Goal: Task Accomplishment & Management: Complete application form

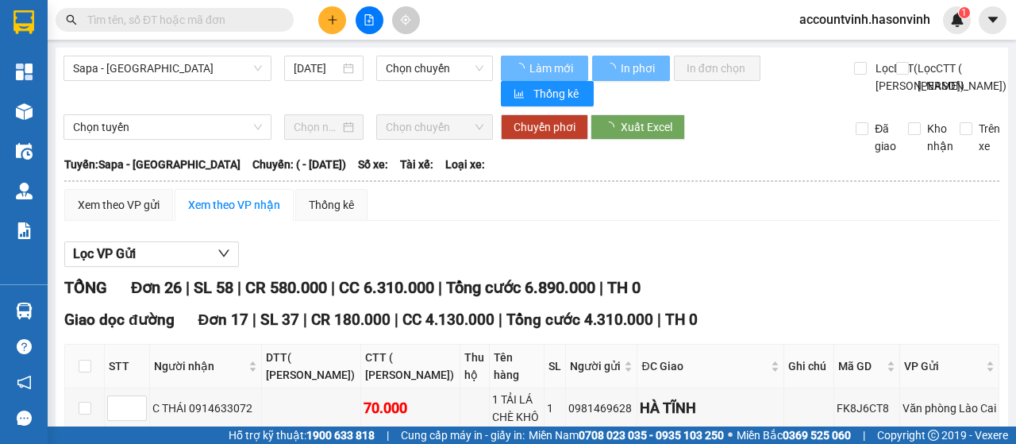
type input "[DATE]"
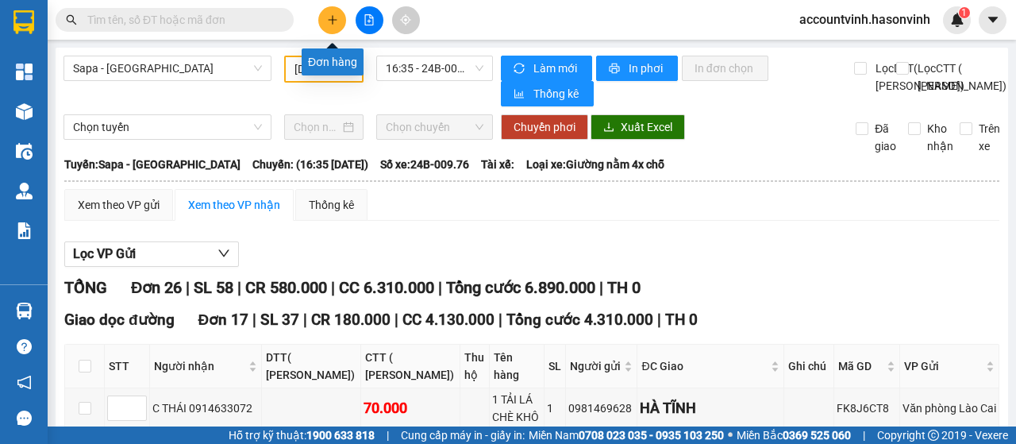
click at [335, 13] on button at bounding box center [332, 20] width 28 height 28
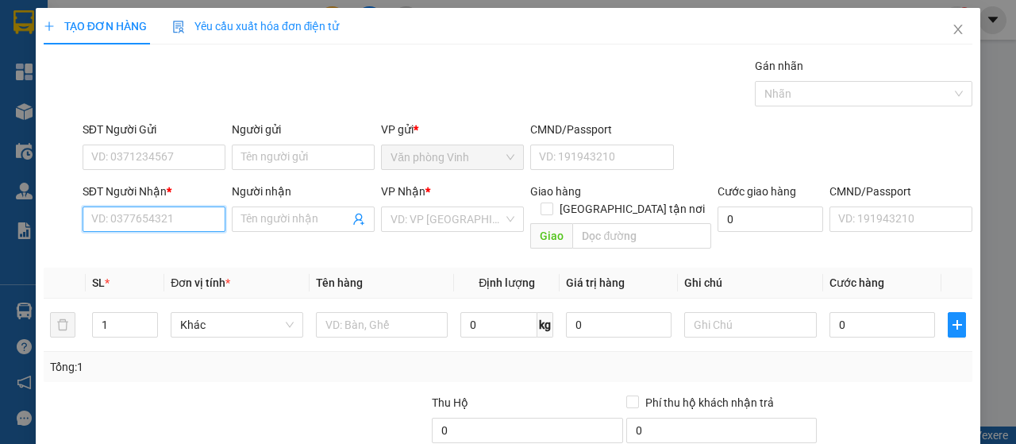
click at [174, 213] on input "SĐT Người Nhận *" at bounding box center [154, 218] width 143 height 25
type input "0973016699"
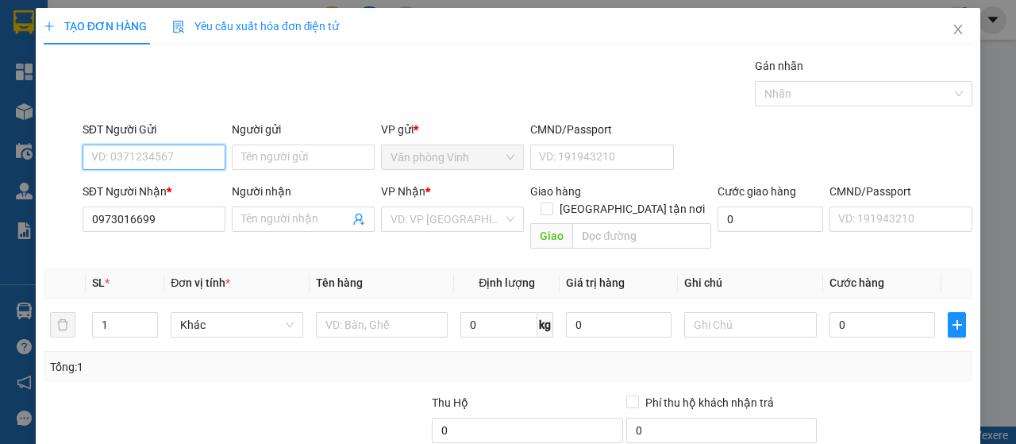
click at [180, 155] on input "SĐT Người Gửi" at bounding box center [154, 156] width 143 height 25
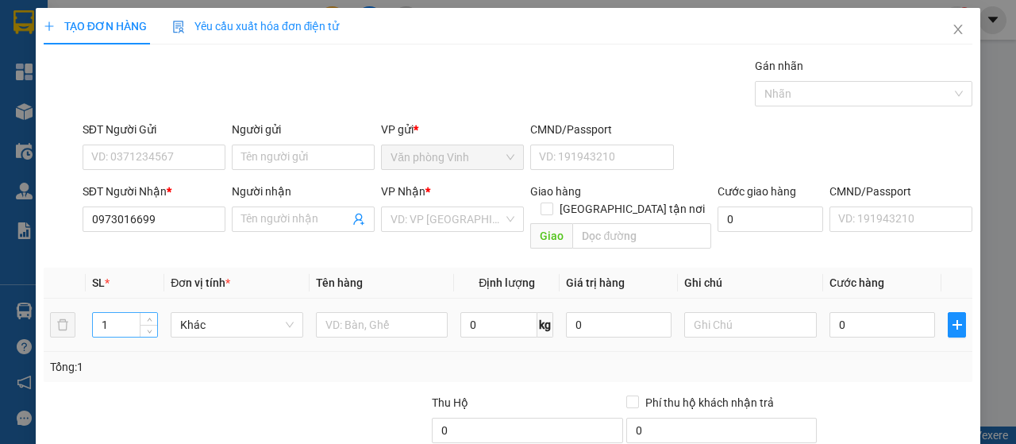
click at [116, 313] on input "1" at bounding box center [125, 325] width 65 height 24
type input "2"
click at [370, 312] on input "text" at bounding box center [382, 324] width 133 height 25
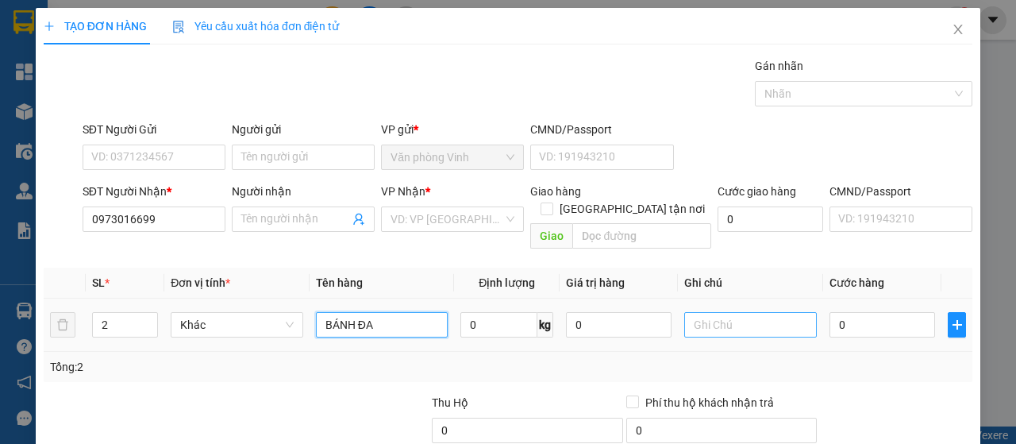
type input "BÁNH ĐA"
click at [718, 312] on input "text" at bounding box center [750, 324] width 133 height 25
type input "SAPA"
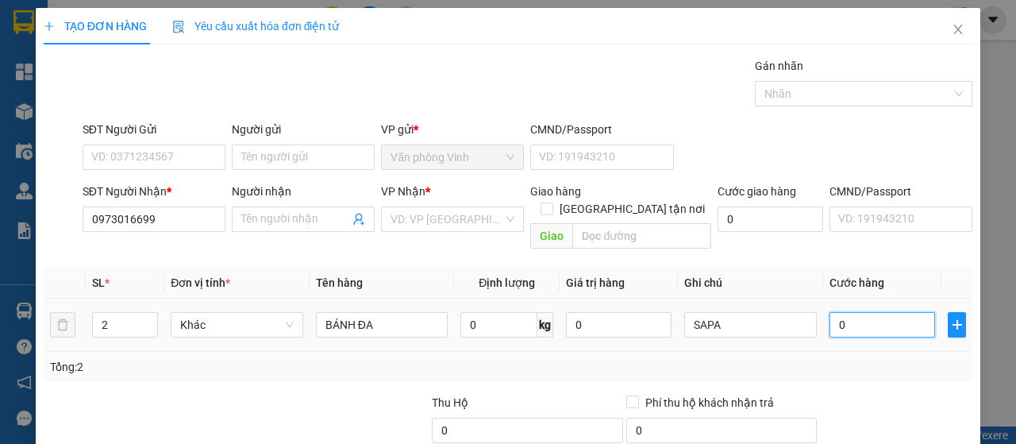
click at [829, 312] on input "0" at bounding box center [882, 324] width 106 height 25
type input "3"
type input "33"
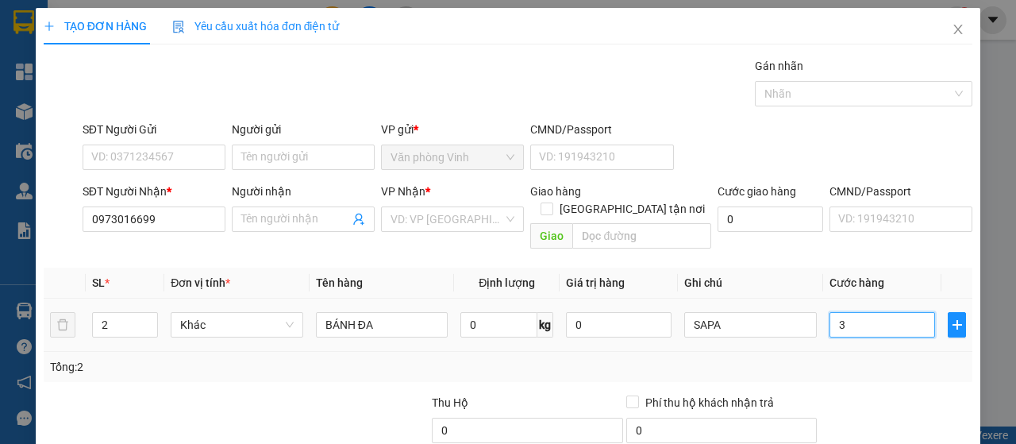
type input "33"
type input "330"
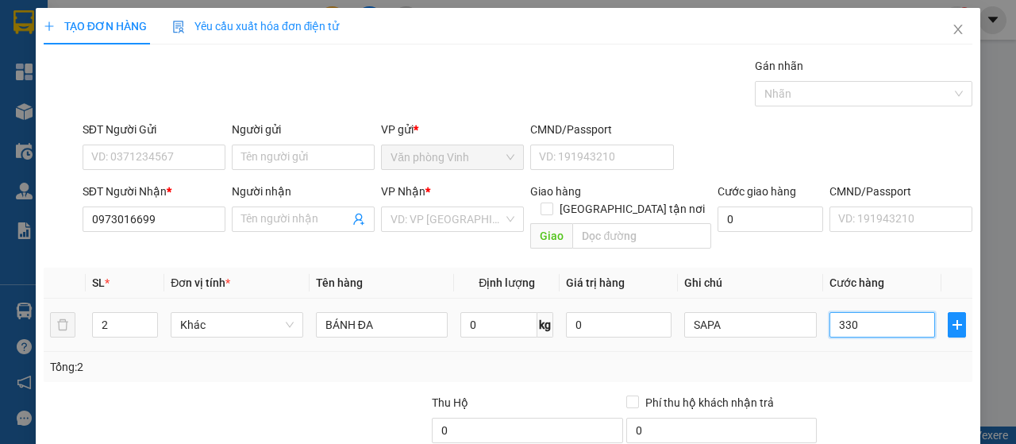
type input "3.300"
type input "33.000"
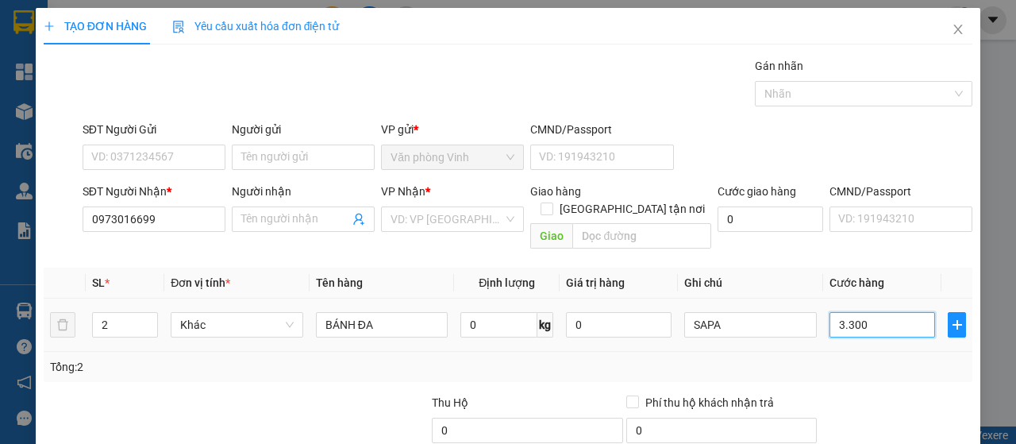
type input "33.000"
type input "330.000"
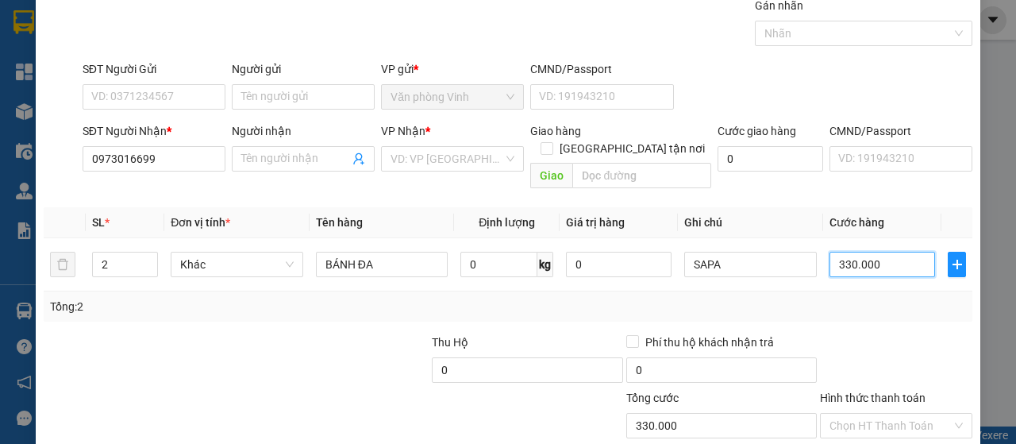
scroll to position [141, 0]
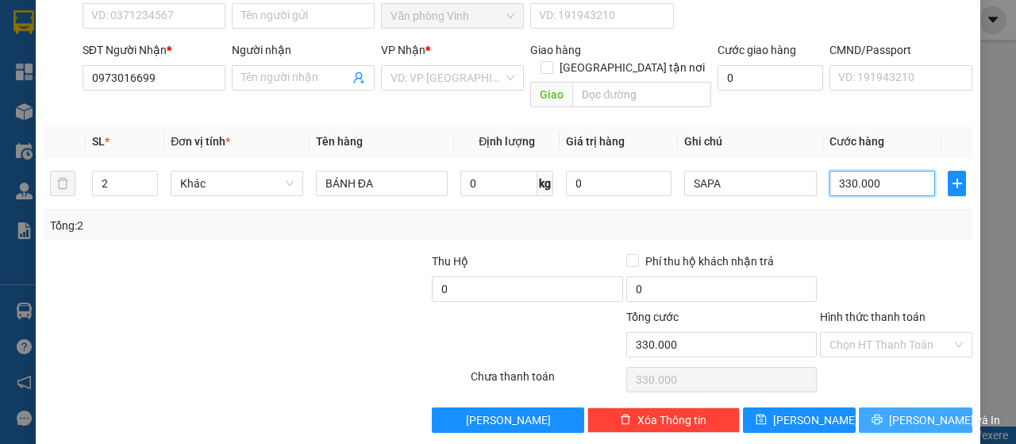
type input "330.000"
click at [900, 411] on span "[PERSON_NAME] và In" at bounding box center [944, 419] width 111 height 17
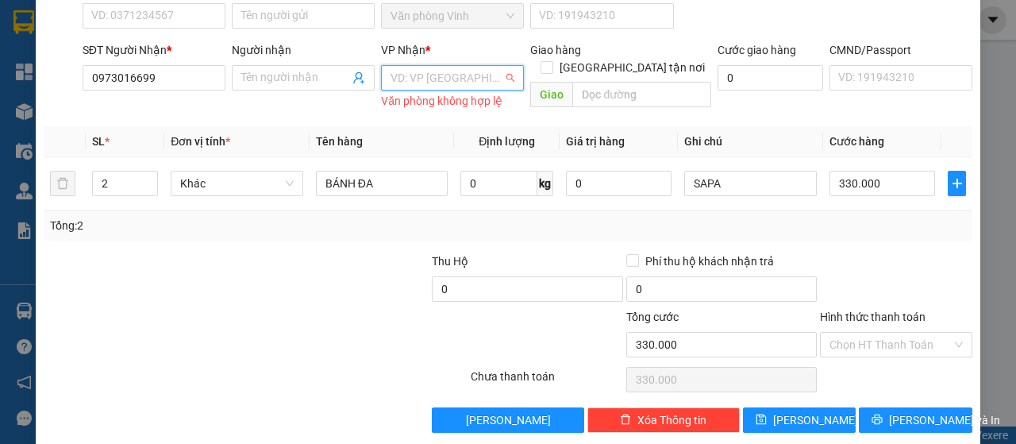
click at [465, 82] on input "search" at bounding box center [446, 78] width 113 height 24
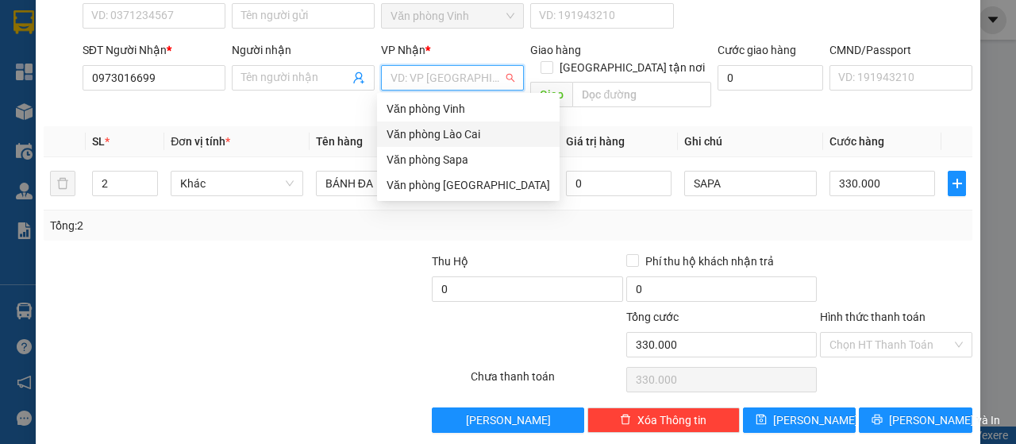
click at [460, 130] on div "Văn phòng Lào Cai" at bounding box center [467, 133] width 163 height 17
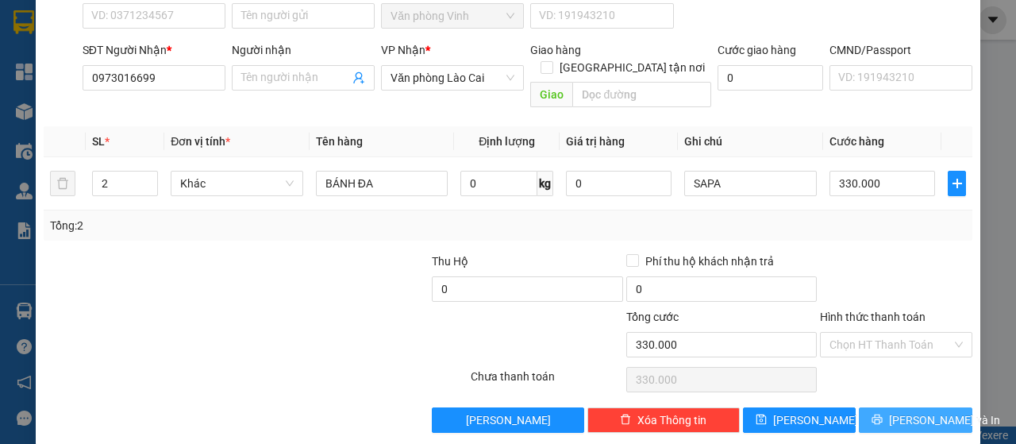
click at [917, 411] on span "[PERSON_NAME] và In" at bounding box center [944, 419] width 111 height 17
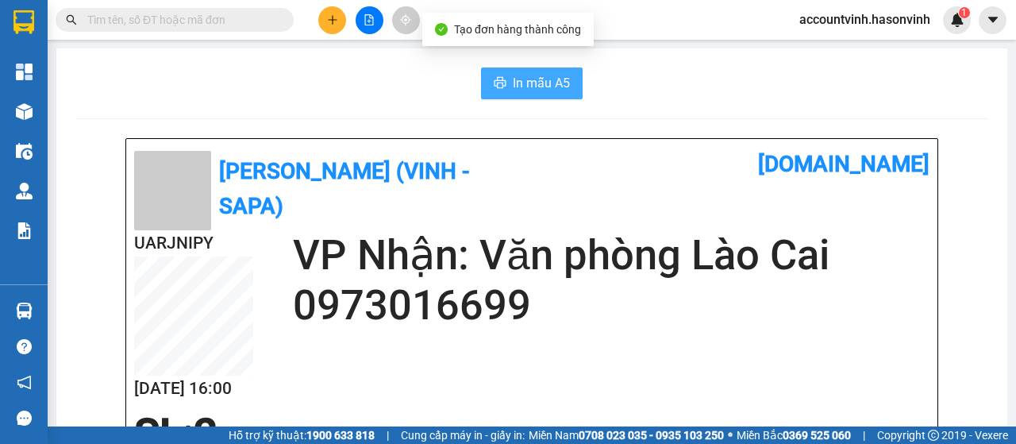
click at [531, 79] on span "In mẫu A5" at bounding box center [541, 83] width 57 height 20
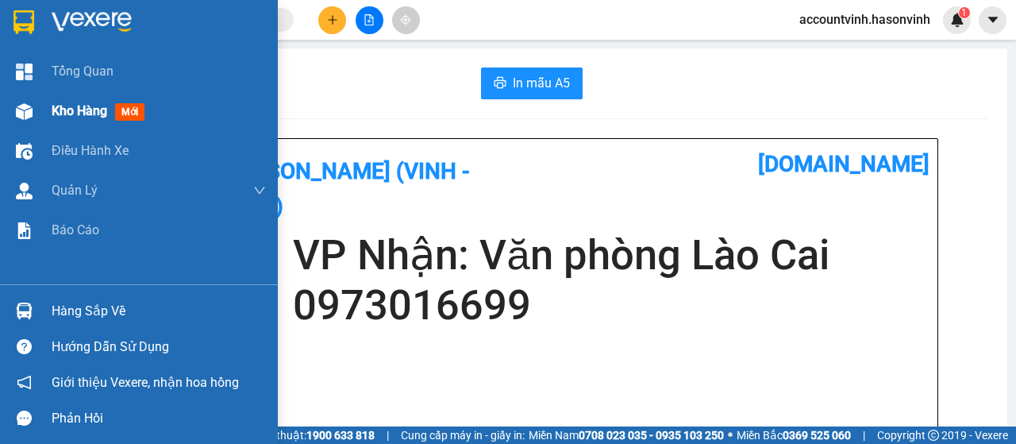
click at [30, 104] on img at bounding box center [24, 111] width 17 height 17
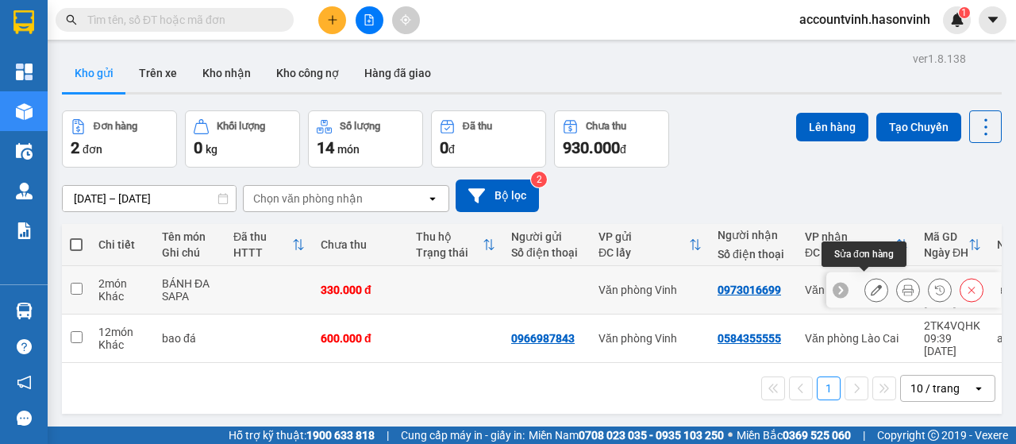
click at [865, 282] on button at bounding box center [876, 290] width 22 height 28
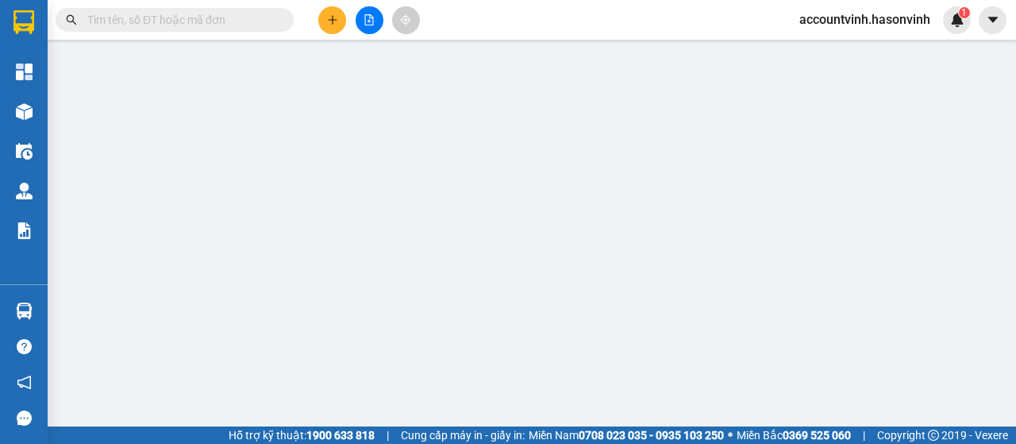
type input "0973016699"
type input "330.000"
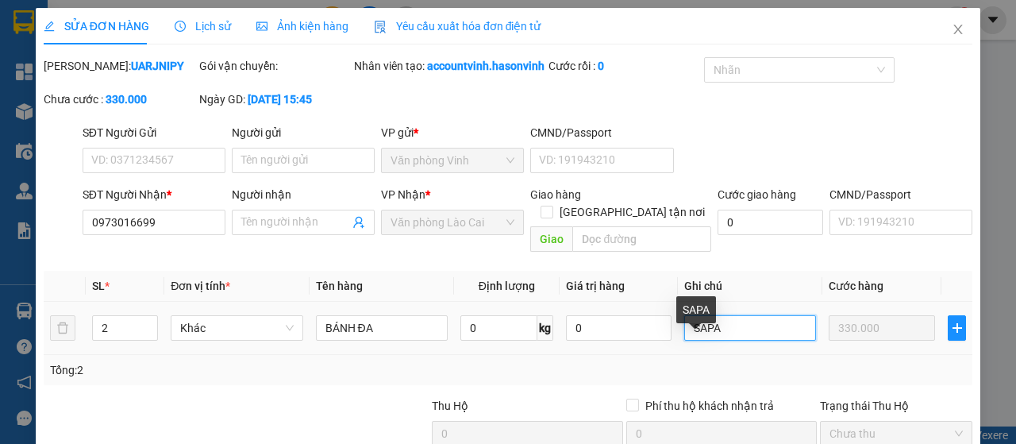
click at [721, 340] on input "SAPA" at bounding box center [750, 327] width 132 height 25
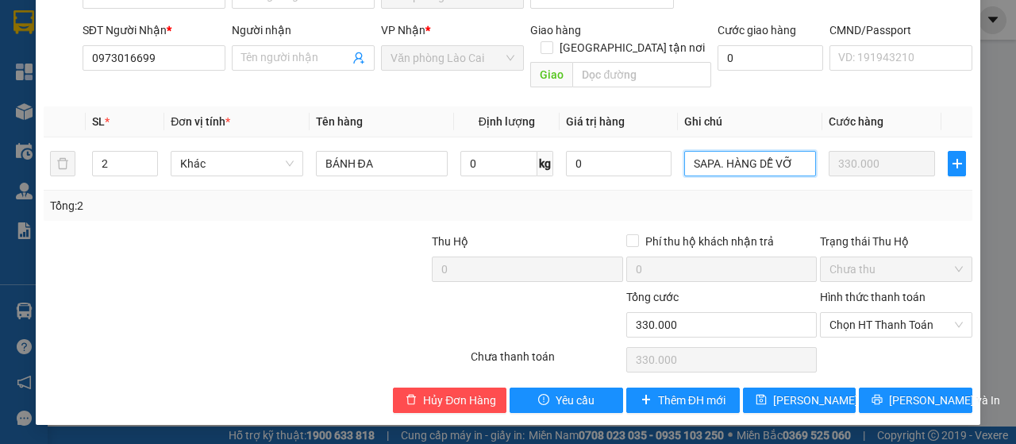
scroll to position [180, 0]
type input "SAPA. HÀNG DỄ VỠ"
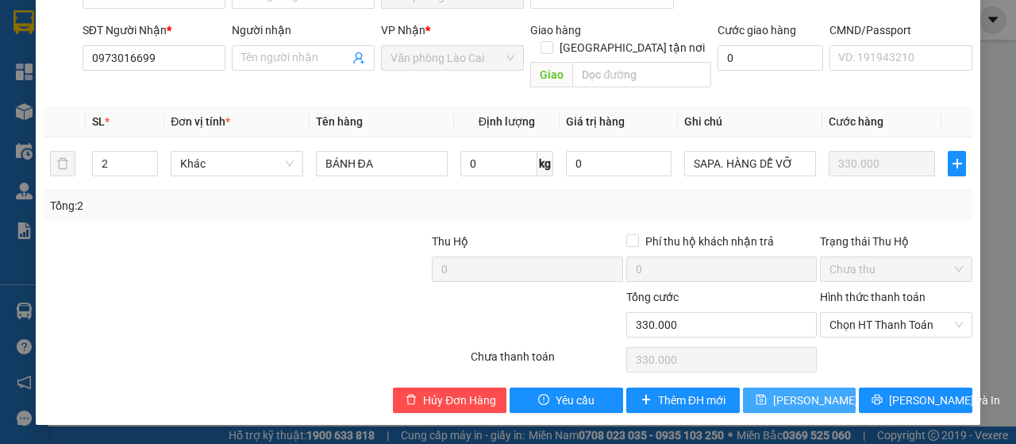
click at [806, 396] on span "[PERSON_NAME] thay đổi" at bounding box center [836, 399] width 127 height 17
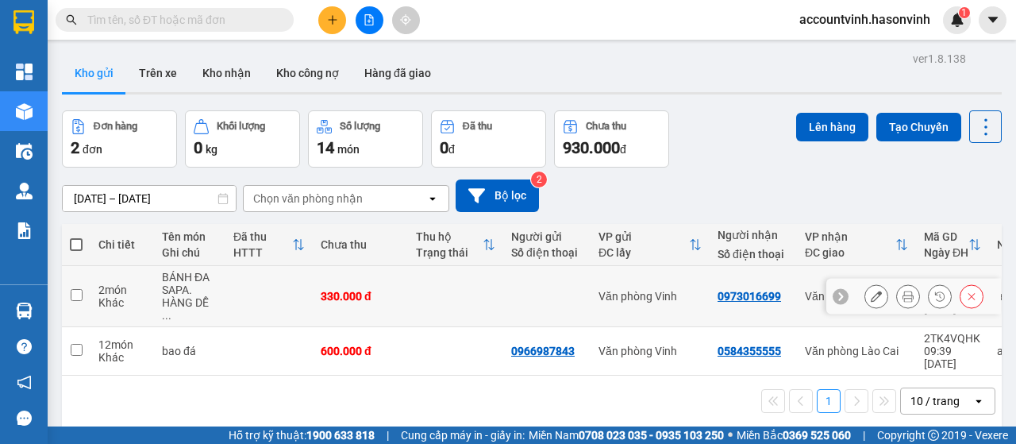
click at [78, 290] on input "checkbox" at bounding box center [77, 295] width 12 height 12
checkbox input "true"
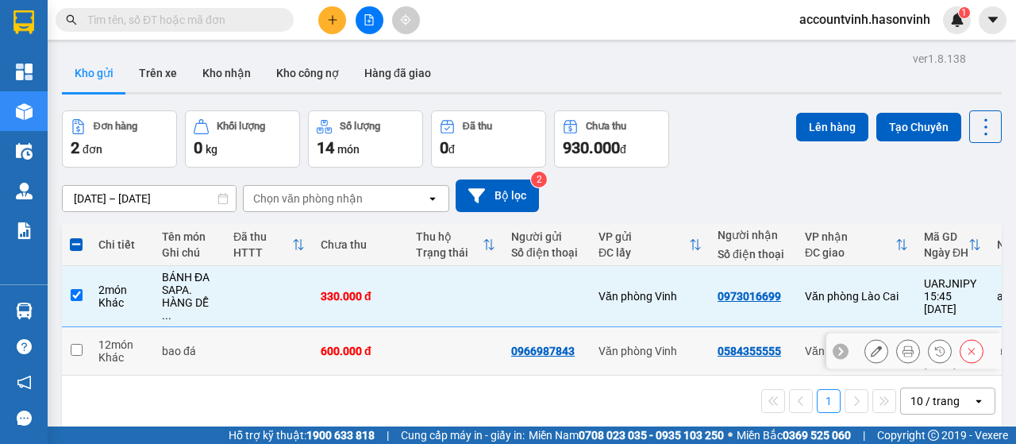
click at [79, 344] on input "checkbox" at bounding box center [77, 350] width 12 height 12
checkbox input "true"
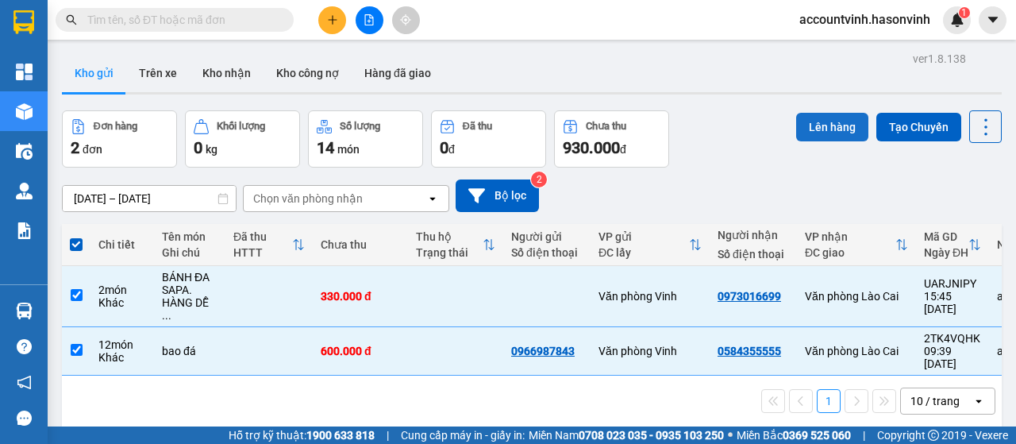
click at [828, 120] on button "Lên hàng" at bounding box center [832, 127] width 72 height 29
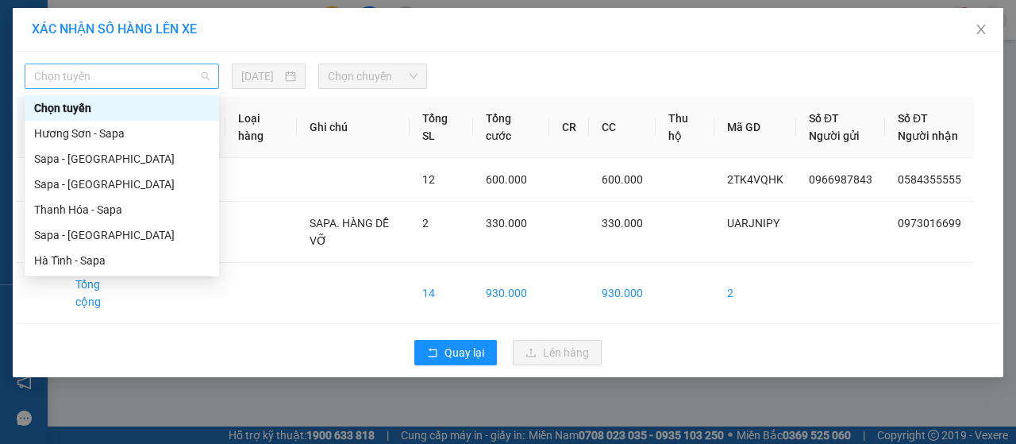
click at [169, 76] on span "Chọn tuyến" at bounding box center [121, 76] width 175 height 24
click at [136, 263] on div "Hà Tĩnh - Sapa" at bounding box center [121, 260] width 175 height 17
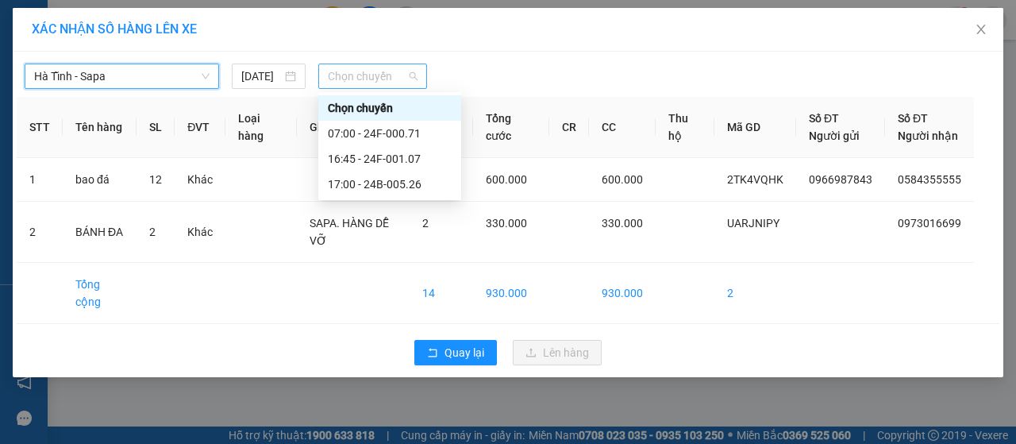
click at [372, 82] on span "Chọn chuyến" at bounding box center [372, 76] width 89 height 24
click at [392, 153] on div "16:45 - 24F-001.07" at bounding box center [390, 158] width 124 height 17
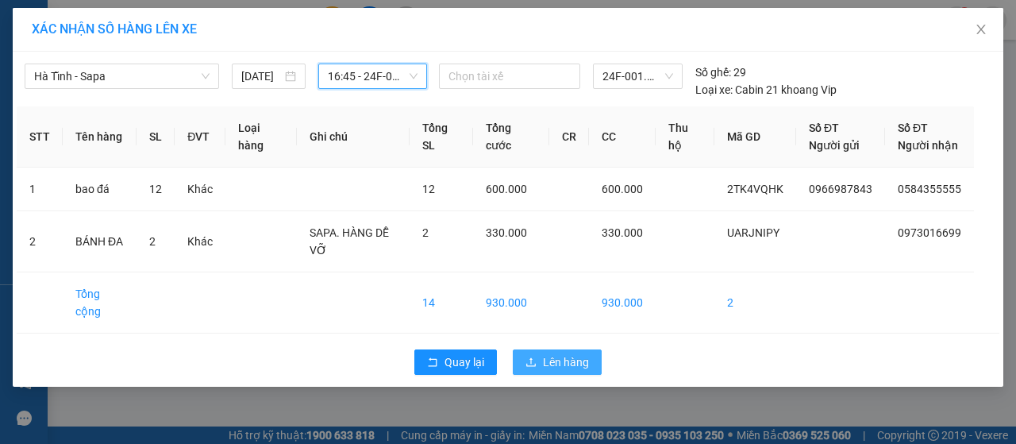
click at [562, 371] on span "Lên hàng" at bounding box center [566, 361] width 46 height 17
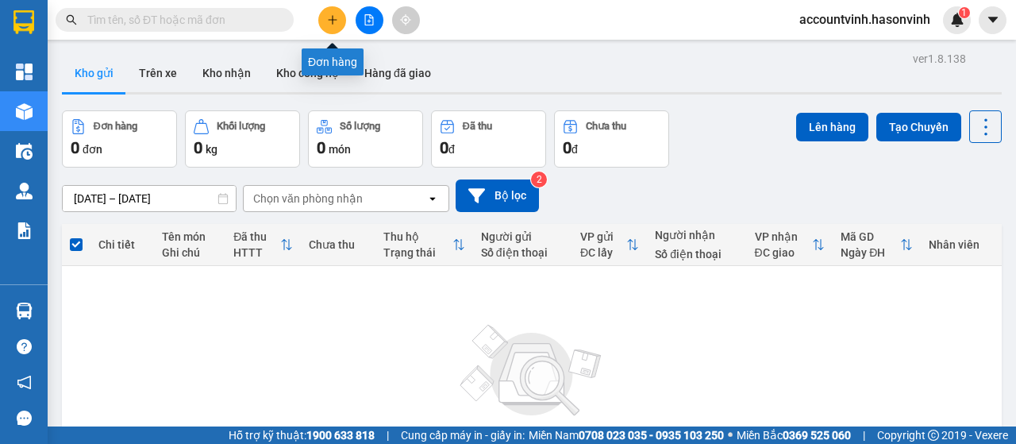
click at [319, 19] on button at bounding box center [332, 20] width 28 height 28
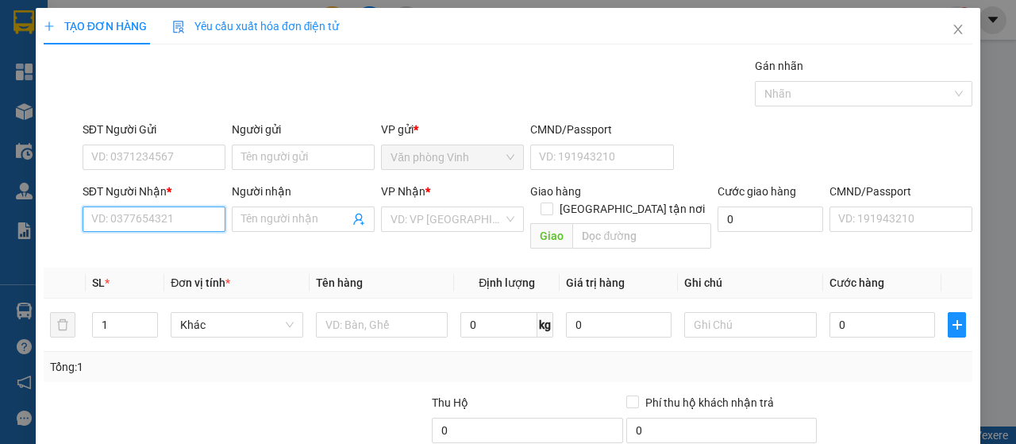
click at [118, 215] on input "SĐT Người Nhận *" at bounding box center [154, 218] width 143 height 25
type input "0988792019"
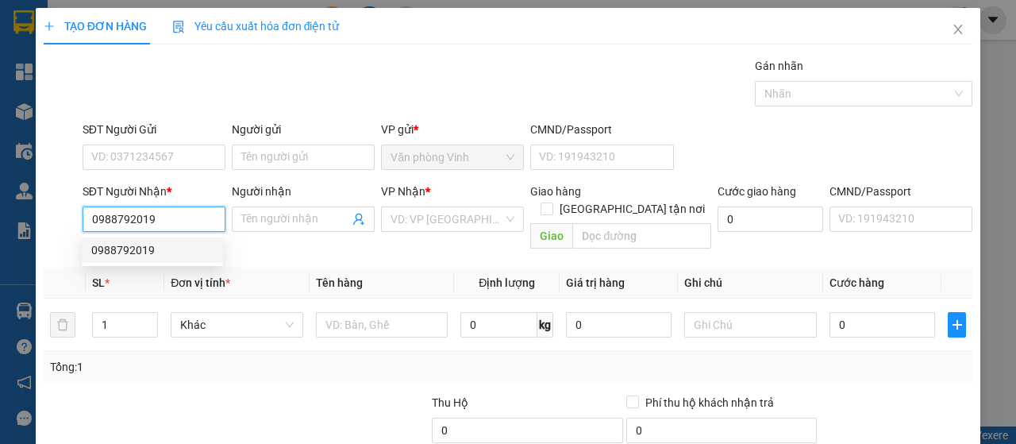
click at [148, 253] on div "0988792019" at bounding box center [152, 249] width 122 height 17
type input "70.000"
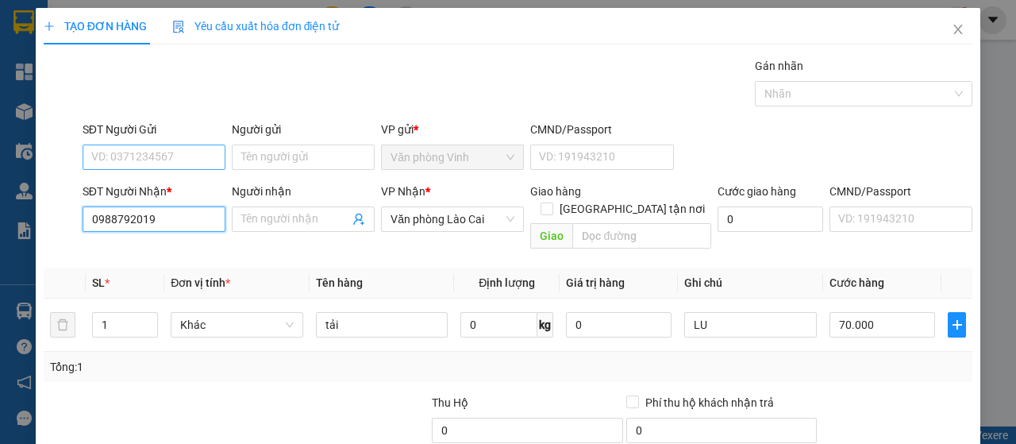
type input "0988792019"
click at [165, 156] on input "SĐT Người Gửi" at bounding box center [154, 156] width 143 height 25
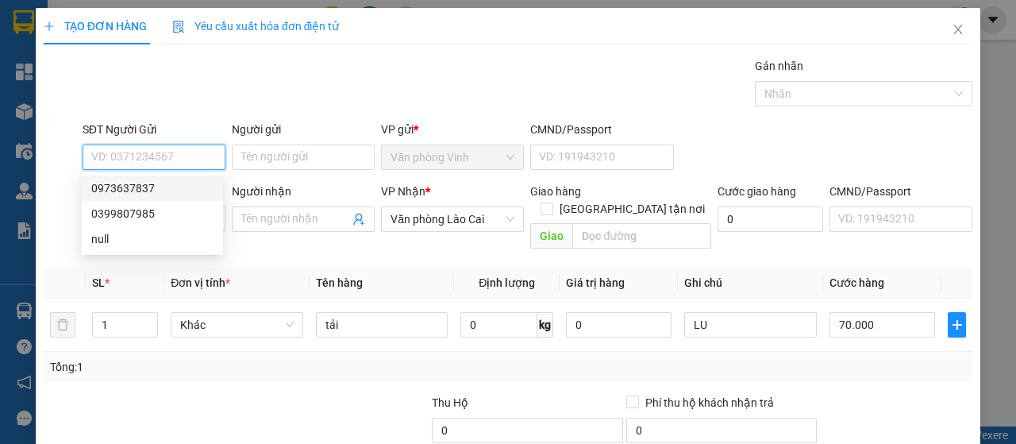
click at [167, 188] on div "0973637837" at bounding box center [152, 187] width 122 height 17
type input "0973637837"
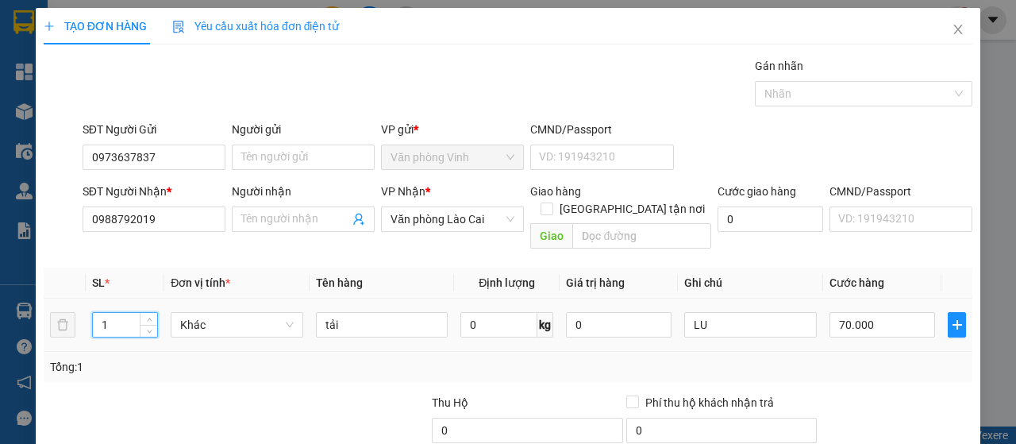
click at [110, 313] on input "1" at bounding box center [125, 325] width 65 height 24
type input "2"
click at [340, 312] on input "tải" at bounding box center [382, 324] width 133 height 25
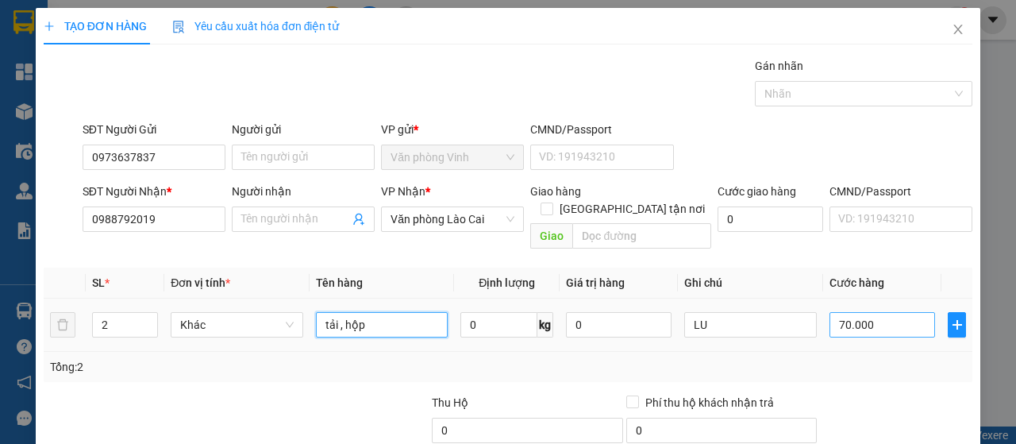
type input "tải , hộp"
click at [897, 312] on input "70.000" at bounding box center [882, 324] width 106 height 25
type input "1"
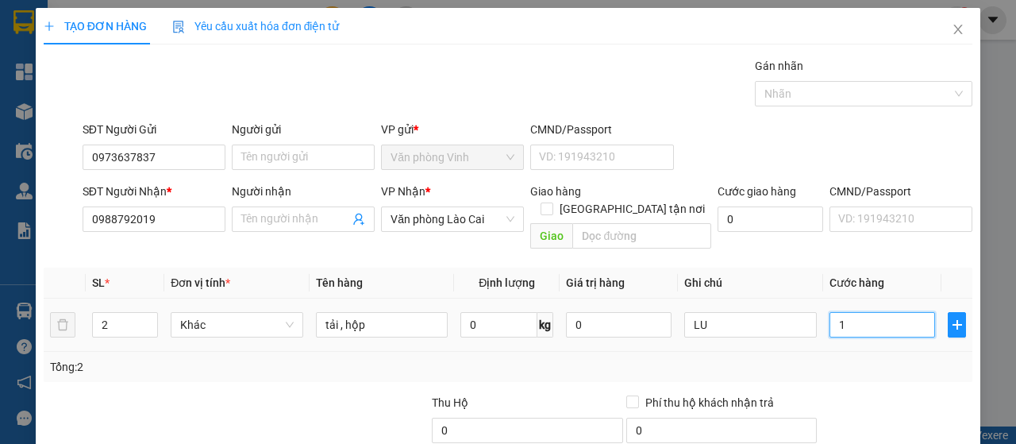
type input "10"
type input "100"
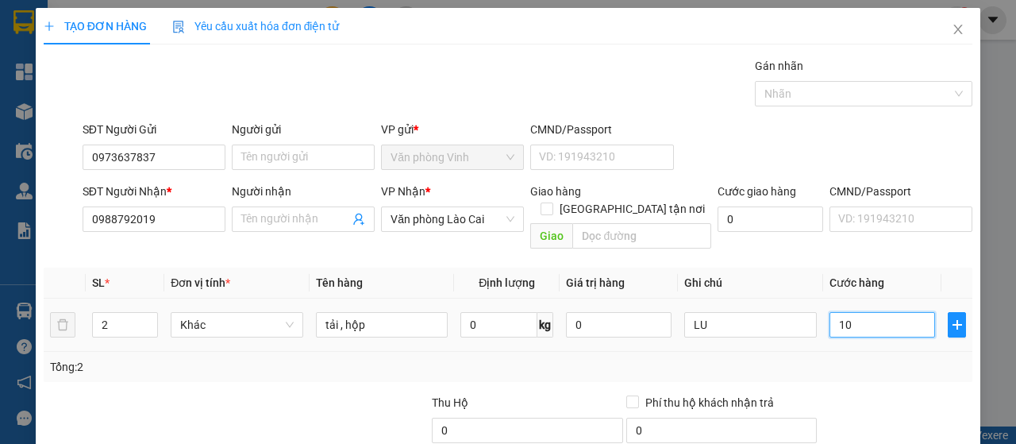
type input "100"
type input "1.000"
type input "10.000"
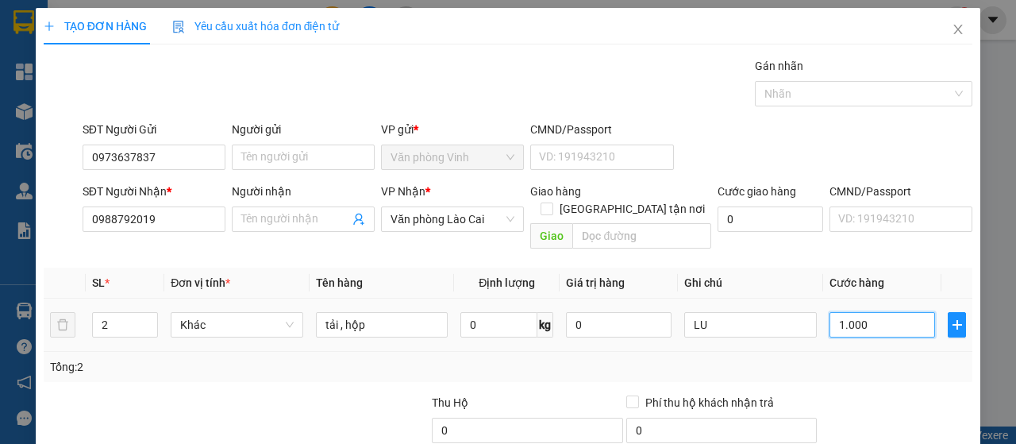
type input "10.000"
type input "100.000"
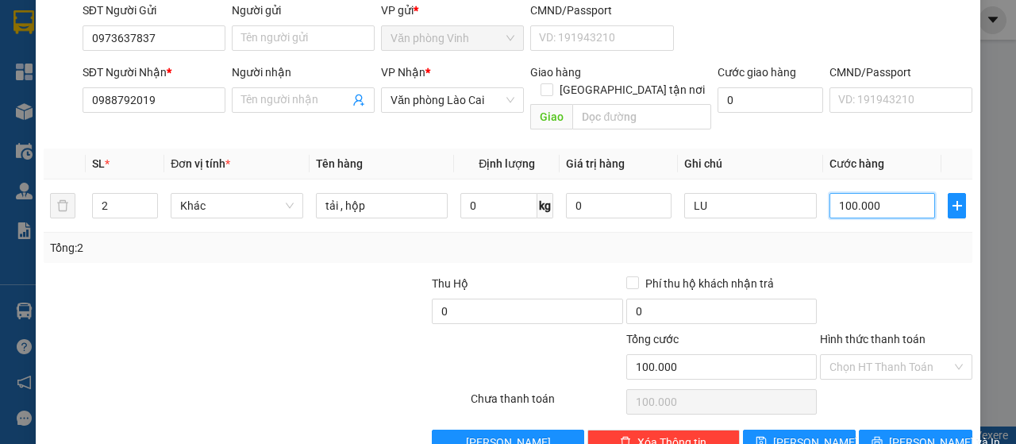
scroll to position [141, 0]
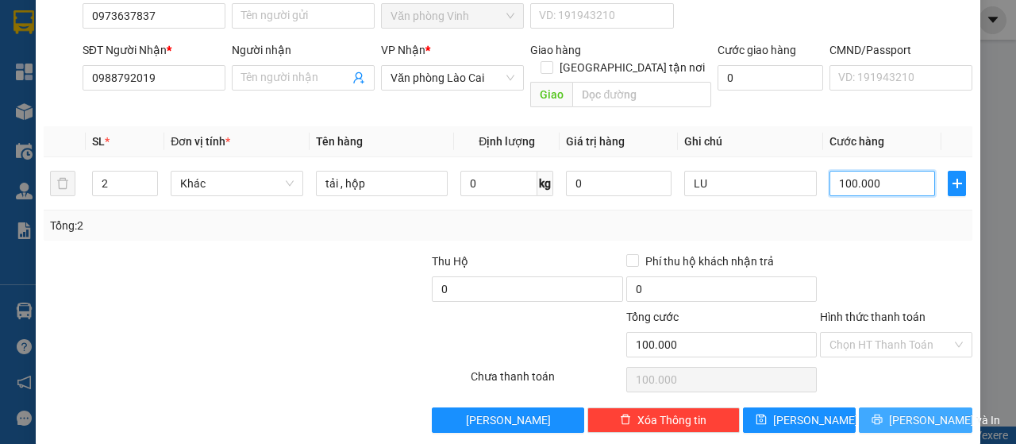
type input "100.000"
click at [917, 411] on span "[PERSON_NAME] và In" at bounding box center [944, 419] width 111 height 17
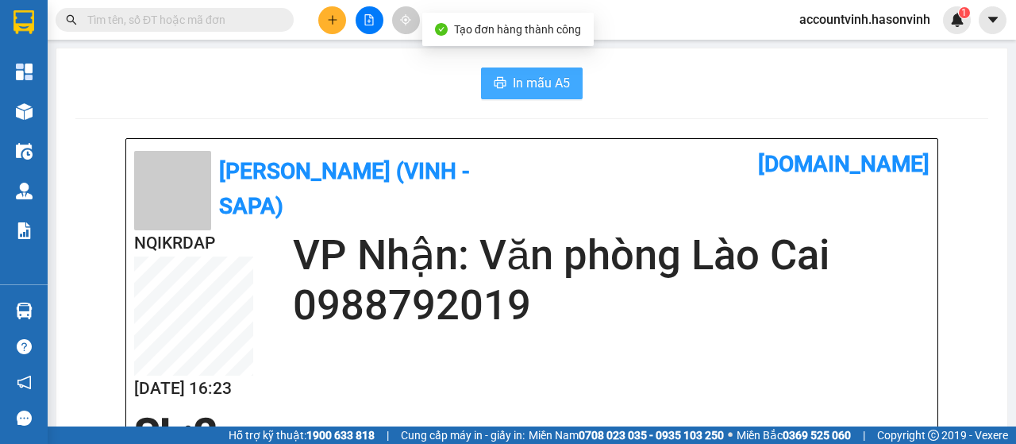
click at [532, 79] on span "In mẫu A5" at bounding box center [541, 83] width 57 height 20
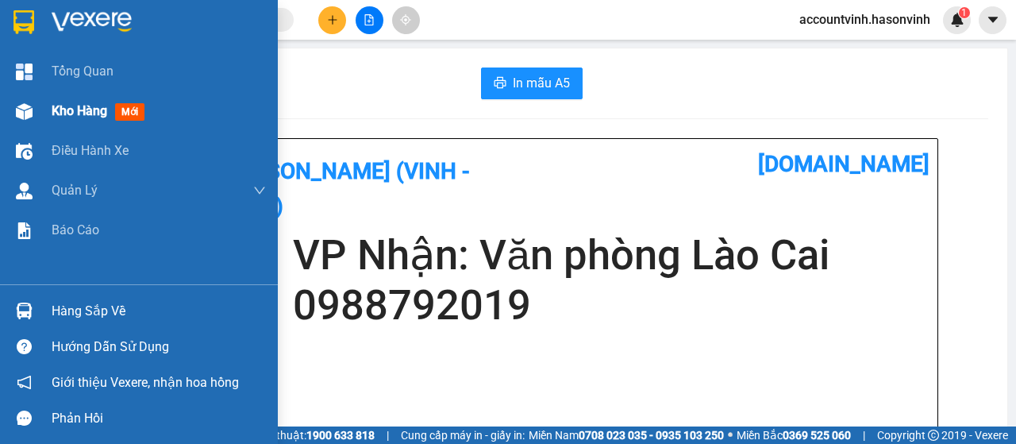
drag, startPoint x: 27, startPoint y: 117, endPoint x: 148, endPoint y: 128, distance: 121.9
click at [27, 115] on img at bounding box center [24, 111] width 17 height 17
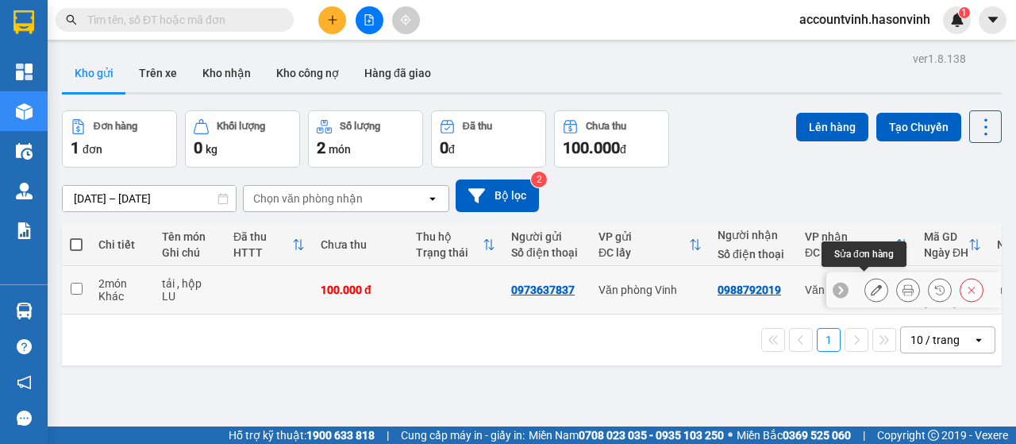
click at [871, 284] on icon at bounding box center [876, 289] width 11 height 11
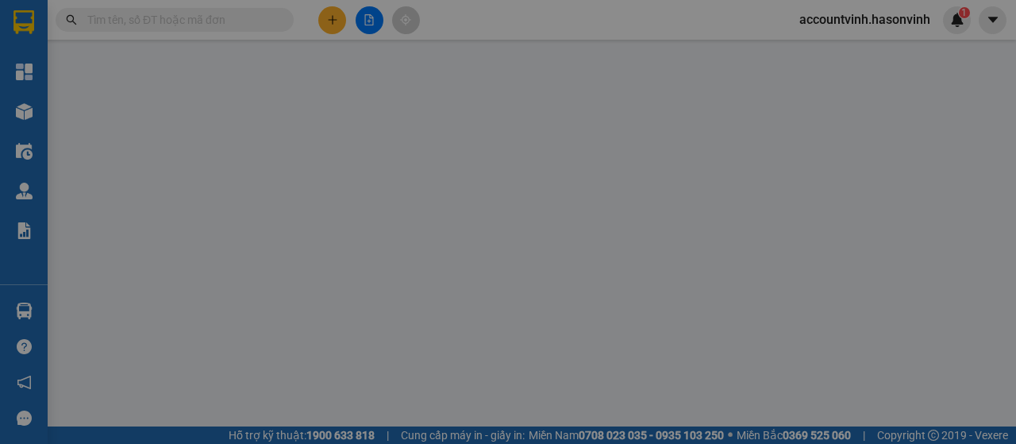
type input "0973637837"
type input "0988792019"
type input "100.000"
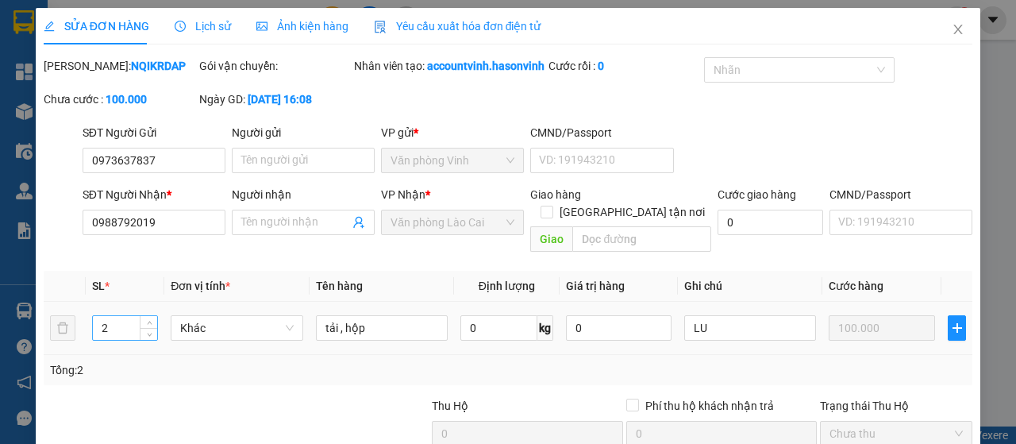
click at [119, 340] on input "2" at bounding box center [125, 328] width 65 height 24
type input "1"
click at [371, 340] on input "tải , hộp" at bounding box center [382, 327] width 132 height 25
type input "t"
type input "hộp liền tải"
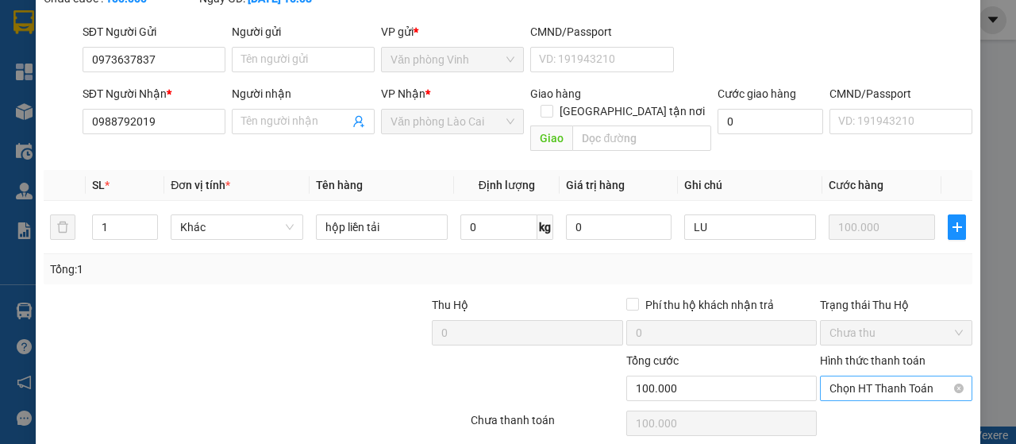
scroll to position [180, 0]
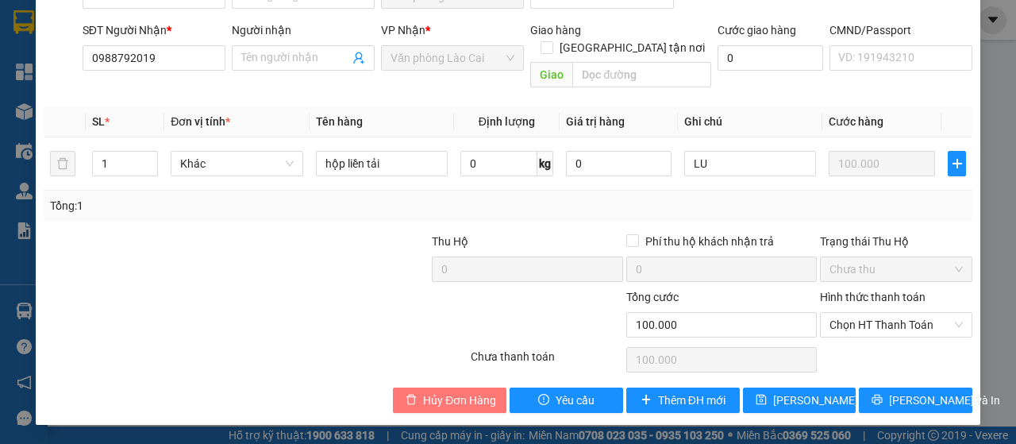
click at [455, 396] on span "Hủy Đơn Hàng" at bounding box center [459, 399] width 73 height 17
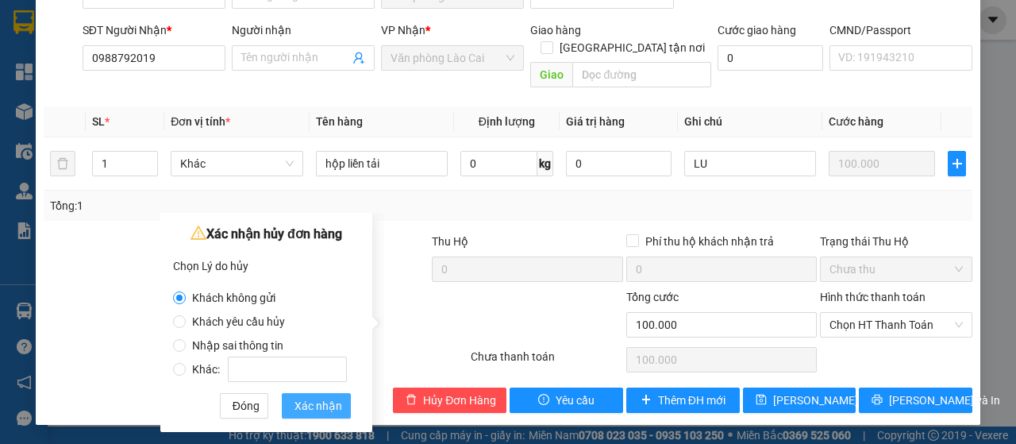
click at [316, 405] on span "Xác nhận" at bounding box center [318, 405] width 48 height 17
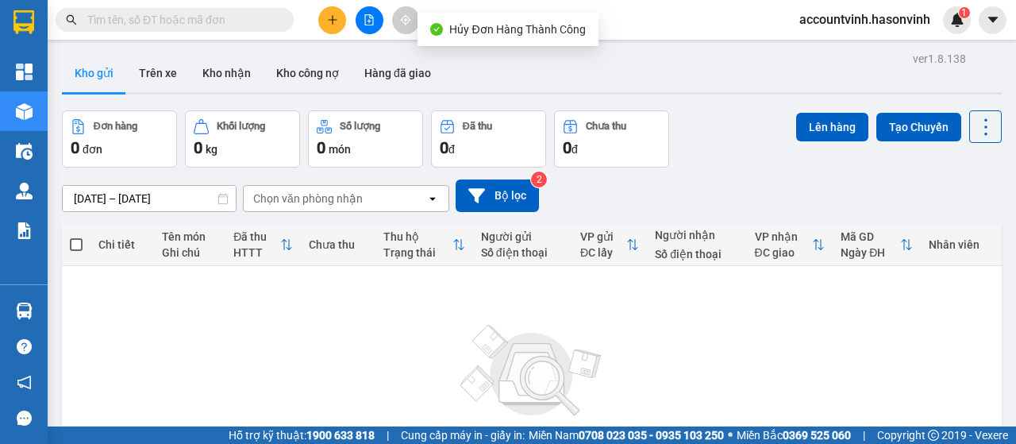
click at [333, 18] on icon "plus" at bounding box center [332, 19] width 11 height 11
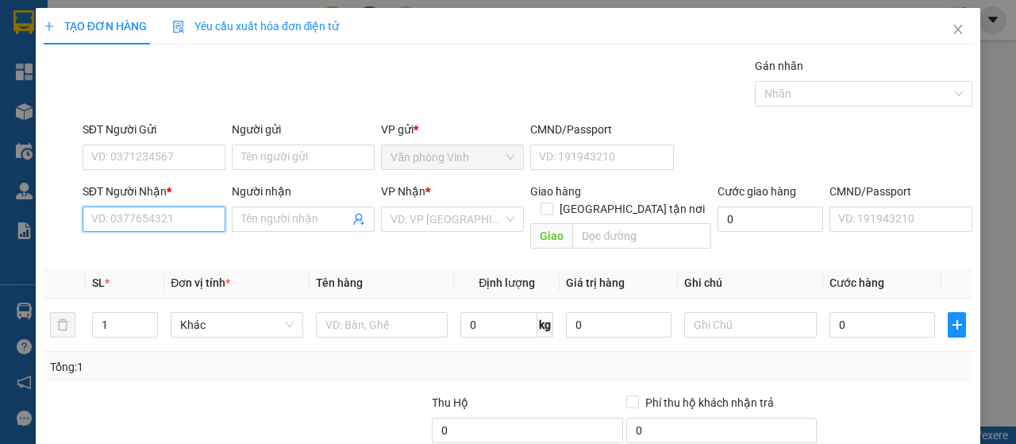
click at [190, 221] on input "SĐT Người Nhận *" at bounding box center [154, 218] width 143 height 25
type input "0988792019"
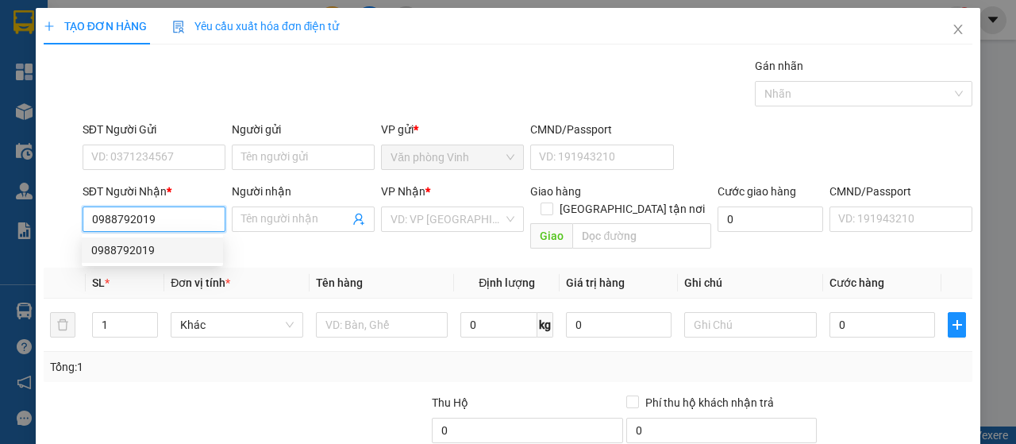
click at [170, 256] on div "0988792019" at bounding box center [152, 249] width 122 height 17
type input "70.000"
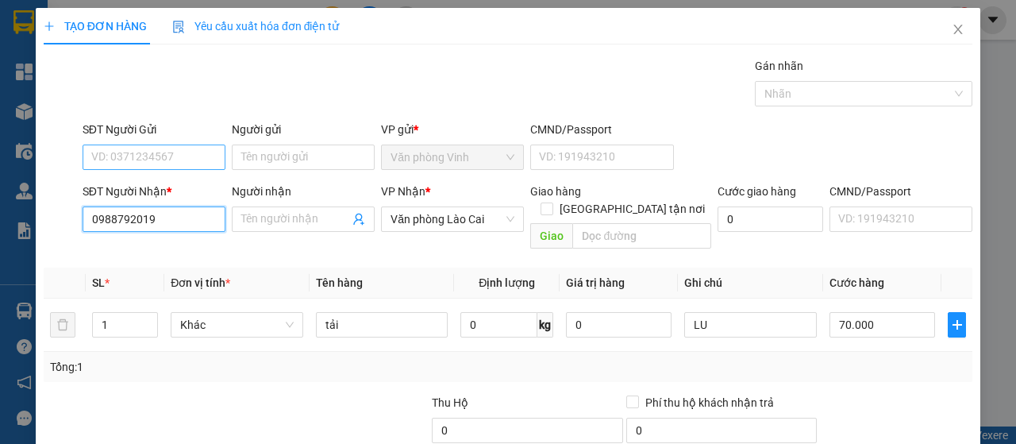
type input "0988792019"
click at [183, 156] on input "SĐT Người Gửi" at bounding box center [154, 156] width 143 height 25
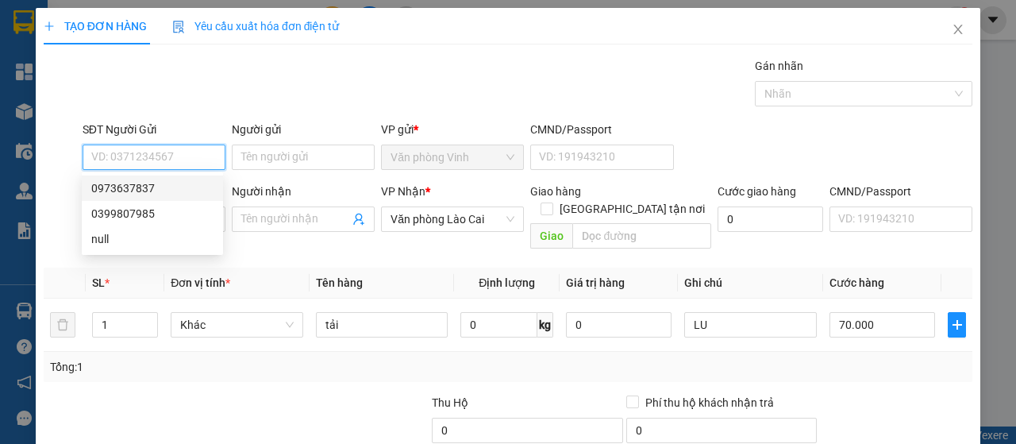
click at [178, 190] on div "0973637837" at bounding box center [152, 187] width 122 height 17
type input "0973637837"
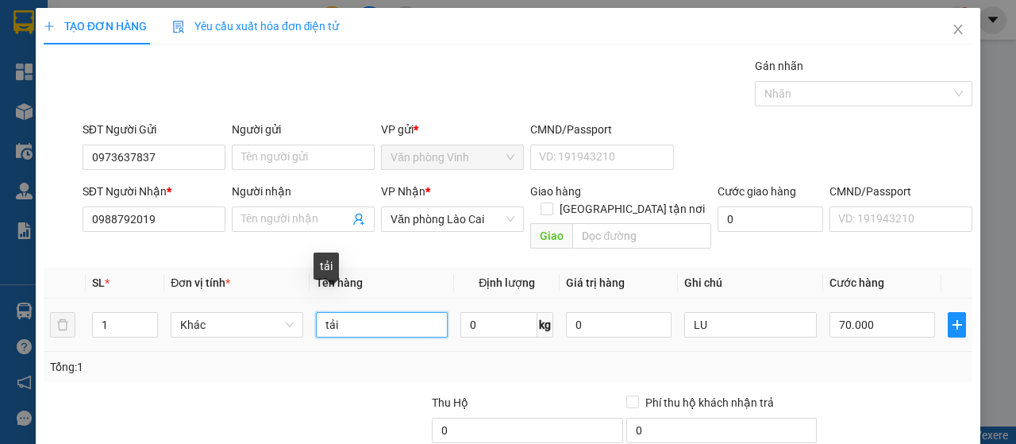
click at [336, 312] on input "tải" at bounding box center [382, 324] width 133 height 25
type input "t"
type input "HỘP LIỀN TẢI"
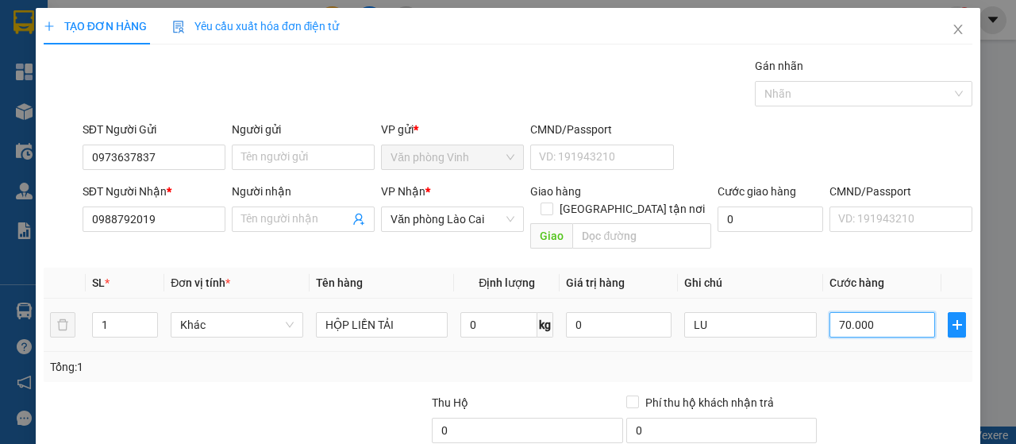
click at [871, 312] on input "70.000" at bounding box center [882, 324] width 106 height 25
type input "8"
type input "0"
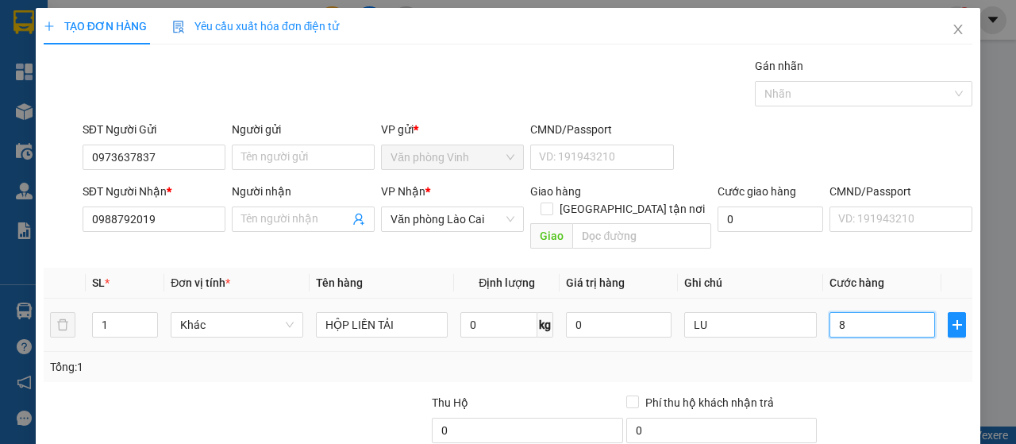
type input "0"
type input "8-"
type input "8"
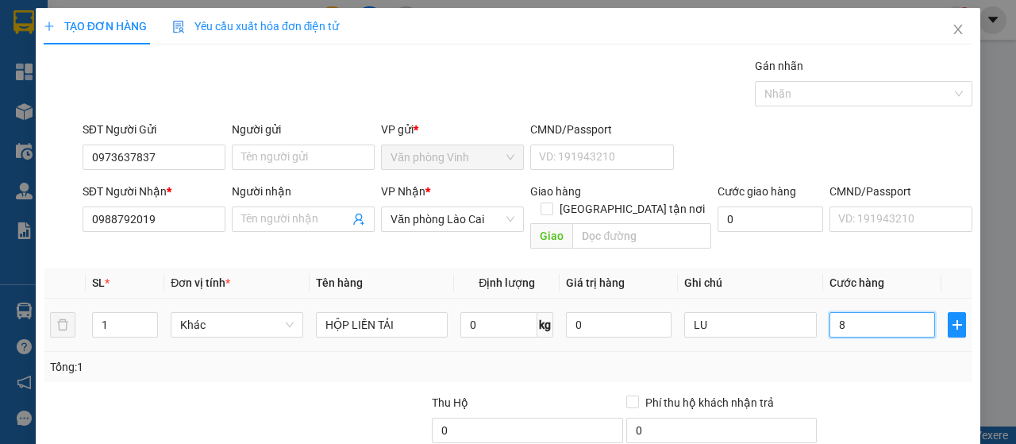
type input "80"
type input "800"
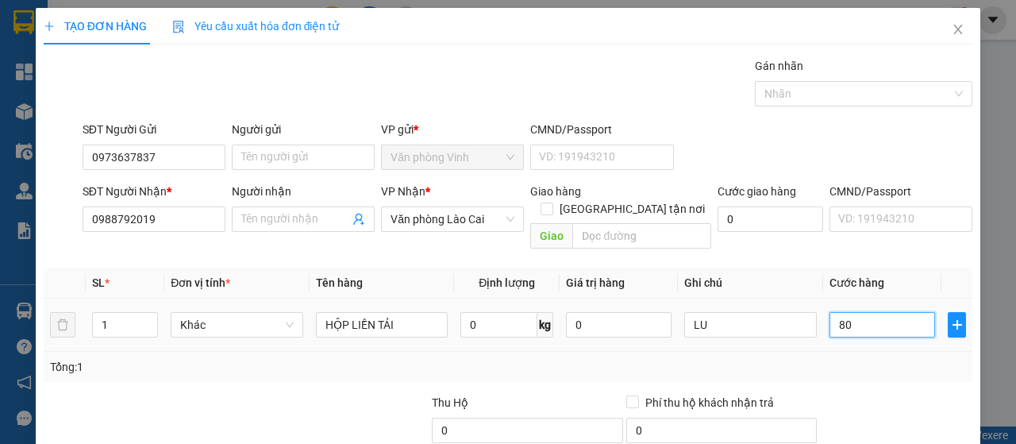
type input "800"
type input "8.000"
type input "80.000"
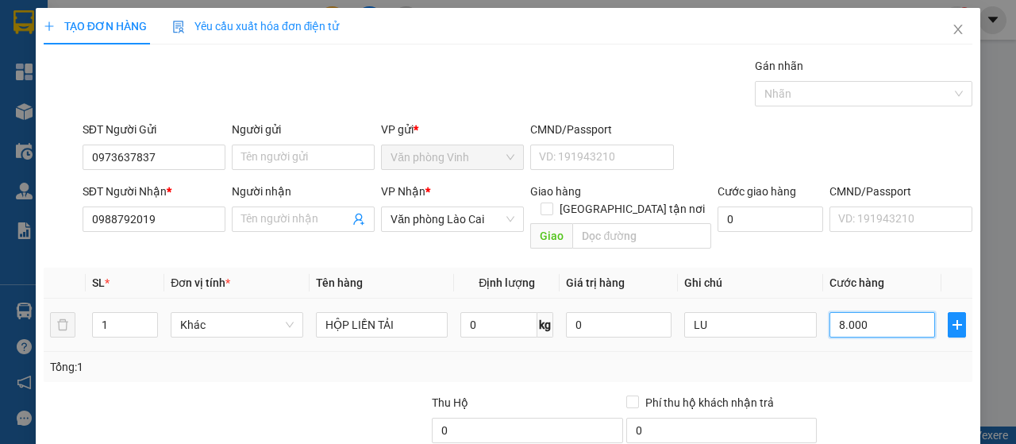
type input "80.000"
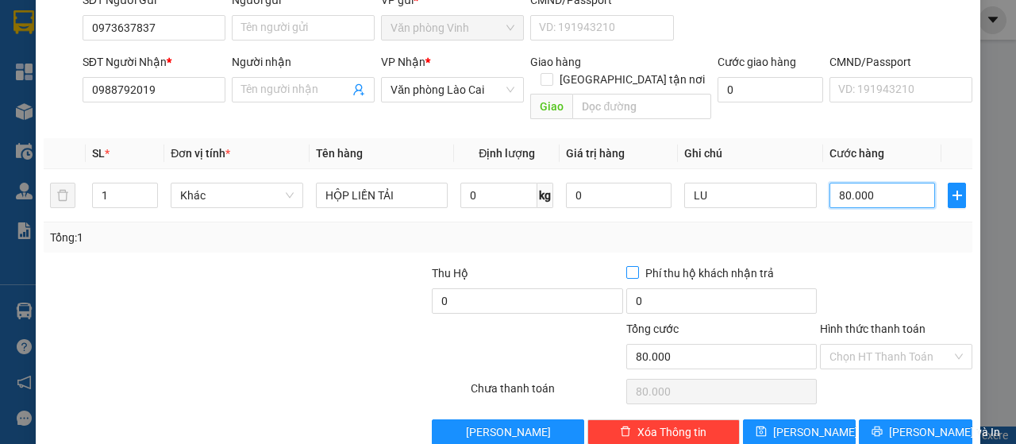
scroll to position [141, 0]
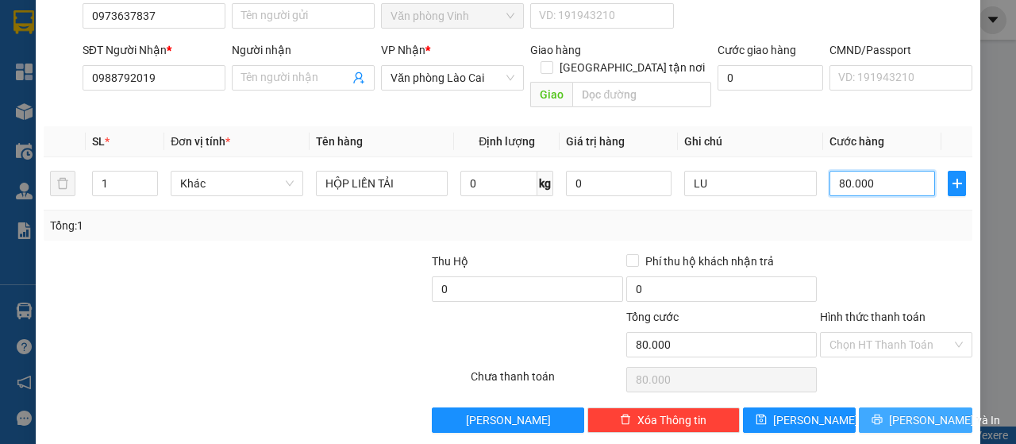
type input "80.000"
click at [922, 411] on span "[PERSON_NAME] và In" at bounding box center [944, 419] width 111 height 17
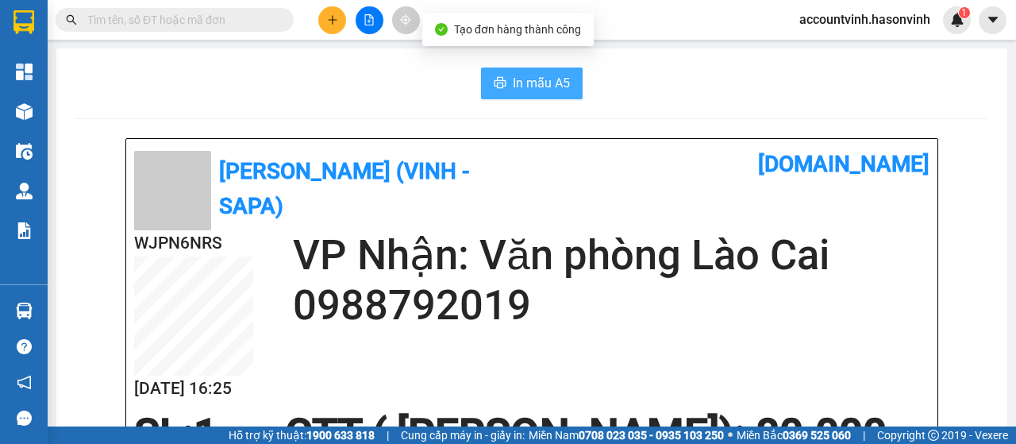
click at [523, 79] on span "In mẫu A5" at bounding box center [541, 83] width 57 height 20
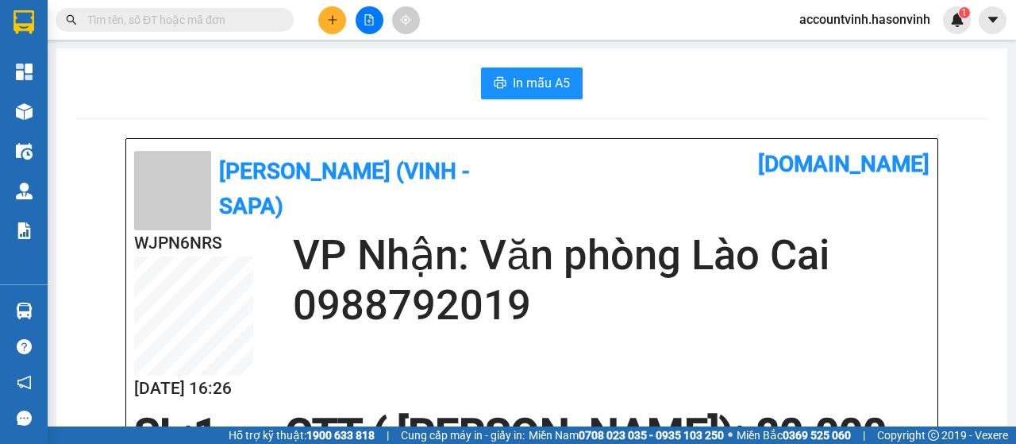
click at [334, 17] on icon "plus" at bounding box center [332, 19] width 11 height 11
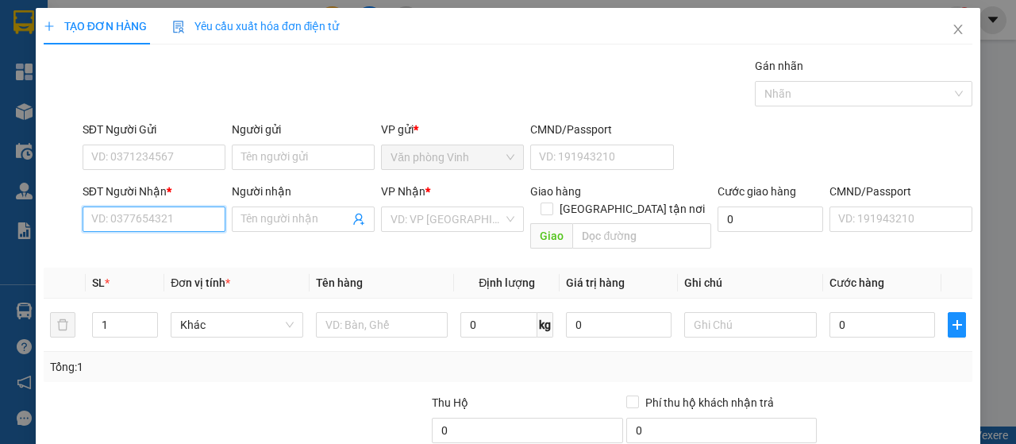
click at [159, 221] on input "SĐT Người Nhận *" at bounding box center [154, 218] width 143 height 25
type input "0914687672"
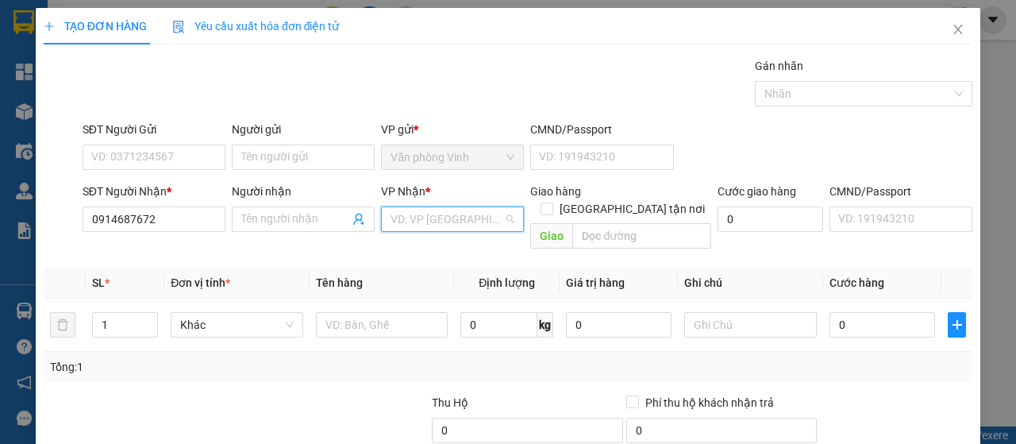
click at [455, 222] on input "search" at bounding box center [446, 219] width 113 height 24
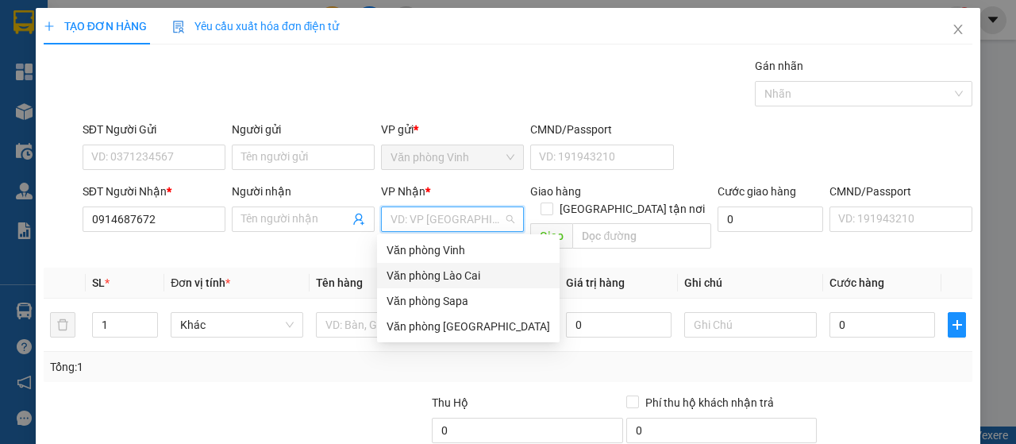
click at [448, 277] on div "Văn phòng Lào Cai" at bounding box center [467, 275] width 163 height 17
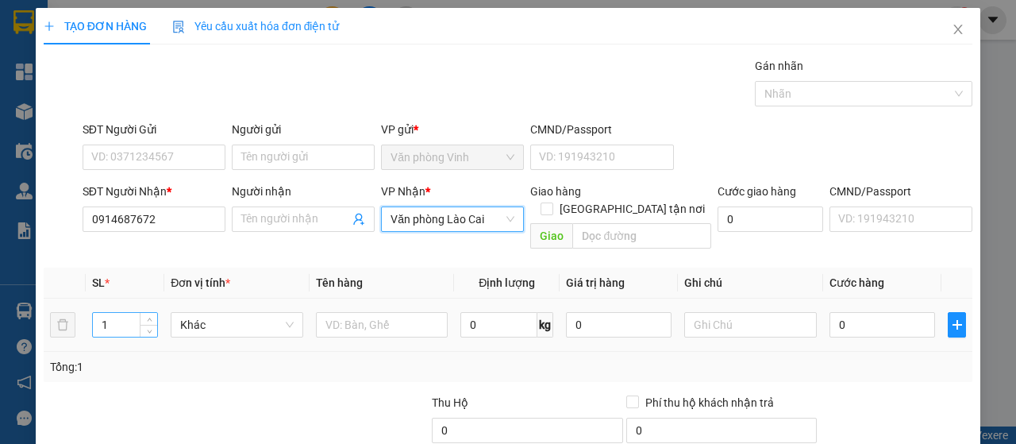
click at [106, 313] on input "1" at bounding box center [125, 325] width 65 height 24
type input "2"
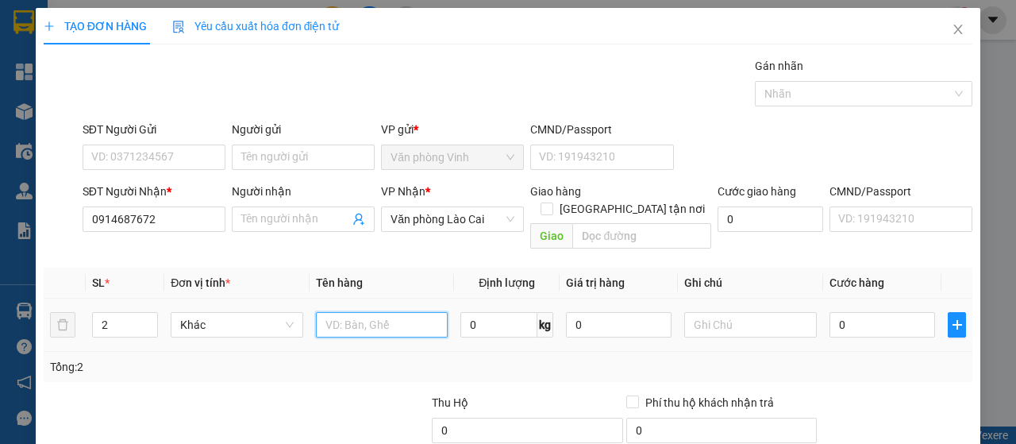
click at [392, 312] on input "text" at bounding box center [382, 324] width 133 height 25
type input "XỐP TP"
click at [843, 312] on input "0" at bounding box center [882, 324] width 106 height 25
type input "1"
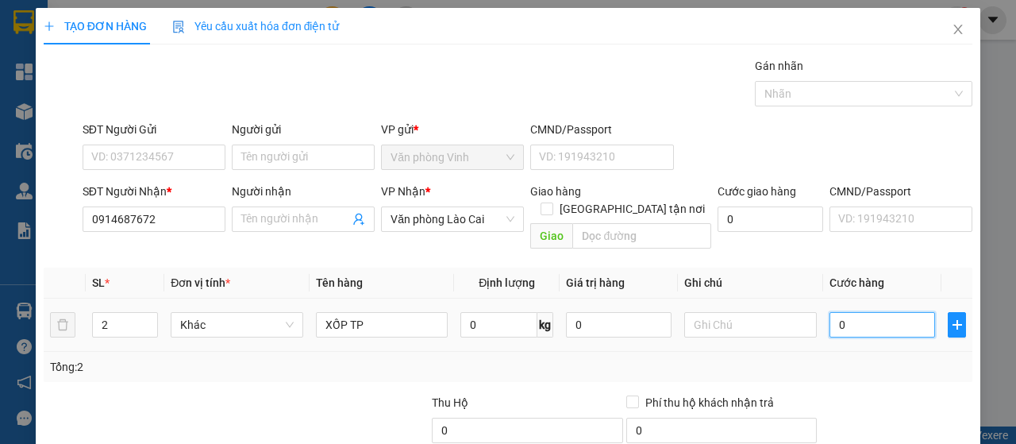
type input "1"
type input "12"
type input "120"
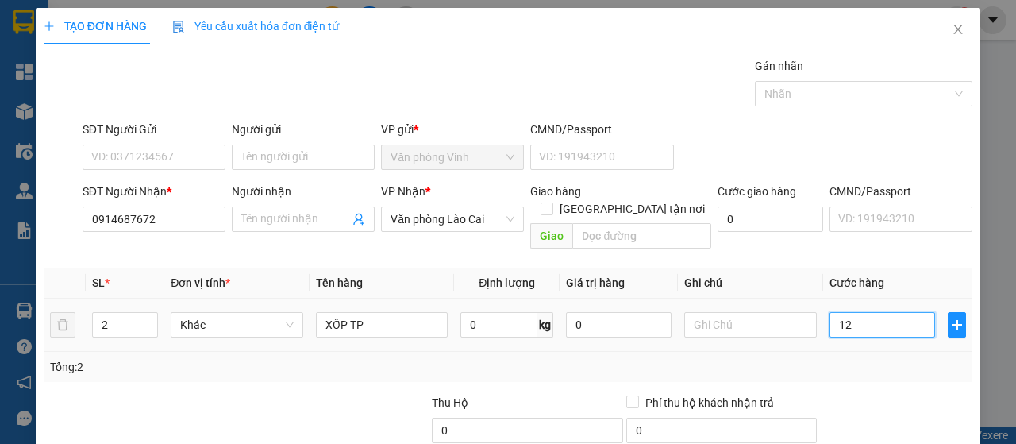
type input "120"
type input "1.200"
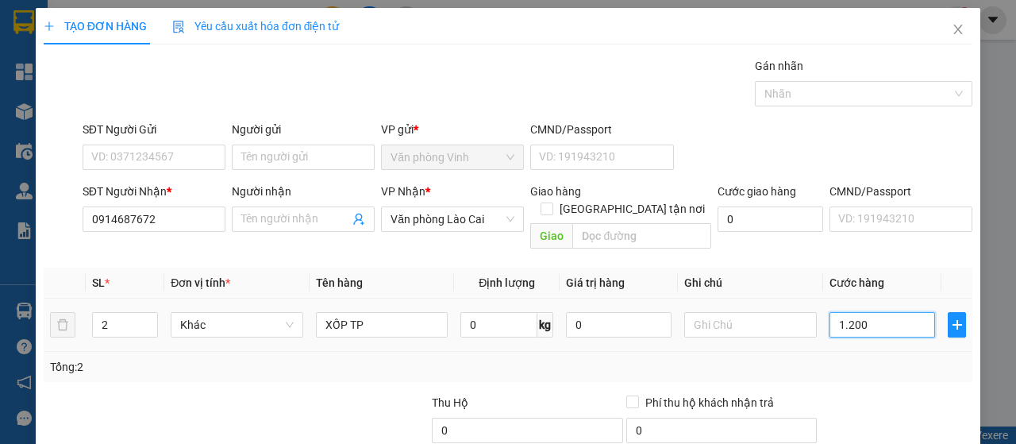
type input "12.000"
type input "120.000"
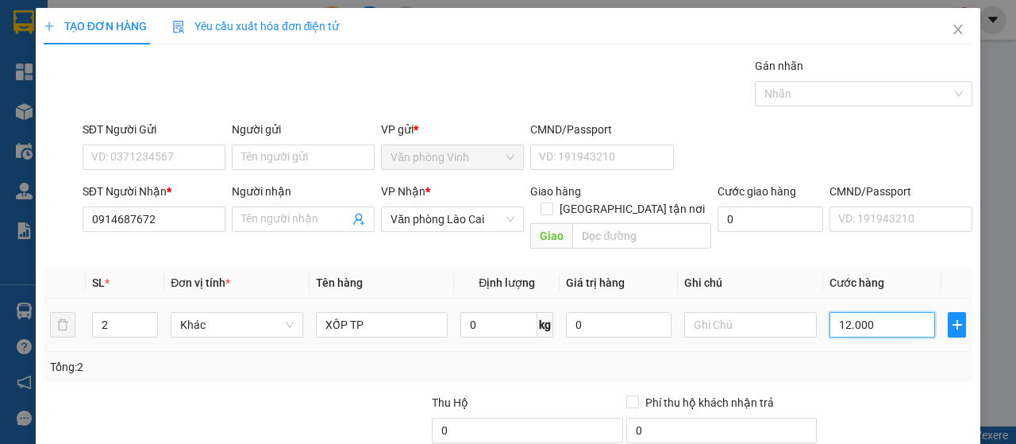
type input "120.000"
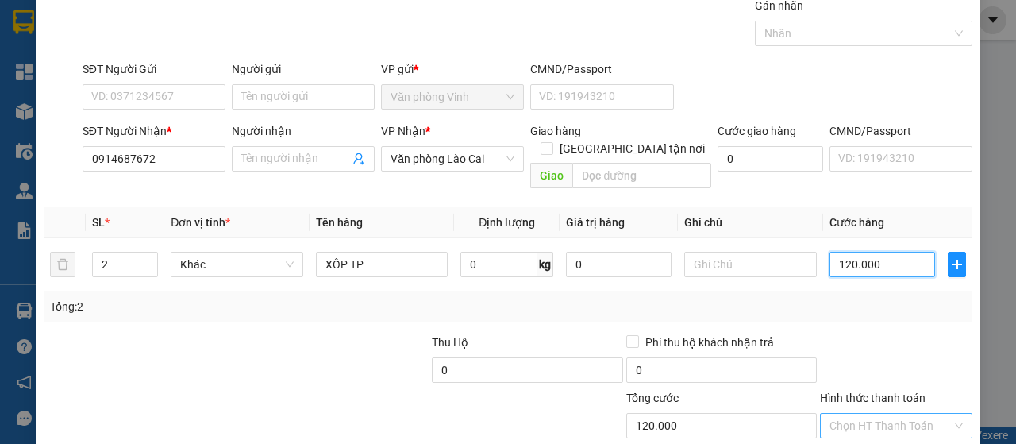
scroll to position [141, 0]
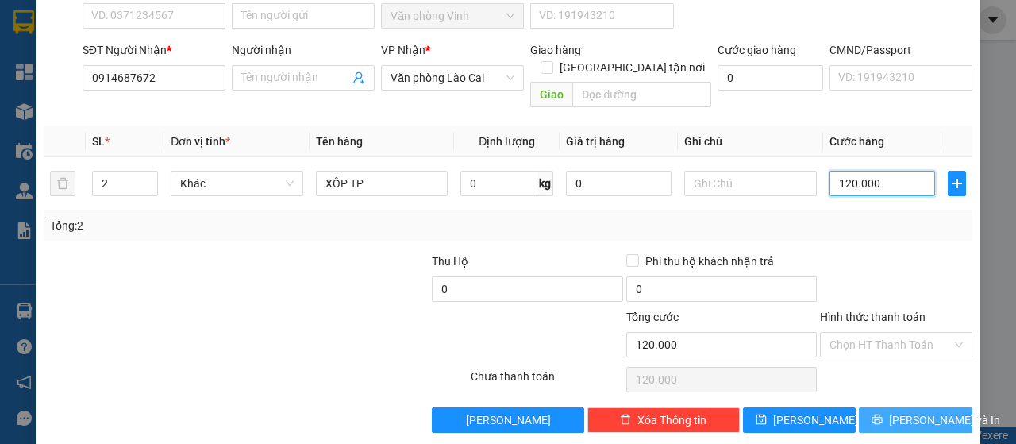
type input "120.000"
click at [905, 411] on span "[PERSON_NAME] và In" at bounding box center [944, 419] width 111 height 17
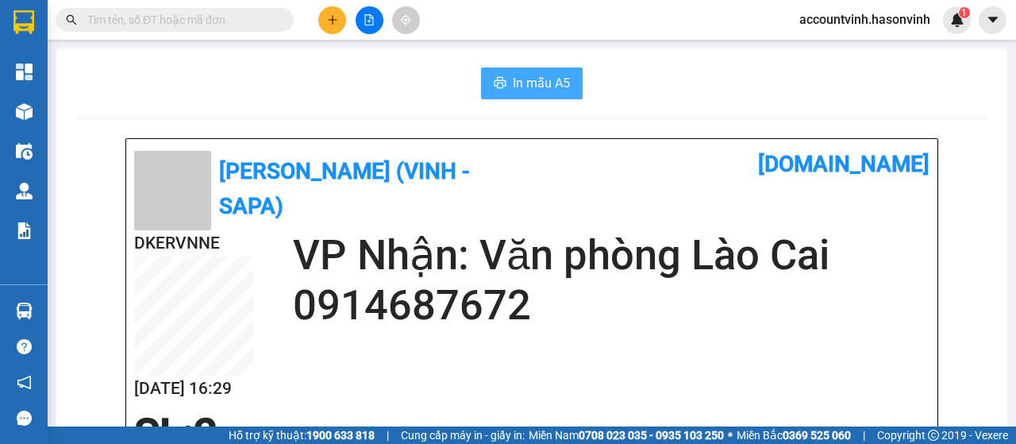
click at [538, 78] on span "In mẫu A5" at bounding box center [541, 83] width 57 height 20
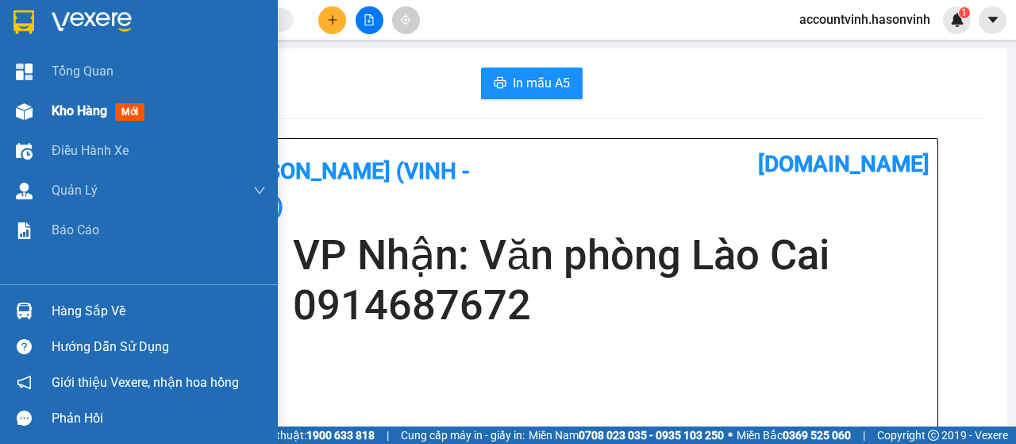
click at [11, 114] on div at bounding box center [24, 112] width 28 height 28
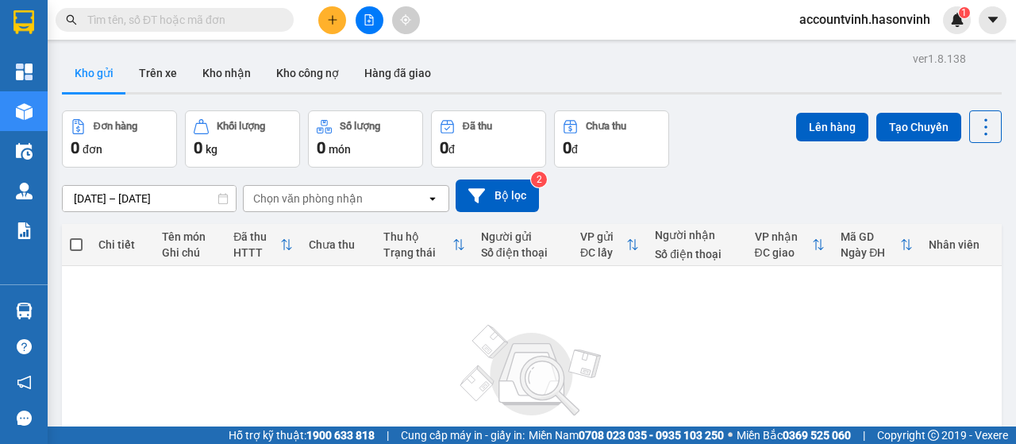
click at [622, 19] on div "Kết quả tìm kiếm ( 0 ) Bộ lọc No Data accountvinh.hasonvinh 1" at bounding box center [508, 20] width 1016 height 40
click at [372, 21] on icon "file-add" at bounding box center [368, 19] width 11 height 11
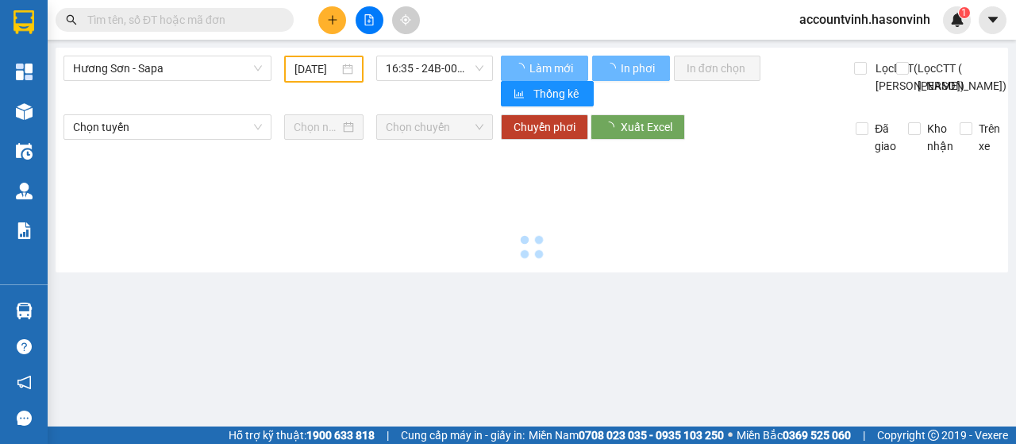
type input "[DATE]"
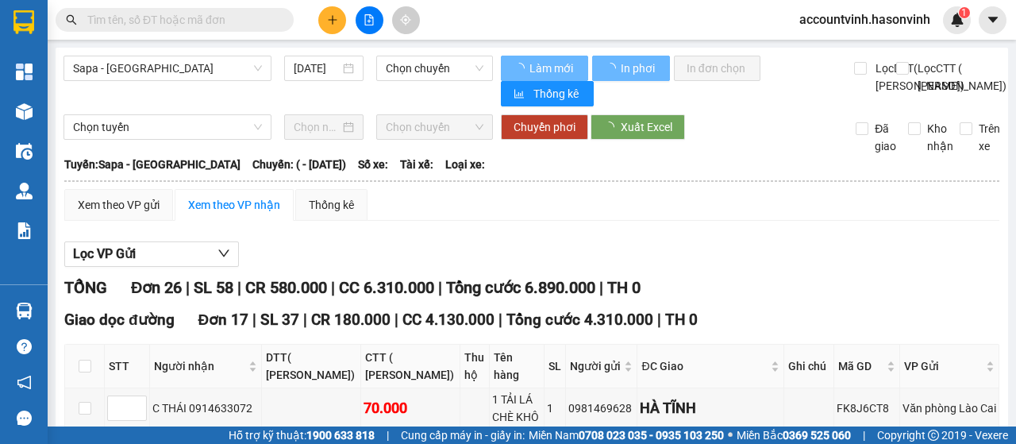
type input "[DATE]"
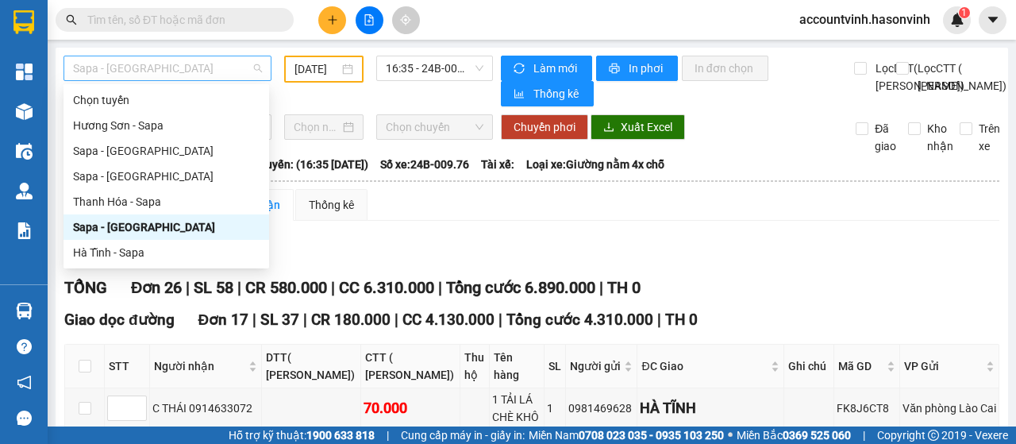
click at [186, 77] on span "Sapa - [GEOGRAPHIC_DATA]" at bounding box center [167, 68] width 189 height 24
click at [190, 152] on div "Sapa - [GEOGRAPHIC_DATA]" at bounding box center [166, 150] width 186 height 17
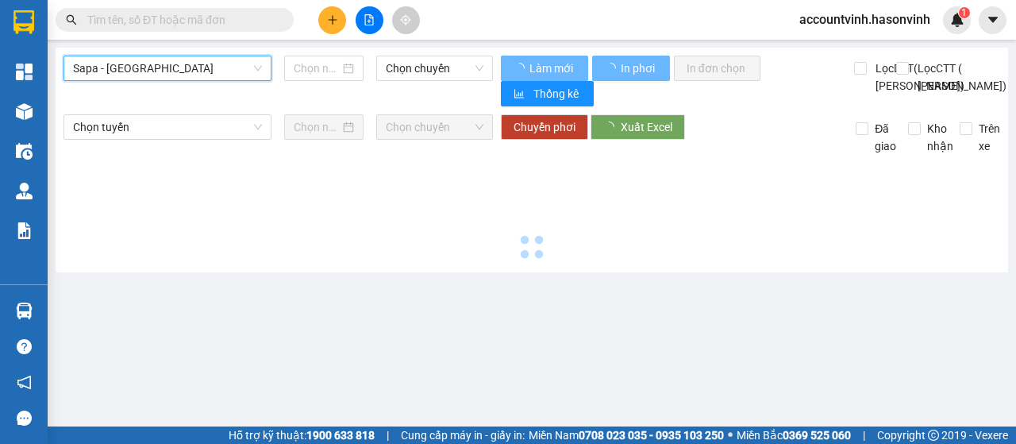
click at [224, 68] on span "Sapa - [GEOGRAPHIC_DATA]" at bounding box center [167, 68] width 189 height 24
type input "[DATE]"
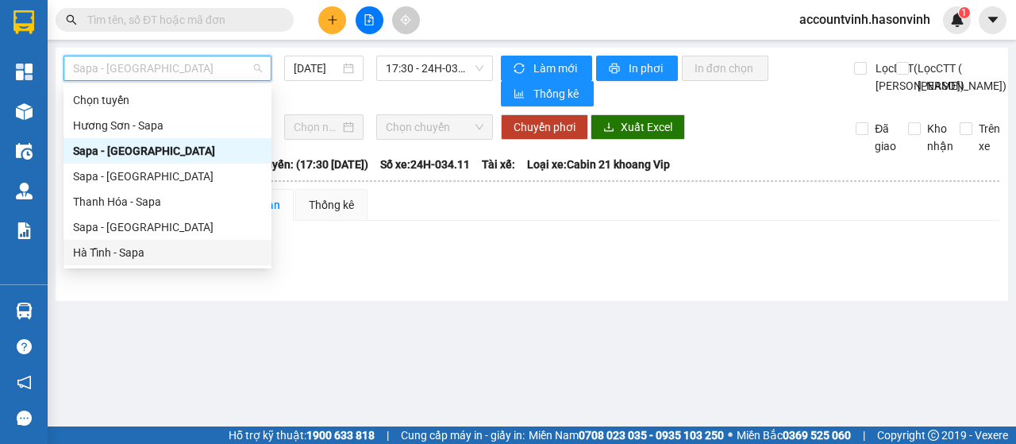
click at [186, 246] on div "Hà Tĩnh - Sapa" at bounding box center [167, 252] width 189 height 17
type input "[DATE]"
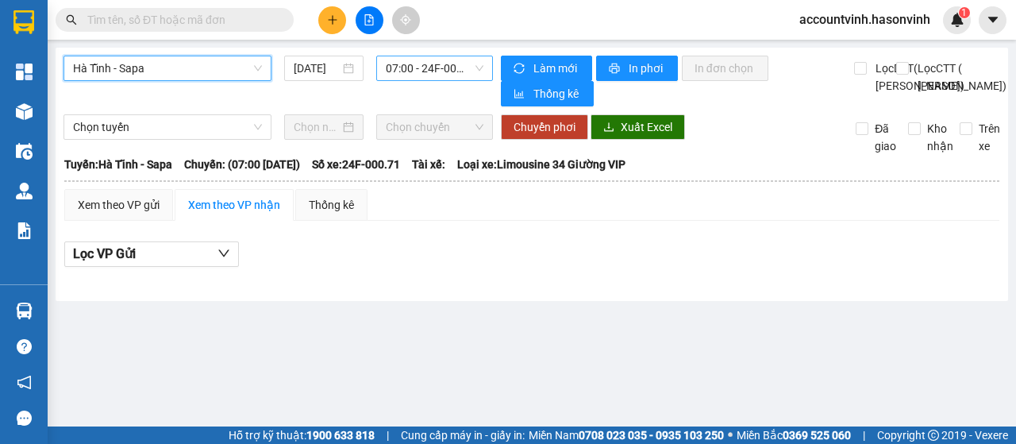
click at [417, 71] on span "07:00 - 24F-000.71" at bounding box center [434, 68] width 97 height 24
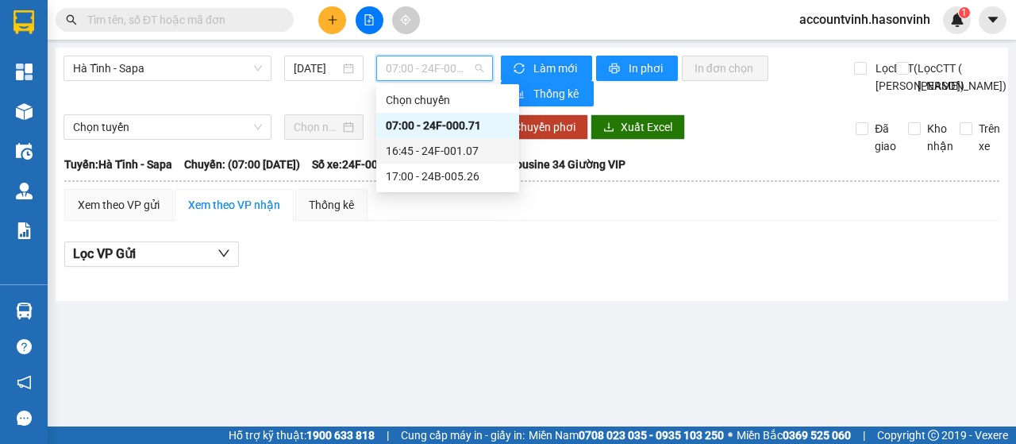
click at [450, 154] on div "16:45 - 24F-001.07" at bounding box center [448, 150] width 124 height 17
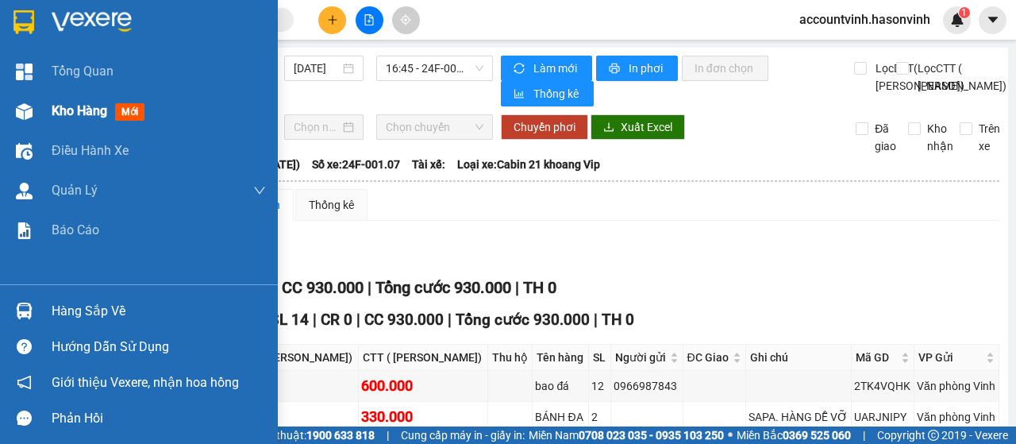
click at [24, 106] on img at bounding box center [24, 111] width 17 height 17
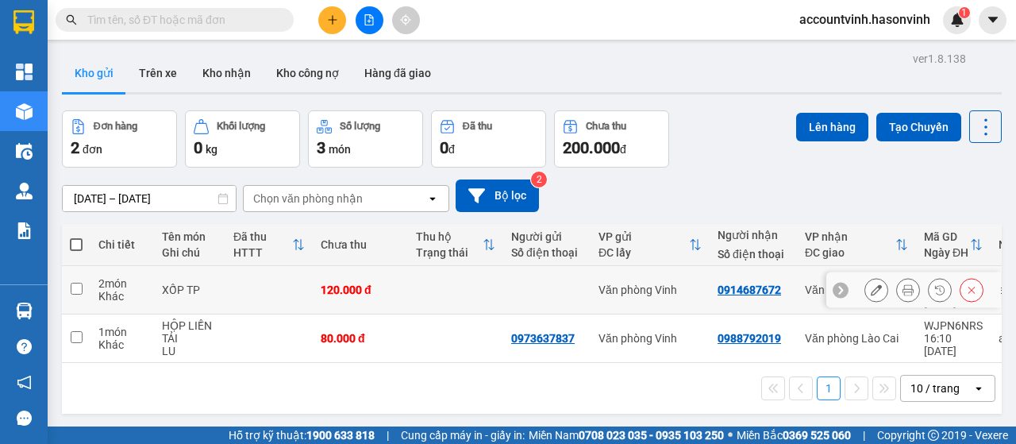
drag, startPoint x: 73, startPoint y: 280, endPoint x: 73, endPoint y: 289, distance: 8.7
click at [73, 282] on input "checkbox" at bounding box center [77, 288] width 12 height 12
checkbox input "true"
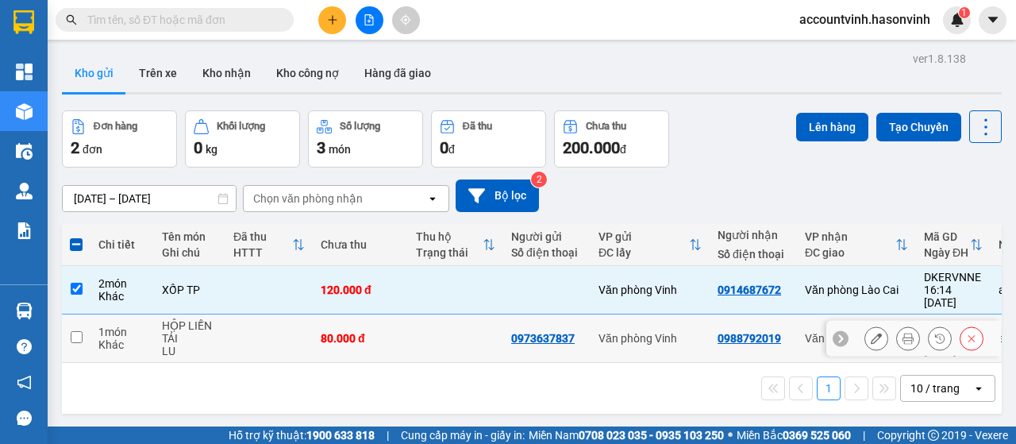
click at [75, 331] on input "checkbox" at bounding box center [77, 337] width 12 height 12
checkbox input "true"
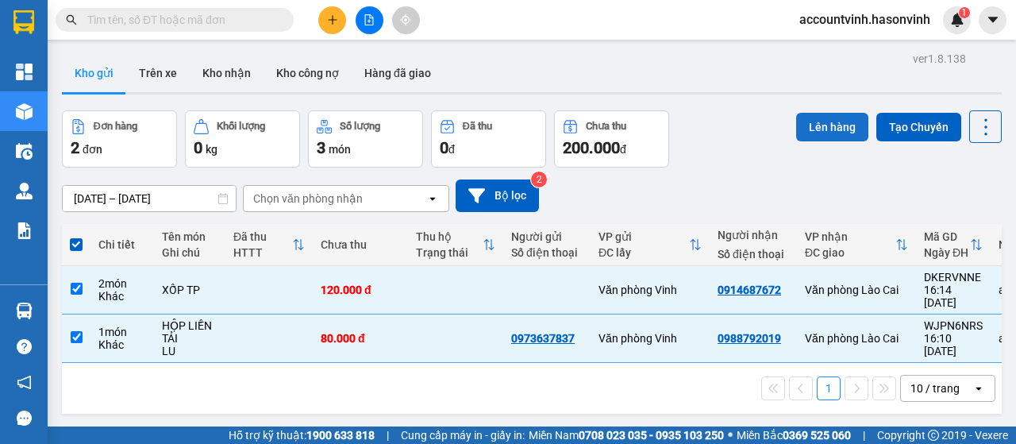
click at [801, 122] on button "Lên hàng" at bounding box center [832, 127] width 72 height 29
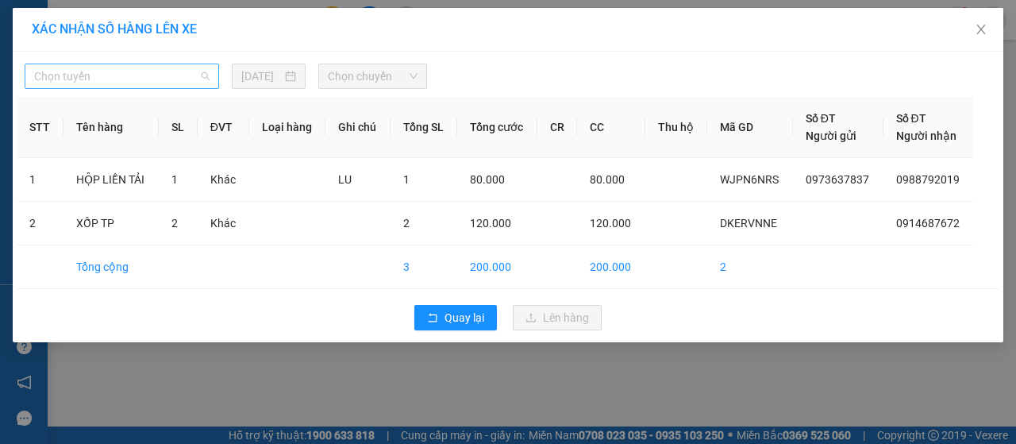
click at [137, 75] on span "Chọn tuyến" at bounding box center [121, 76] width 175 height 24
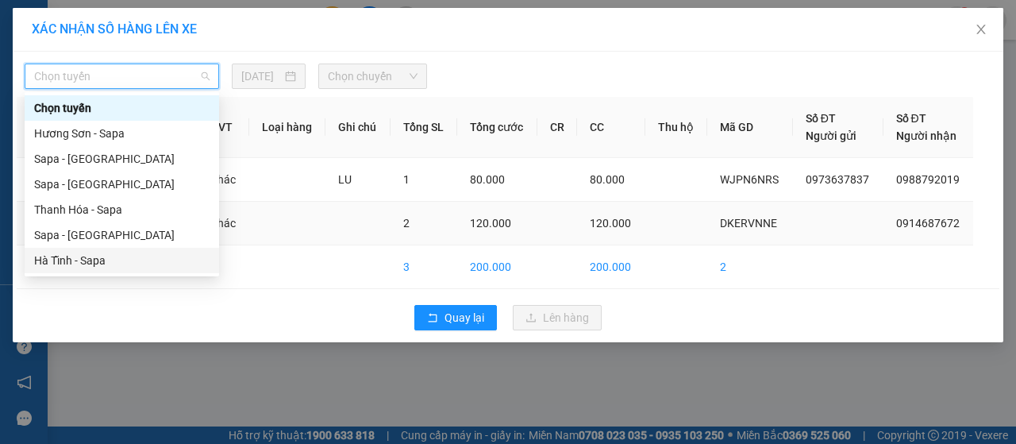
drag, startPoint x: 110, startPoint y: 262, endPoint x: 146, endPoint y: 231, distance: 47.3
click at [110, 261] on div "Hà Tĩnh - Sapa" at bounding box center [121, 260] width 175 height 17
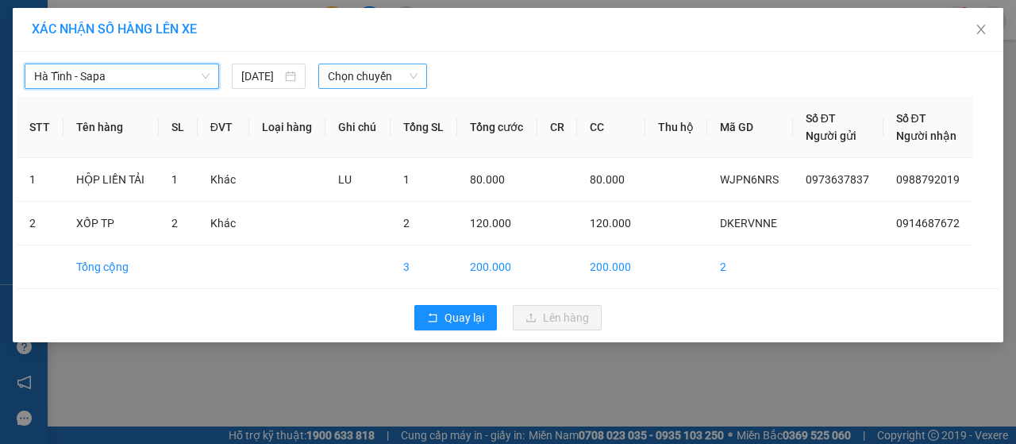
click at [360, 78] on span "Chọn chuyến" at bounding box center [372, 76] width 89 height 24
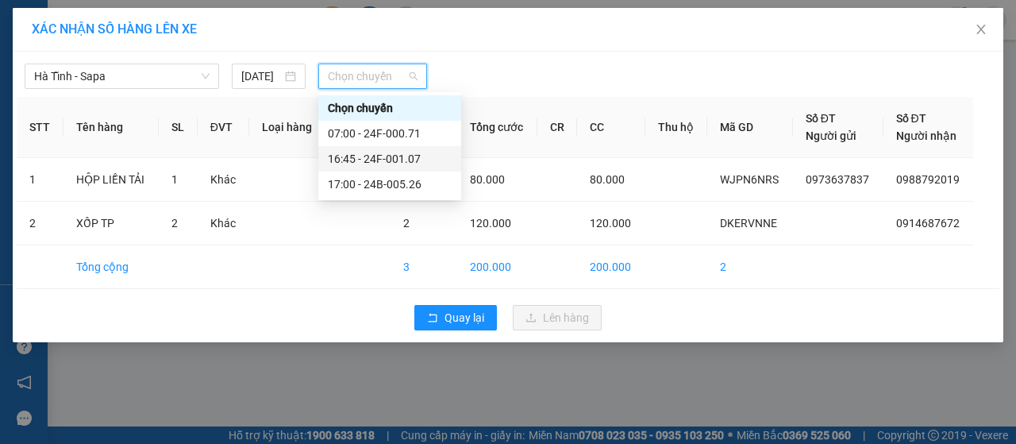
click at [383, 158] on div "16:45 - 24F-001.07" at bounding box center [390, 158] width 124 height 17
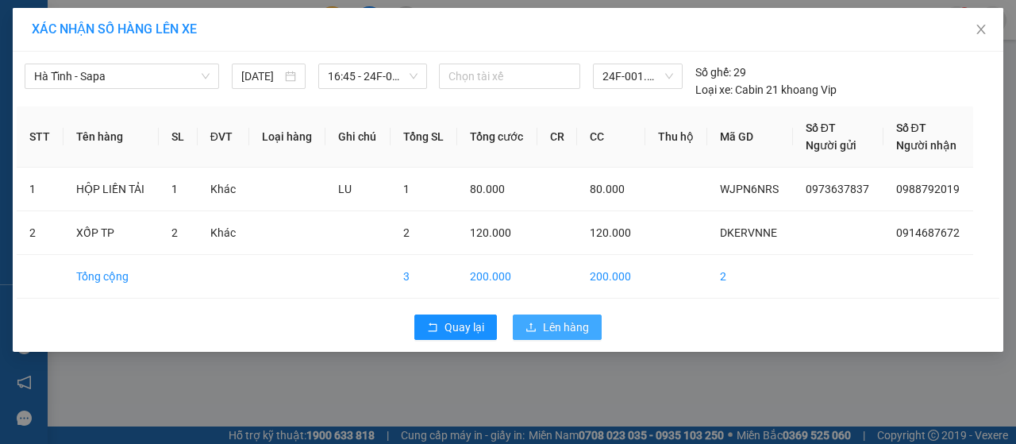
click at [563, 323] on span "Lên hàng" at bounding box center [566, 326] width 46 height 17
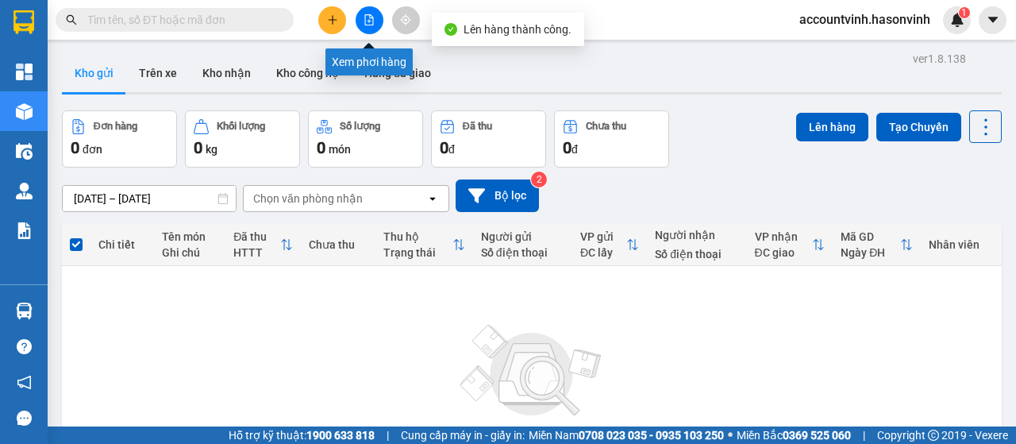
click at [371, 21] on icon "file-add" at bounding box center [368, 19] width 11 height 11
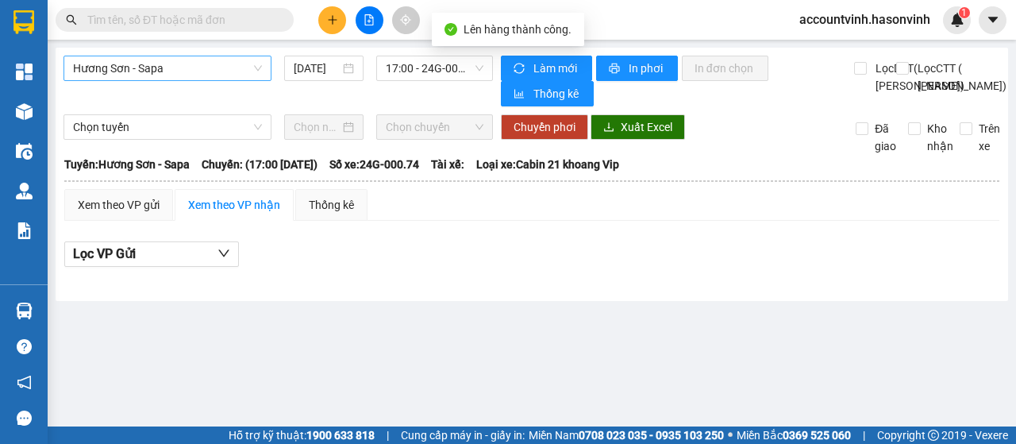
click at [227, 65] on span "Hương Sơn - Sapa" at bounding box center [167, 68] width 189 height 24
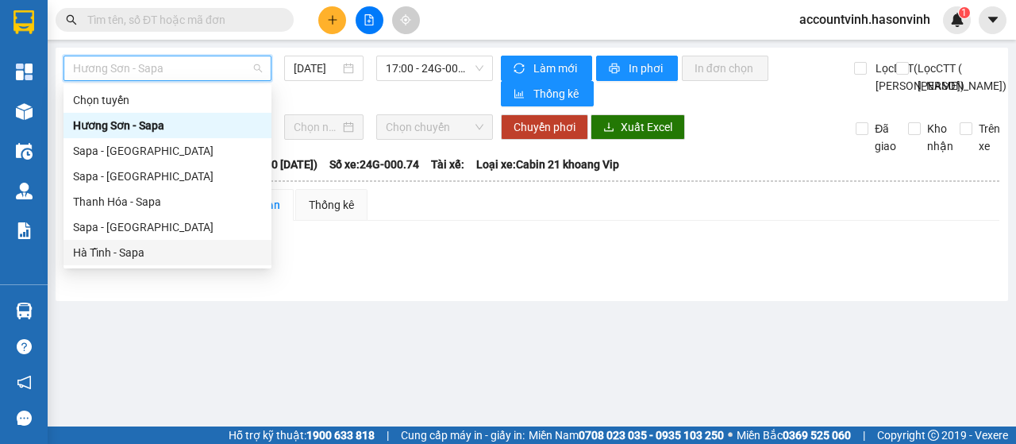
click at [217, 250] on div "Hà Tĩnh - Sapa" at bounding box center [167, 252] width 189 height 17
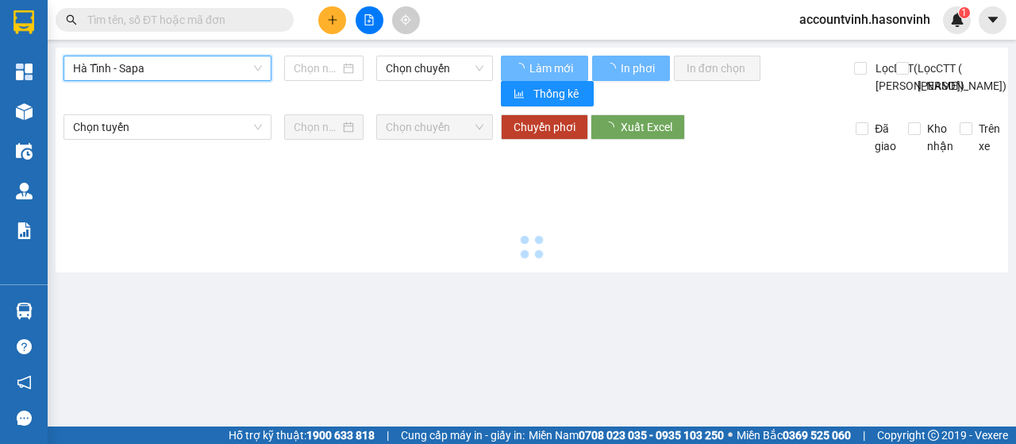
type input "[DATE]"
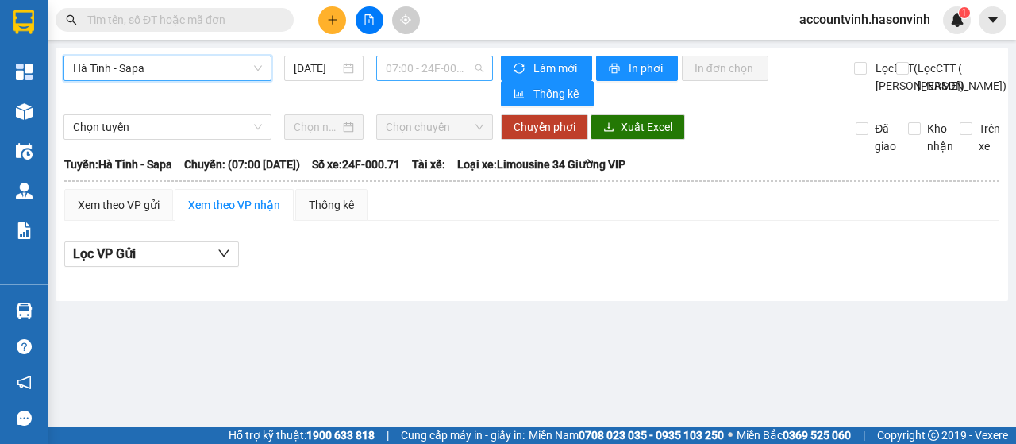
click at [421, 64] on span "07:00 - 24F-000.71" at bounding box center [434, 68] width 97 height 24
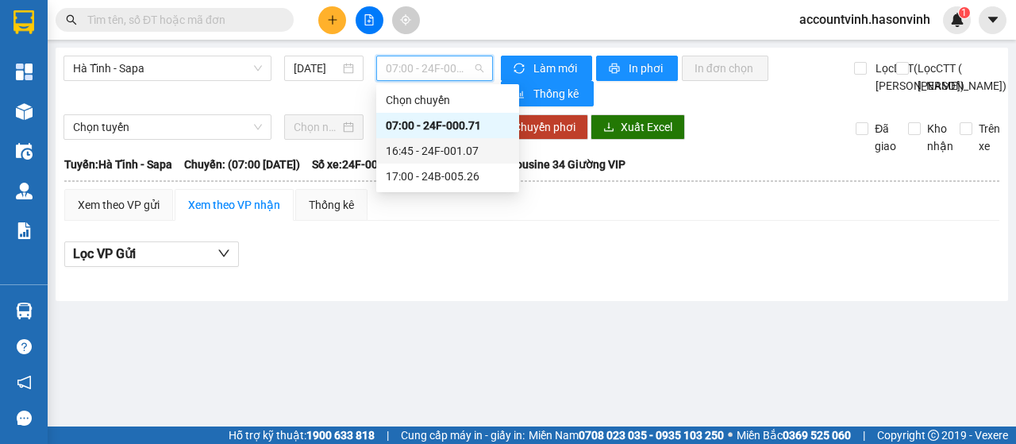
click at [442, 152] on div "16:45 - 24F-001.07" at bounding box center [448, 150] width 124 height 17
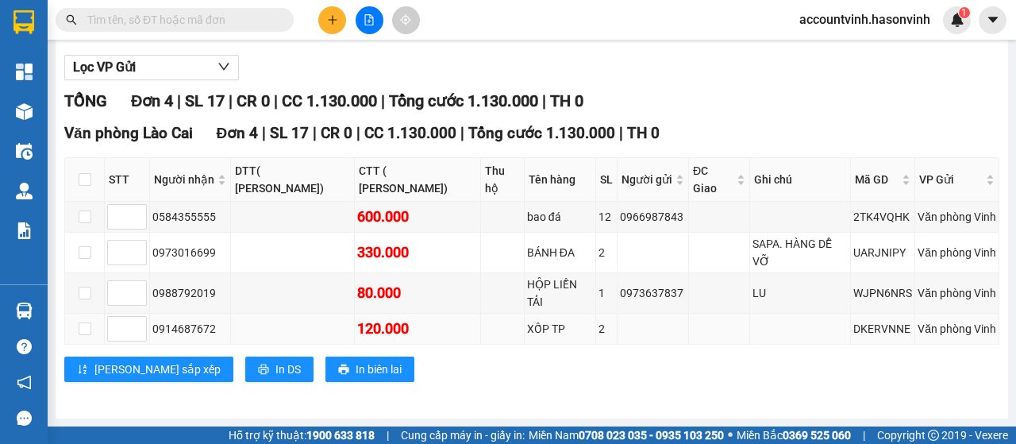
scroll to position [223, 0]
click at [327, 20] on icon "plus" at bounding box center [332, 19] width 11 height 11
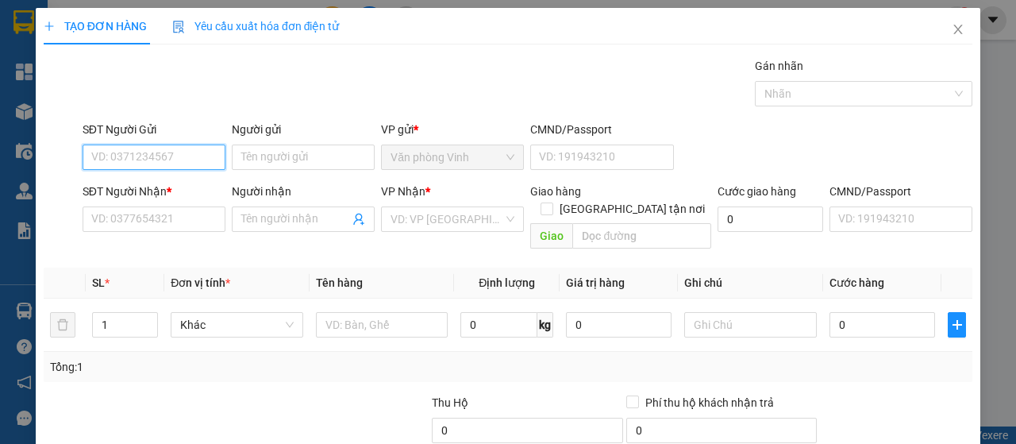
click at [193, 153] on input "SĐT Người Gửi" at bounding box center [154, 156] width 143 height 25
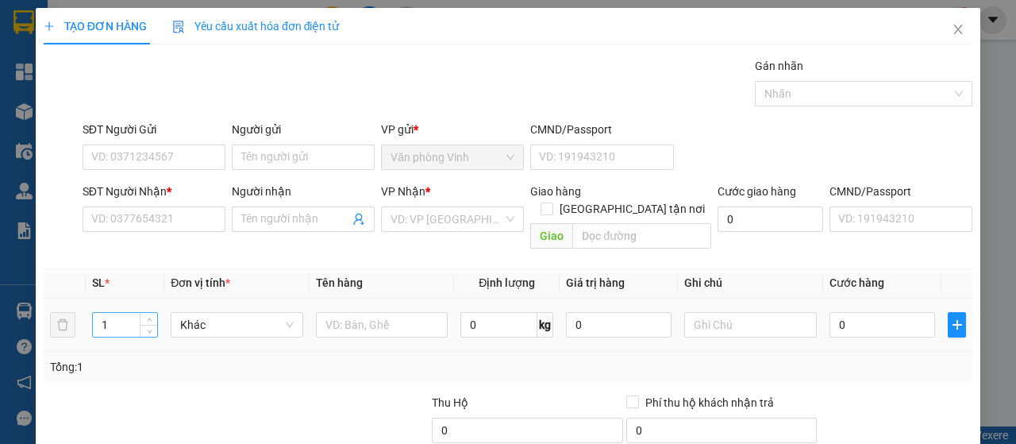
click at [113, 313] on input "1" at bounding box center [125, 325] width 65 height 24
type input "3"
type input "2"
click at [383, 312] on input "text" at bounding box center [382, 324] width 133 height 25
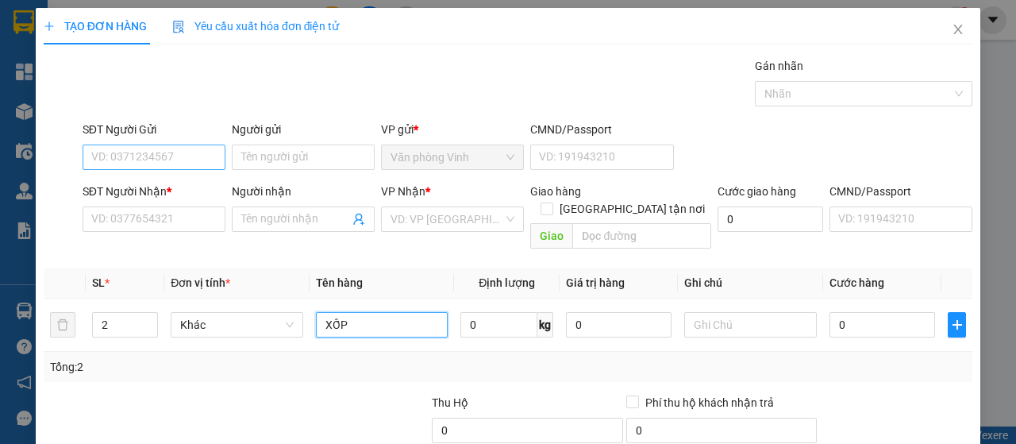
type input "XỐP"
click at [162, 154] on input "SĐT Người Gửi" at bounding box center [154, 156] width 143 height 25
click at [113, 152] on input "098706" at bounding box center [154, 156] width 143 height 25
click at [140, 162] on input "0987806" at bounding box center [154, 156] width 143 height 25
type input "0987806121"
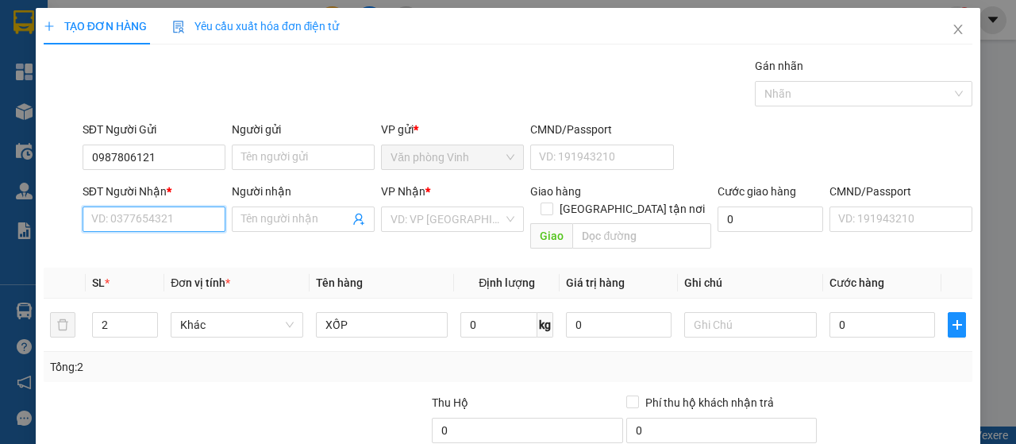
click at [163, 225] on input "SĐT Người Nhận *" at bounding box center [154, 218] width 143 height 25
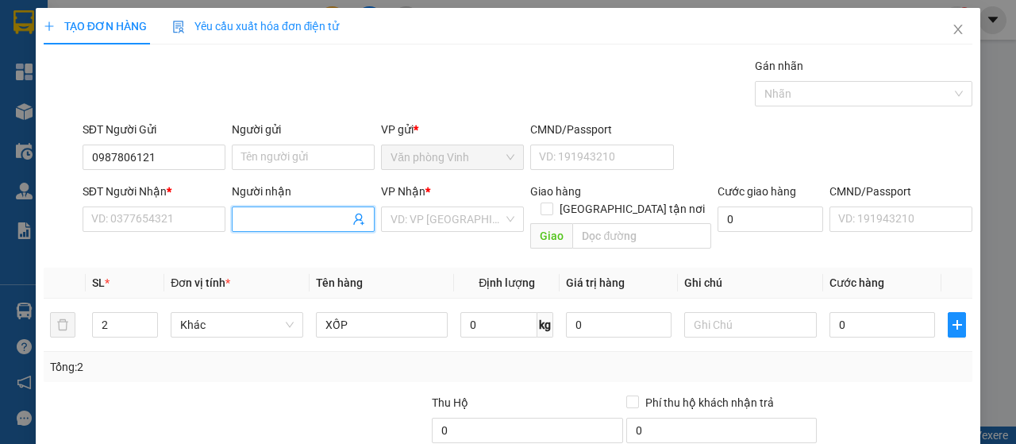
click at [251, 216] on input "Người nhận" at bounding box center [295, 218] width 108 height 17
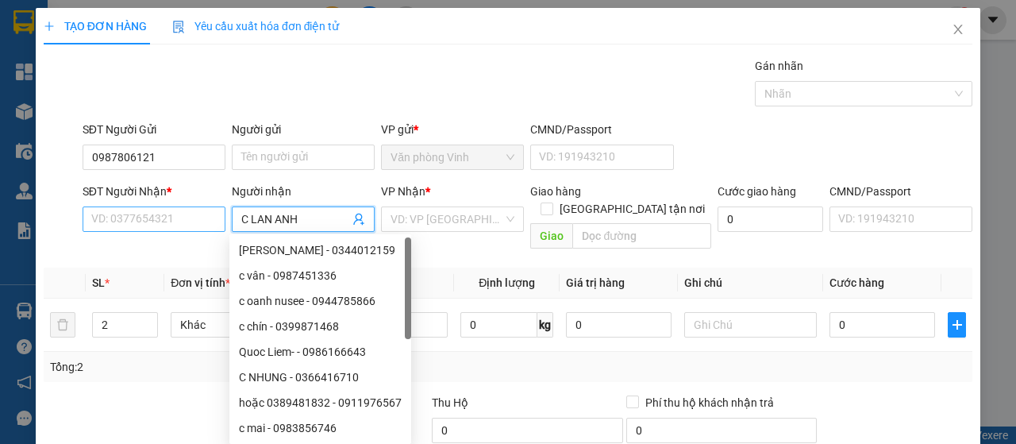
type input "C LAN ANH"
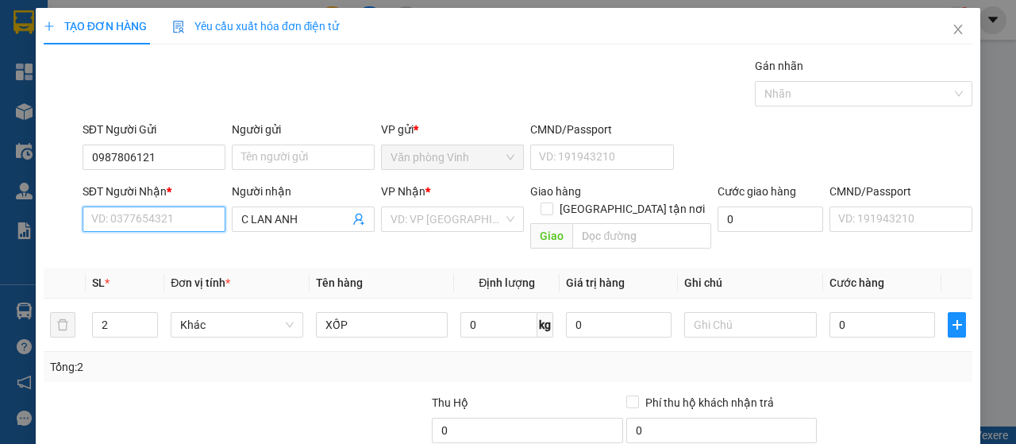
click at [154, 217] on input "SĐT Người Nhận *" at bounding box center [154, 218] width 143 height 25
type input "0836657666"
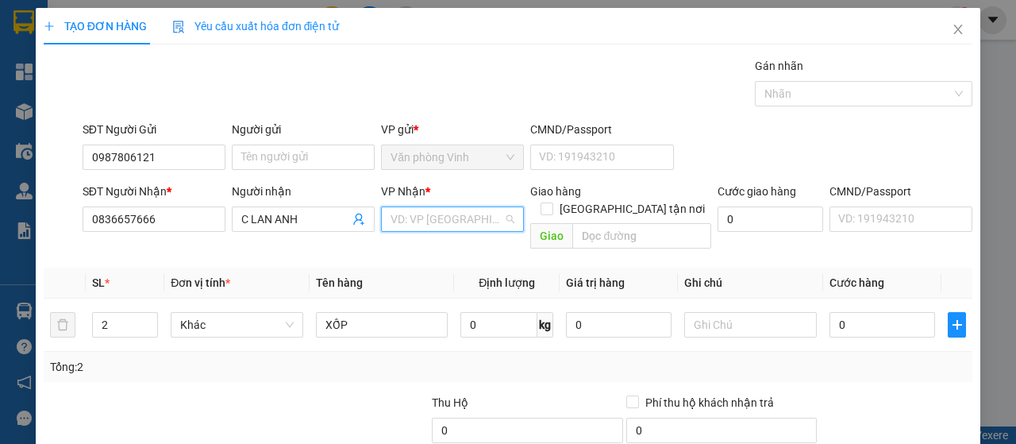
click at [450, 218] on input "search" at bounding box center [446, 219] width 113 height 24
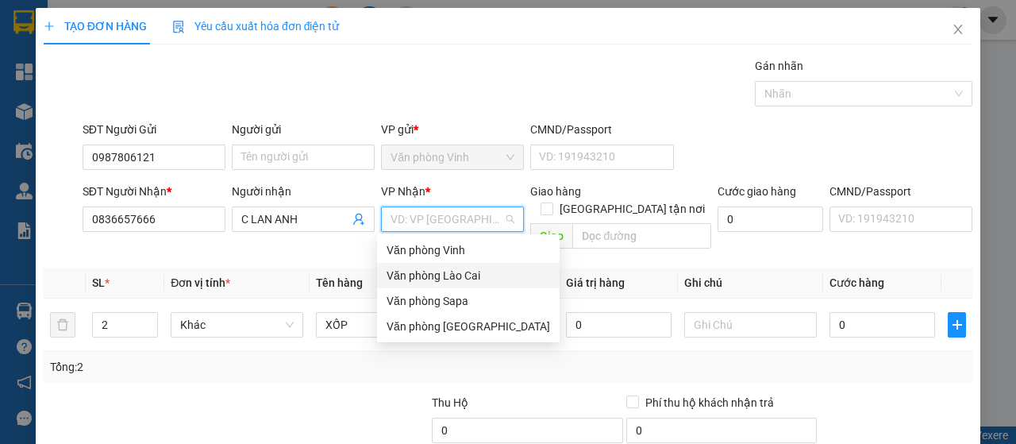
click at [456, 277] on div "Văn phòng Lào Cai" at bounding box center [467, 275] width 163 height 17
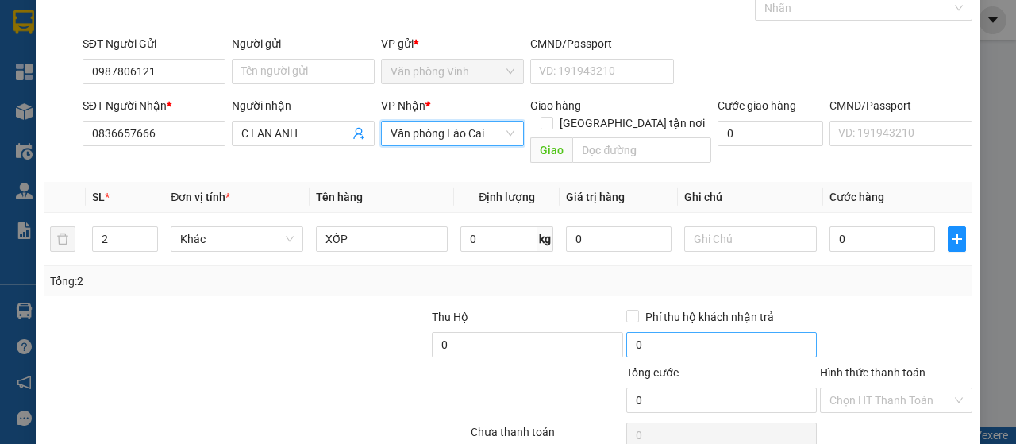
scroll to position [141, 0]
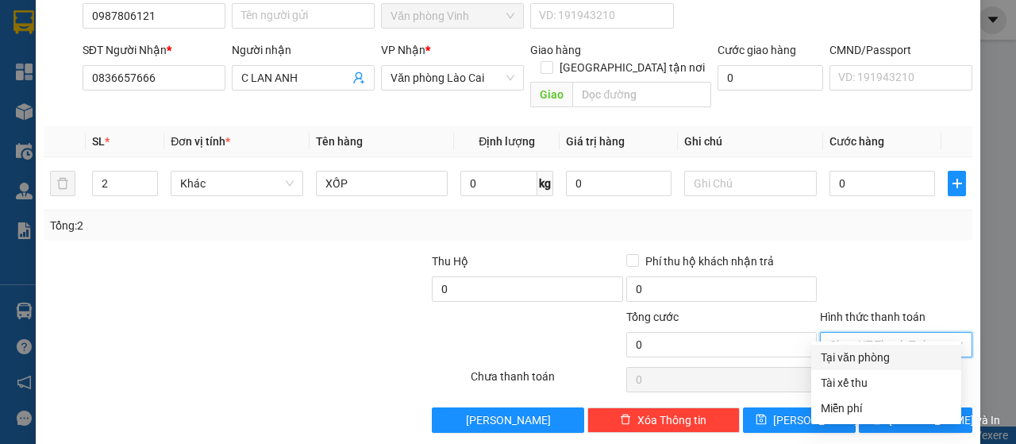
click at [889, 332] on input "Hình thức thanh toán" at bounding box center [890, 344] width 122 height 24
click at [845, 356] on div "Tại văn phòng" at bounding box center [886, 356] width 131 height 17
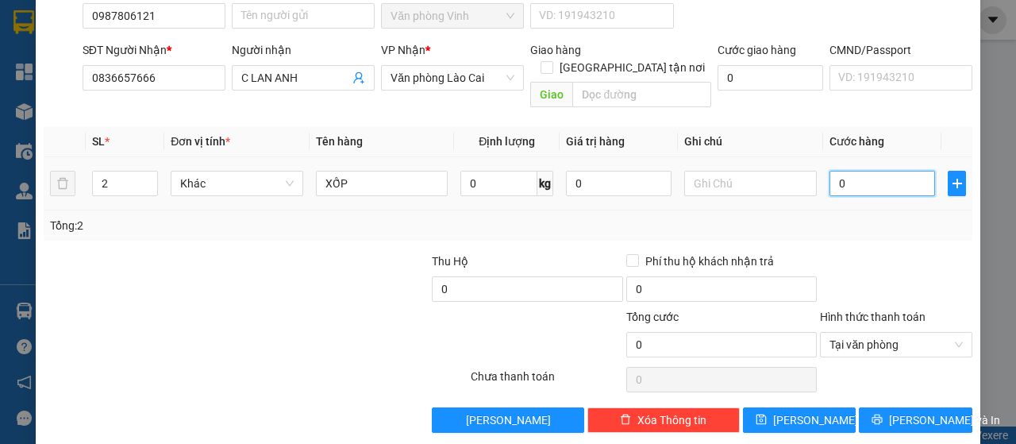
click at [843, 171] on input "0" at bounding box center [882, 183] width 106 height 25
type input "3"
type input "30"
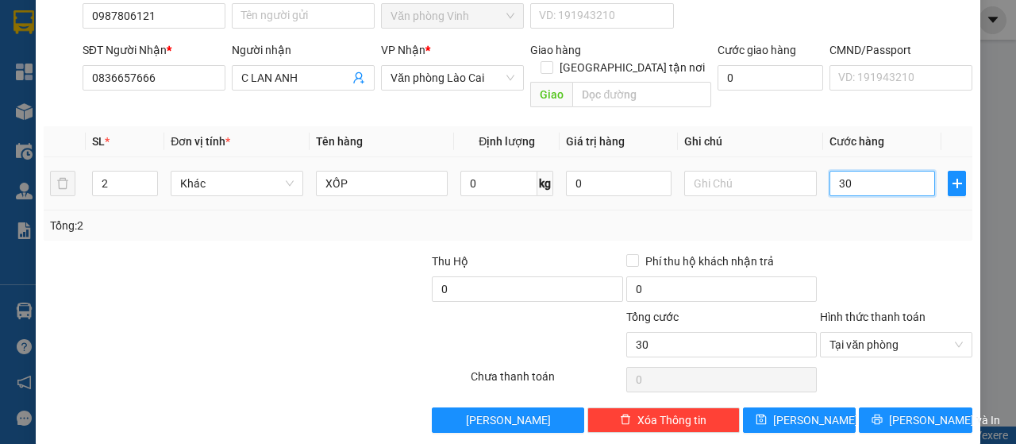
type input "300"
type input "3.000"
type input "30.000"
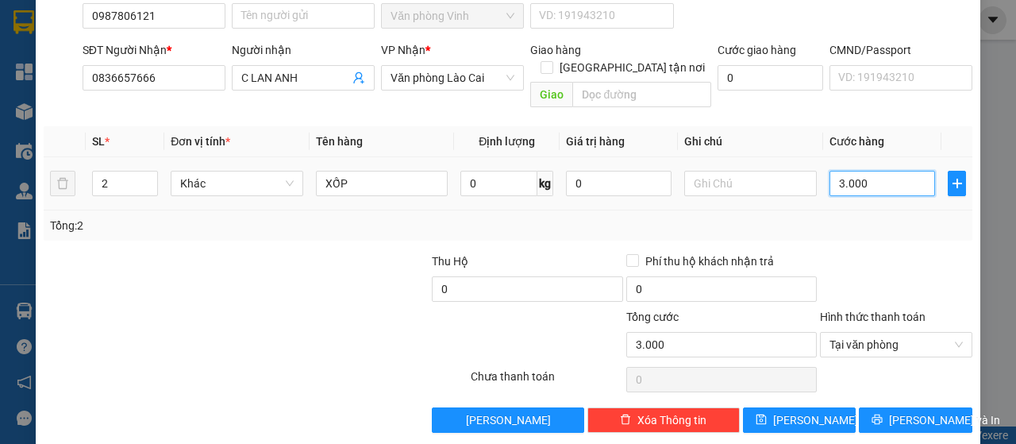
type input "30.000"
type input "300.000"
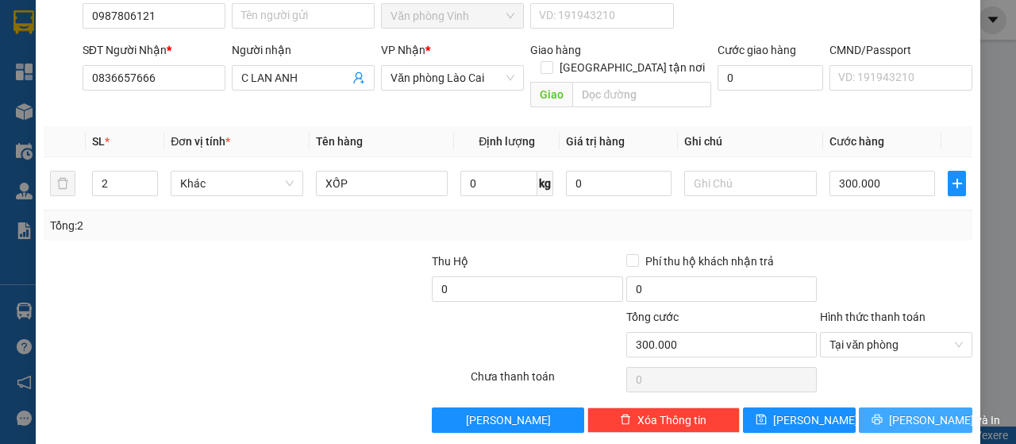
click at [917, 411] on span "[PERSON_NAME] và In" at bounding box center [944, 419] width 111 height 17
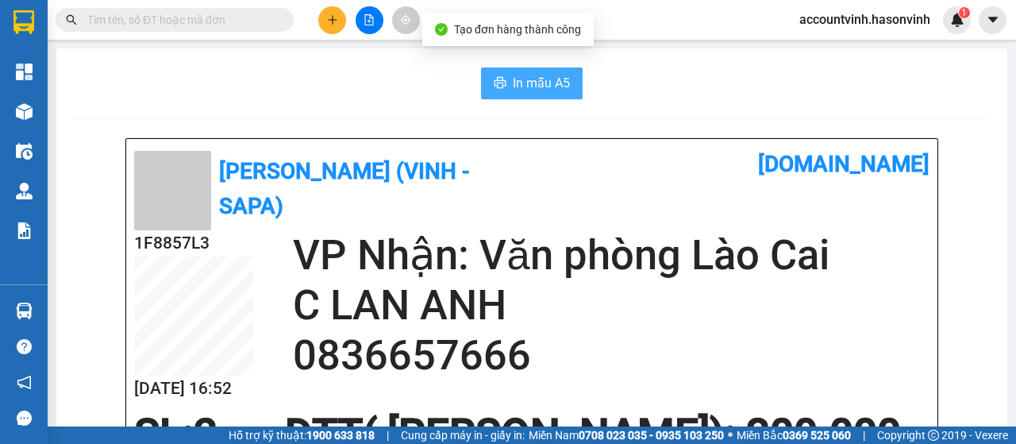
click at [553, 92] on span "In mẫu A5" at bounding box center [541, 83] width 57 height 20
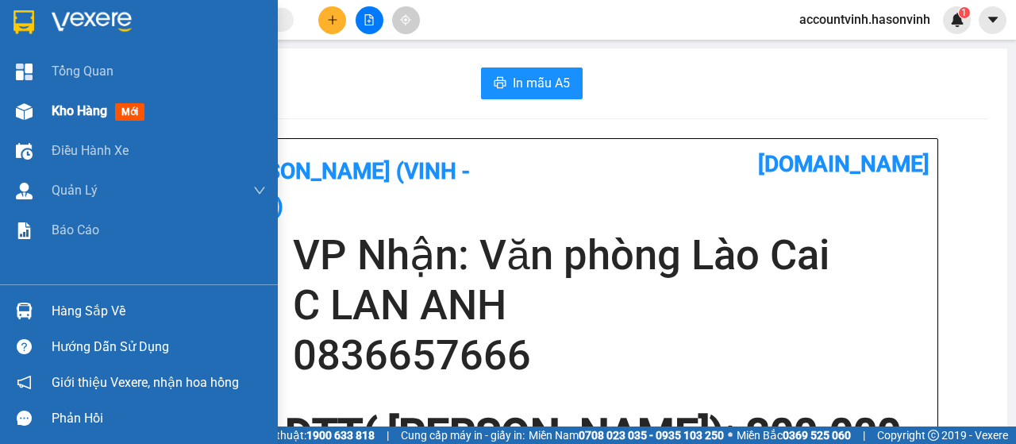
click at [32, 110] on div at bounding box center [24, 112] width 28 height 28
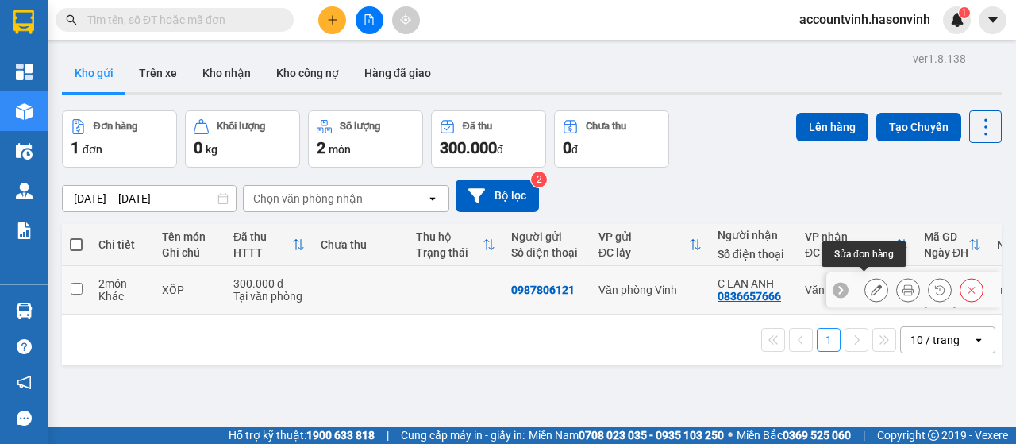
click at [871, 284] on icon at bounding box center [876, 289] width 11 height 11
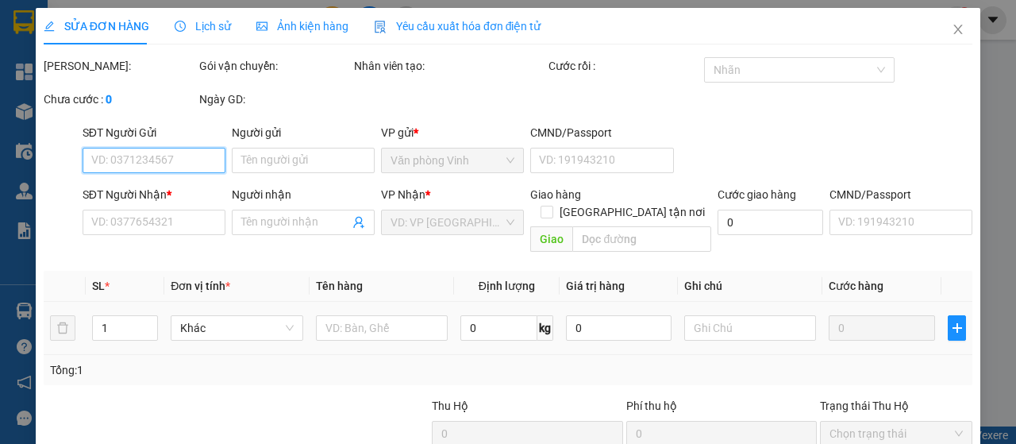
type input "0987806121"
type input "0836657666"
type input "C LAN ANH"
type input "300.000"
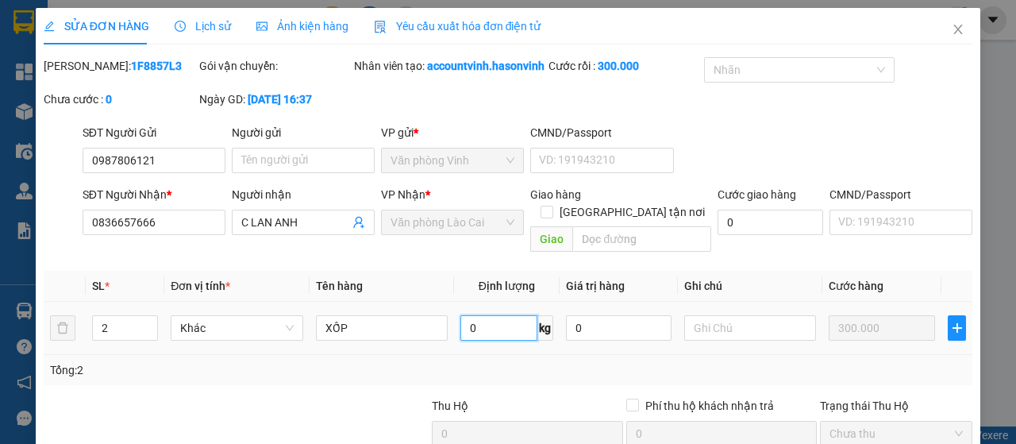
click at [502, 340] on input "0" at bounding box center [498, 327] width 77 height 25
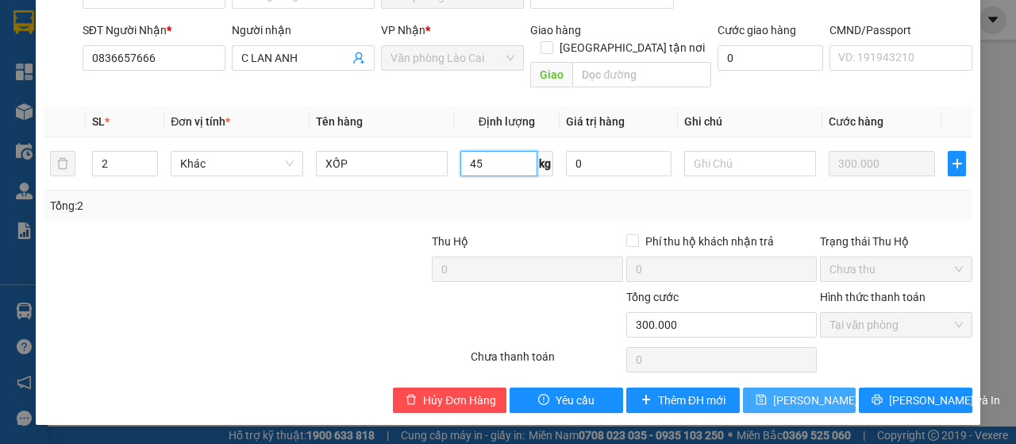
scroll to position [180, 0]
type input "45"
click at [811, 401] on span "[PERSON_NAME] thay đổi" at bounding box center [836, 399] width 127 height 17
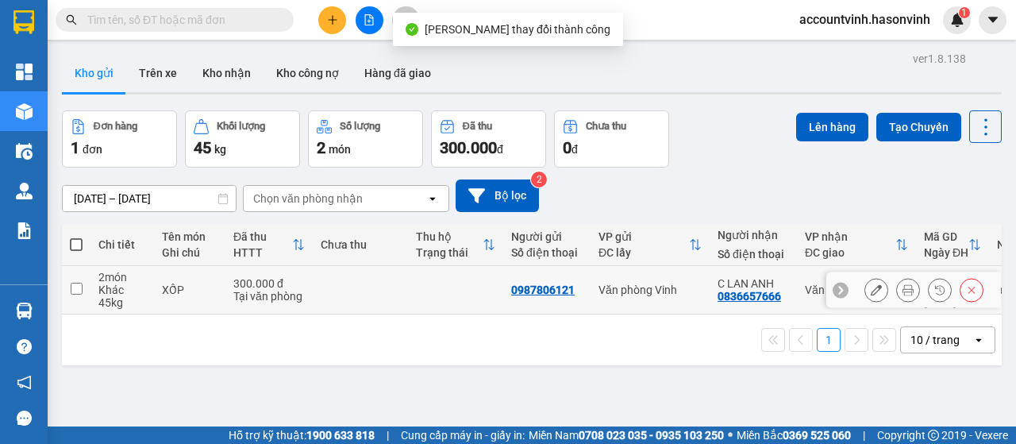
click at [69, 290] on td at bounding box center [76, 290] width 29 height 48
checkbox input "true"
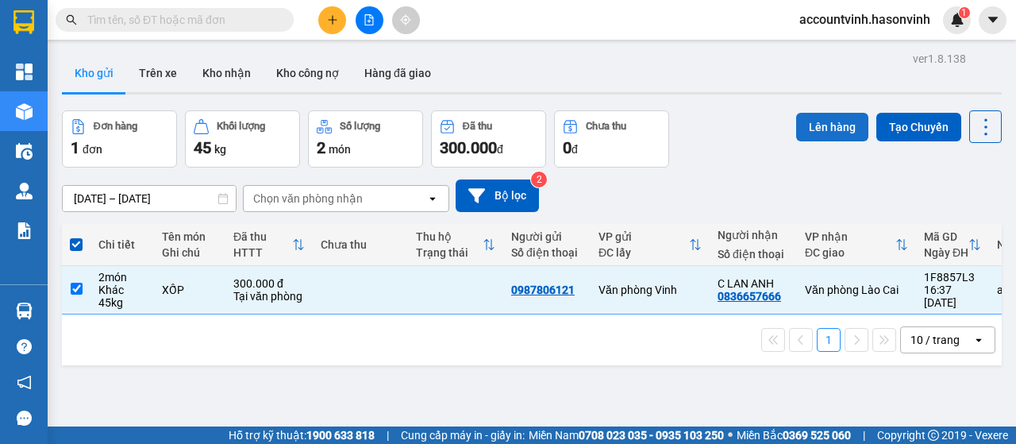
click at [841, 125] on button "Lên hàng" at bounding box center [832, 127] width 72 height 29
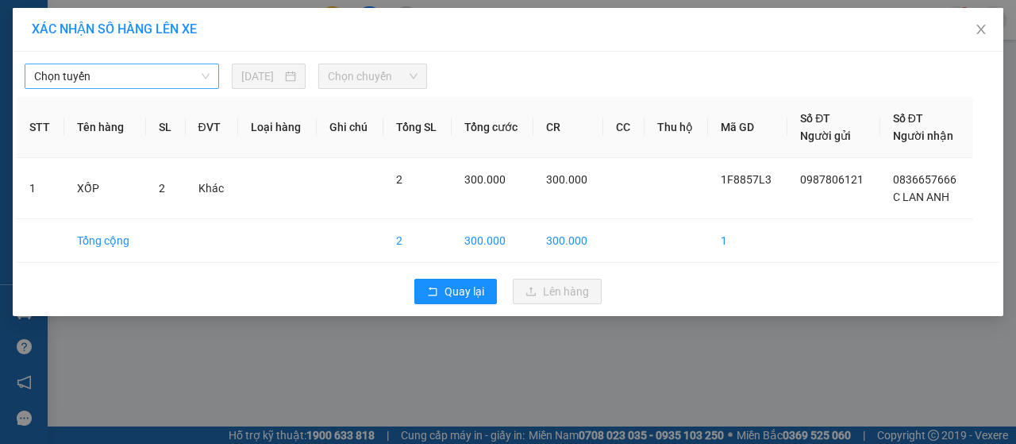
click at [189, 79] on span "Chọn tuyến" at bounding box center [121, 76] width 175 height 24
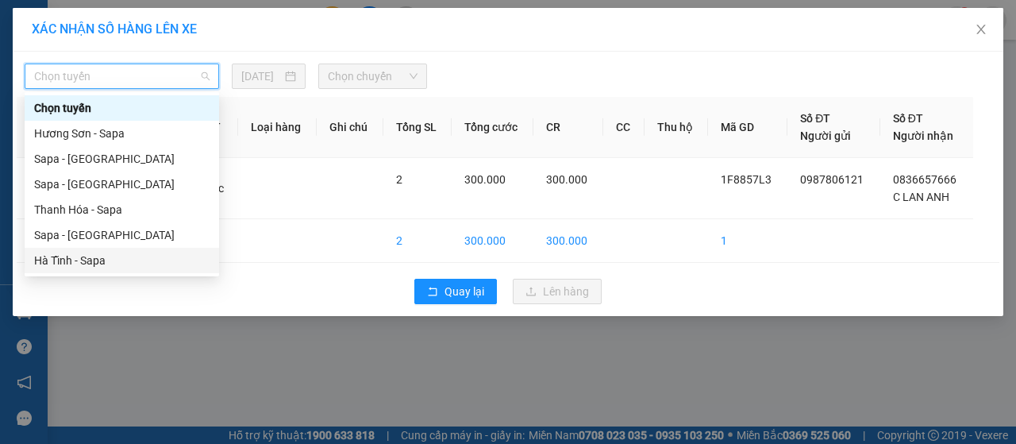
drag, startPoint x: 129, startPoint y: 259, endPoint x: 172, endPoint y: 225, distance: 55.9
click at [129, 259] on div "Hà Tĩnh - Sapa" at bounding box center [121, 260] width 175 height 17
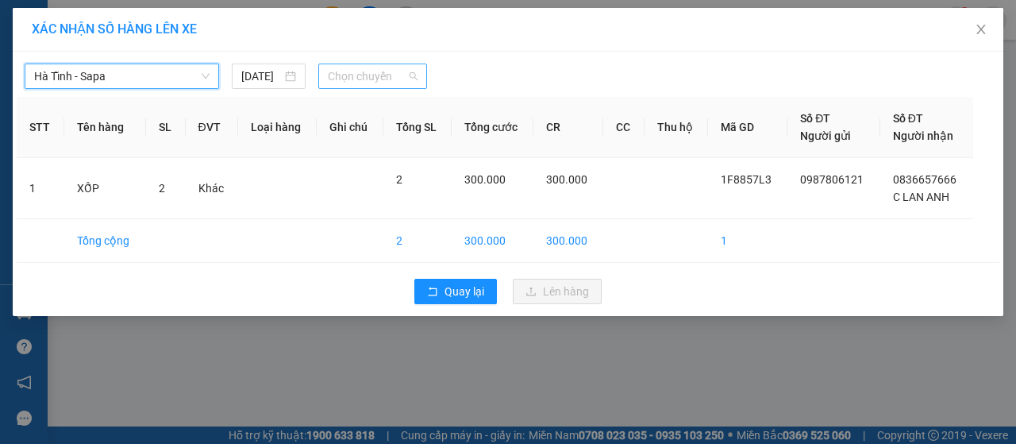
click at [353, 75] on span "Chọn chuyến" at bounding box center [372, 76] width 89 height 24
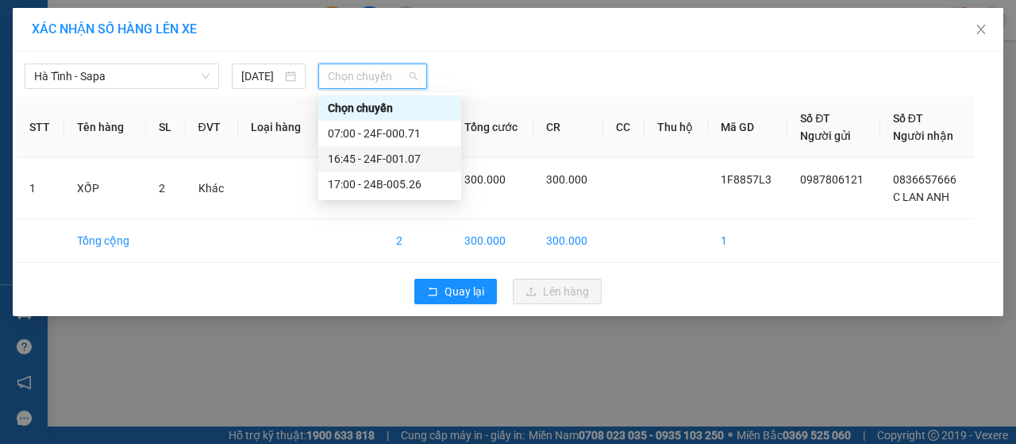
click at [400, 158] on div "16:45 - 24F-001.07" at bounding box center [390, 158] width 124 height 17
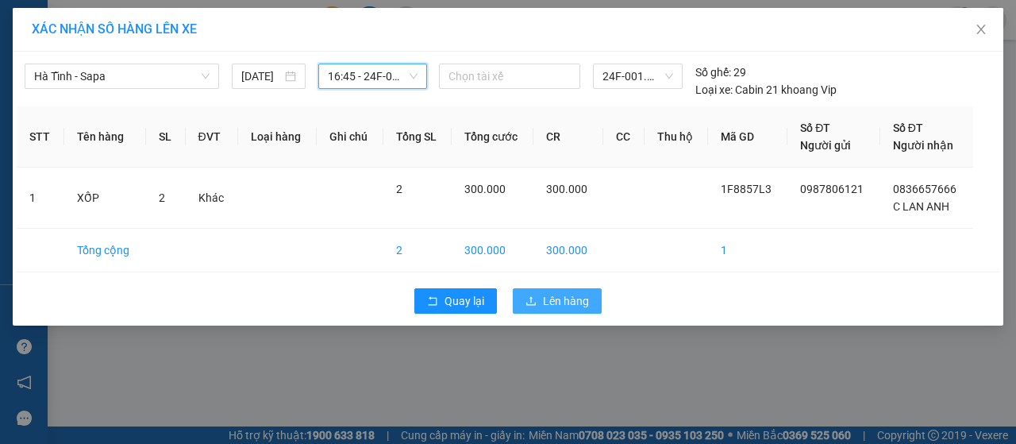
click at [559, 302] on span "Lên hàng" at bounding box center [566, 300] width 46 height 17
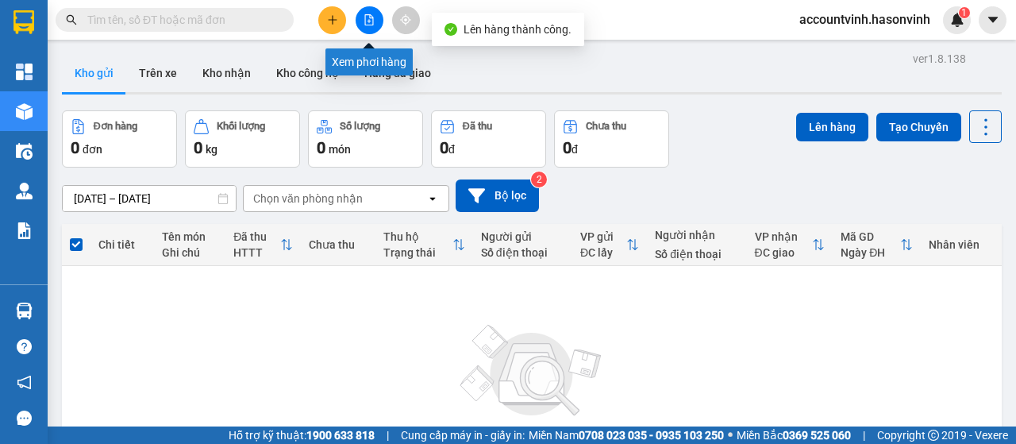
click at [367, 18] on icon "file-add" at bounding box center [368, 19] width 11 height 11
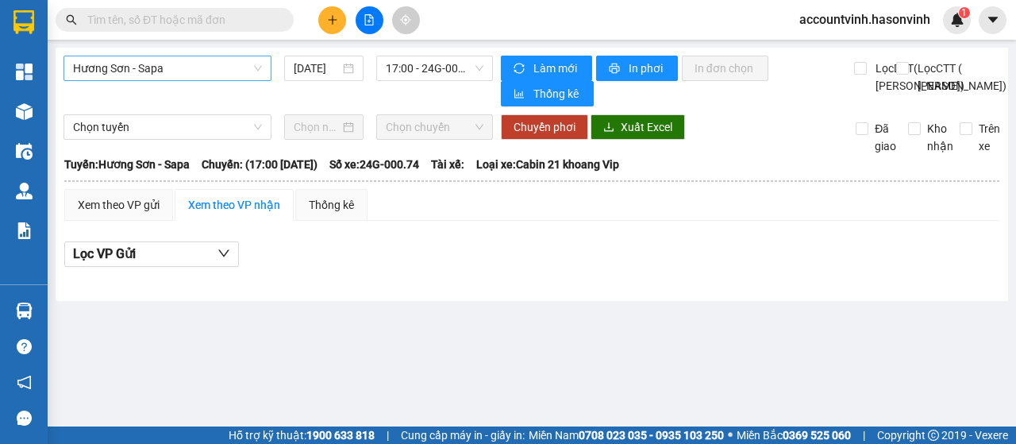
click at [219, 74] on span "Hương Sơn - Sapa" at bounding box center [167, 68] width 189 height 24
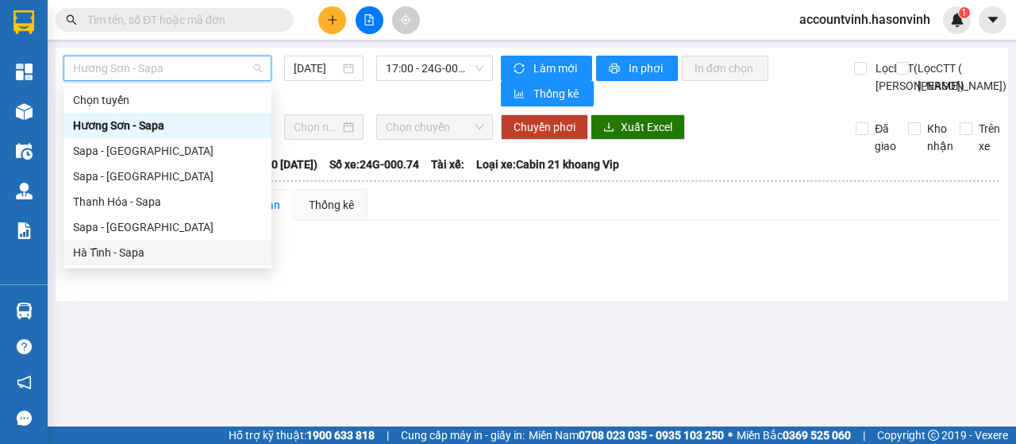
click at [182, 252] on div "Hà Tĩnh - Sapa" at bounding box center [167, 252] width 189 height 17
type input "[DATE]"
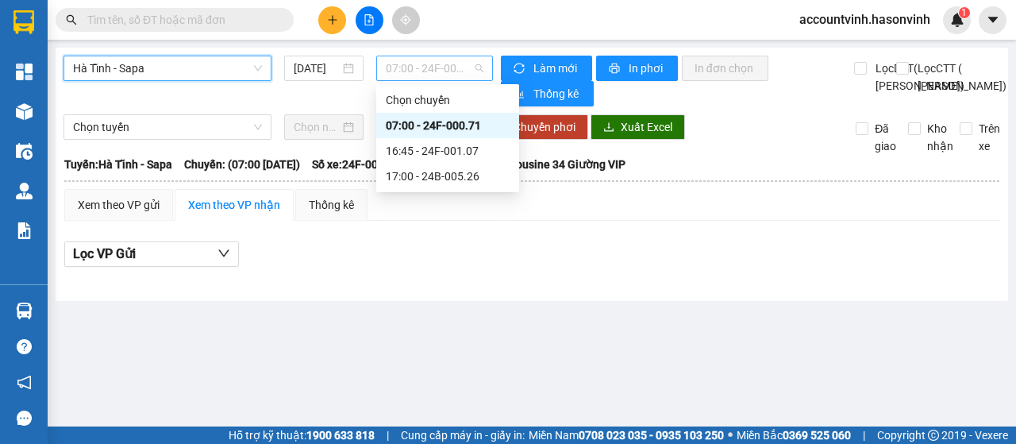
click at [435, 62] on span "07:00 - 24F-000.71" at bounding box center [434, 68] width 97 height 24
click at [478, 155] on div "16:45 - 24F-001.07" at bounding box center [448, 150] width 124 height 17
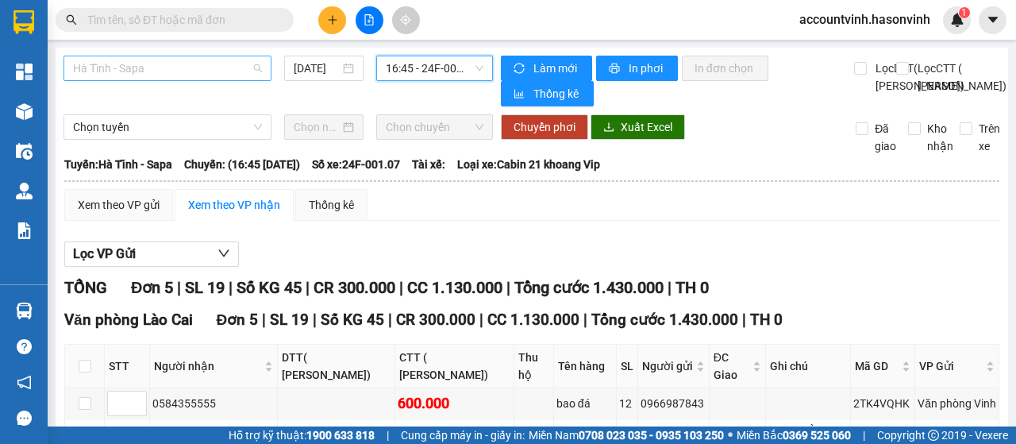
click at [197, 70] on span "Hà Tĩnh - Sapa" at bounding box center [167, 68] width 189 height 24
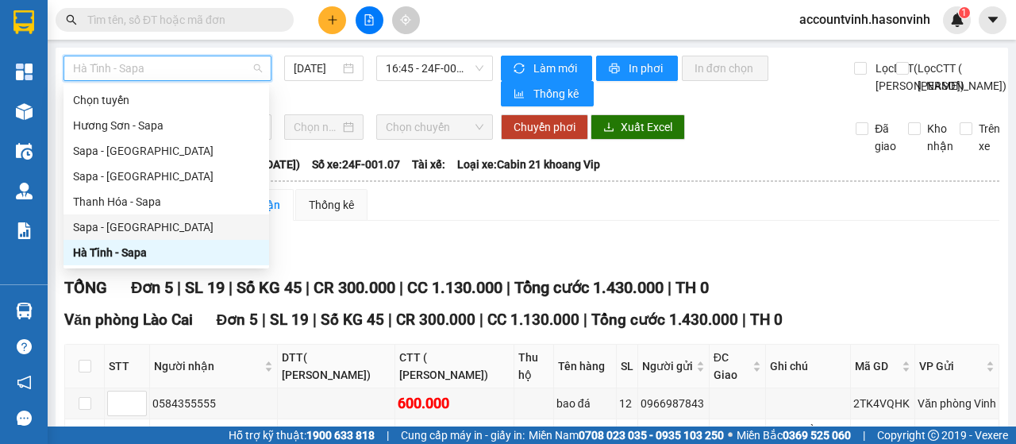
click at [123, 236] on div "Sapa - [GEOGRAPHIC_DATA]" at bounding box center [166, 226] width 206 height 25
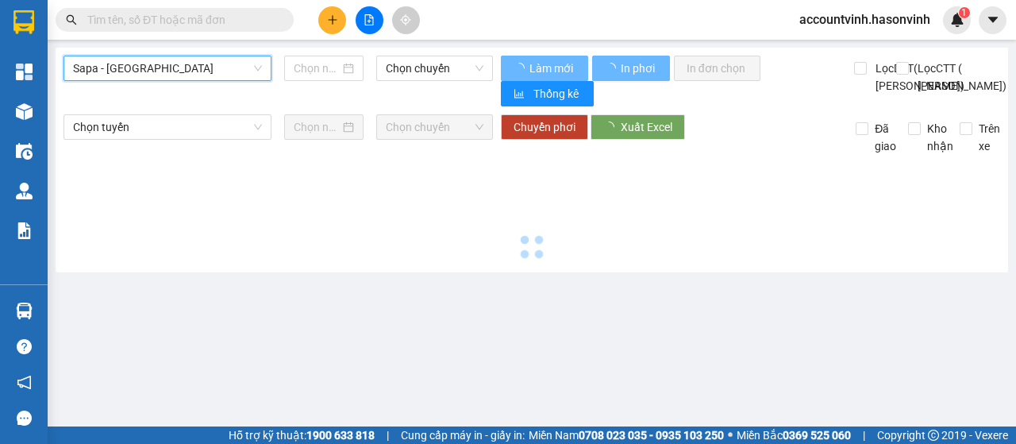
type input "[DATE]"
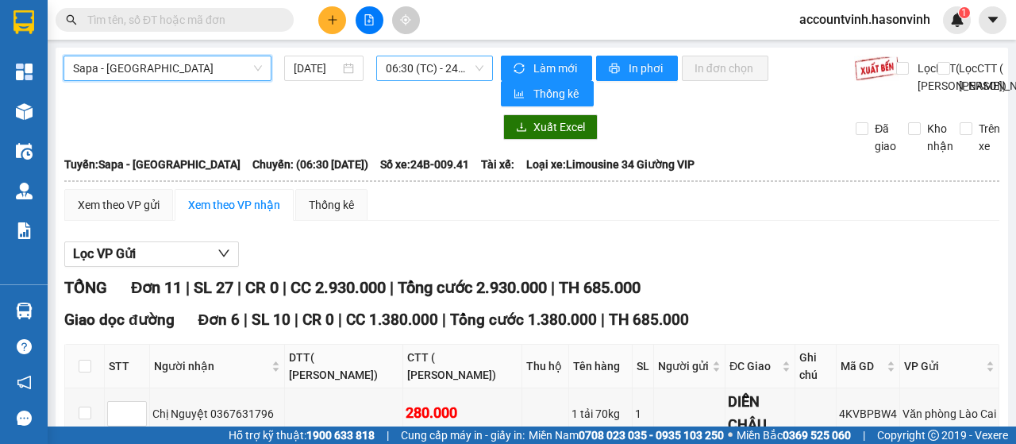
click at [409, 74] on span "06:30 (TC) - 24B-009.41" at bounding box center [434, 68] width 97 height 24
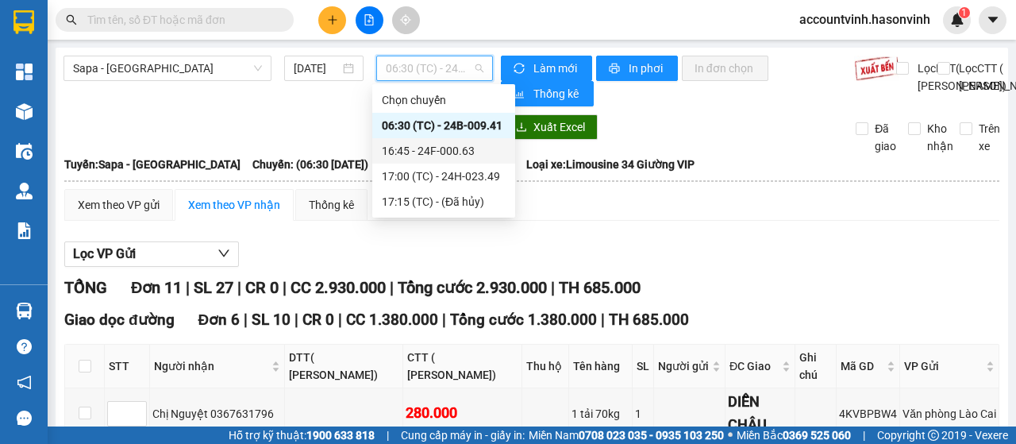
click at [435, 160] on div "16:45 - 24F-000.63" at bounding box center [443, 150] width 143 height 25
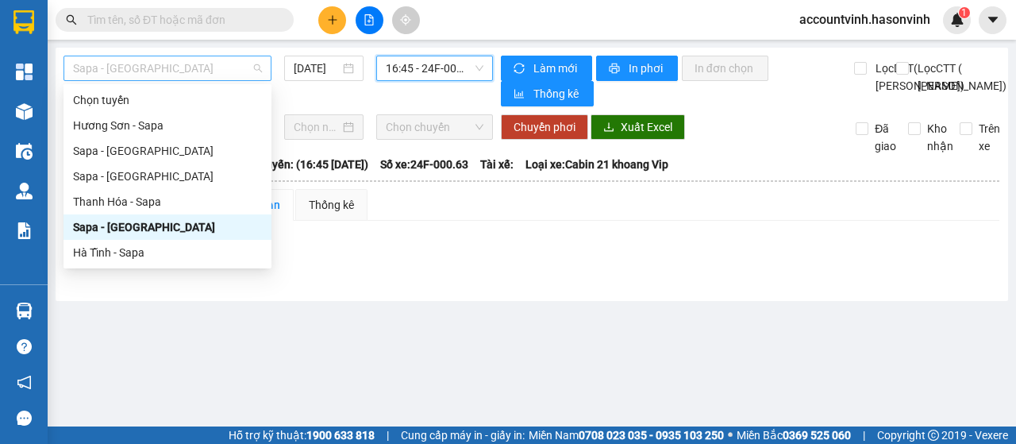
click at [253, 67] on span "Sapa - [GEOGRAPHIC_DATA]" at bounding box center [167, 68] width 189 height 24
click at [132, 253] on div "Hà Tĩnh - Sapa" at bounding box center [167, 252] width 189 height 17
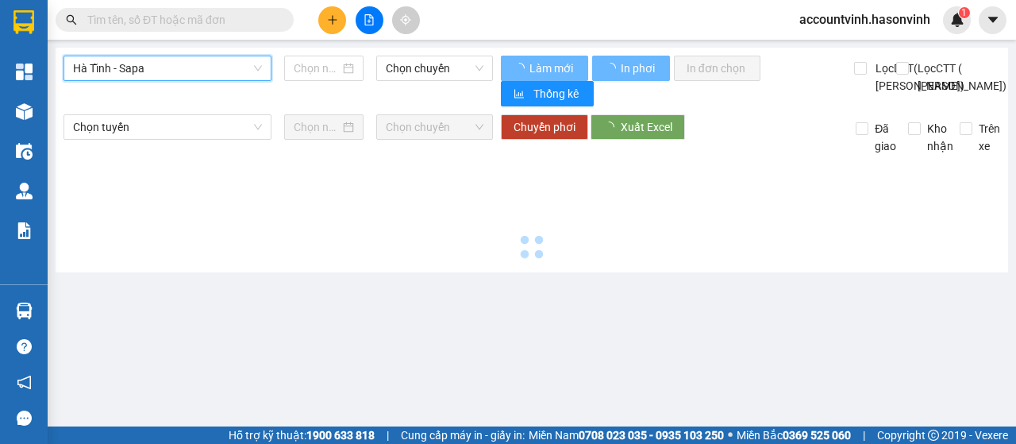
type input "[DATE]"
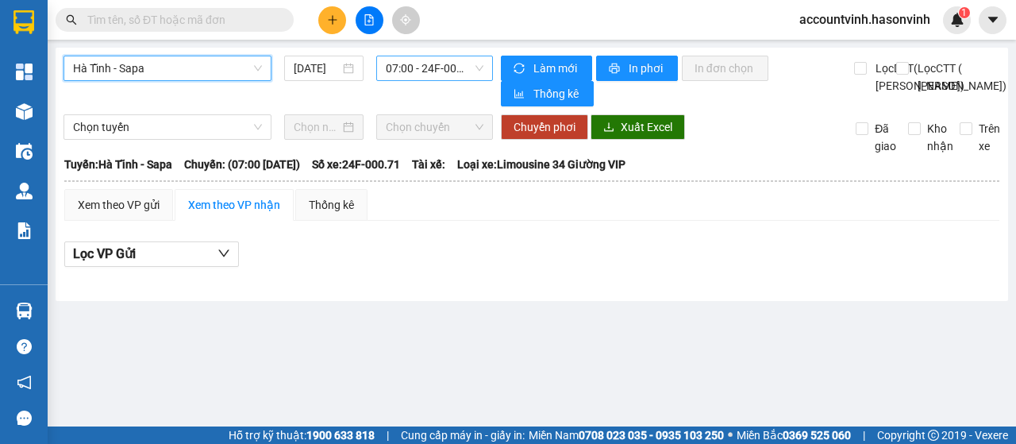
click at [413, 72] on span "07:00 - 24F-000.71" at bounding box center [434, 68] width 97 height 24
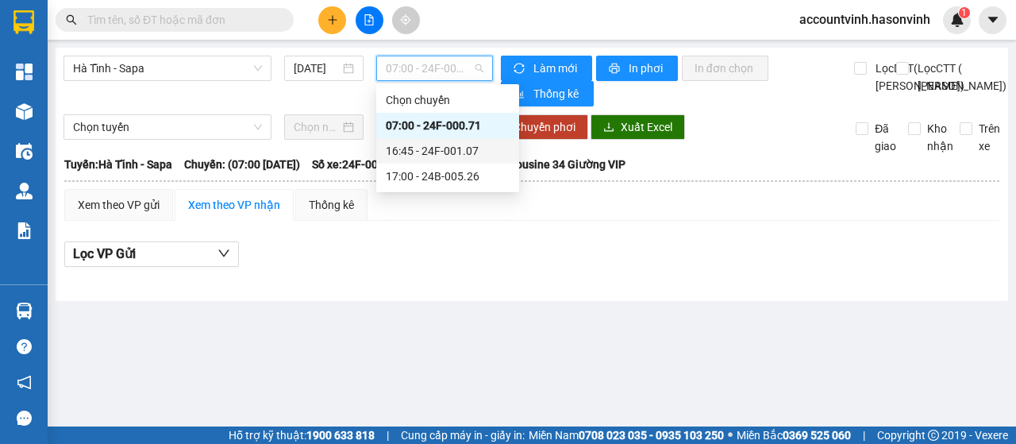
click at [466, 152] on div "16:45 - 24F-001.07" at bounding box center [448, 150] width 124 height 17
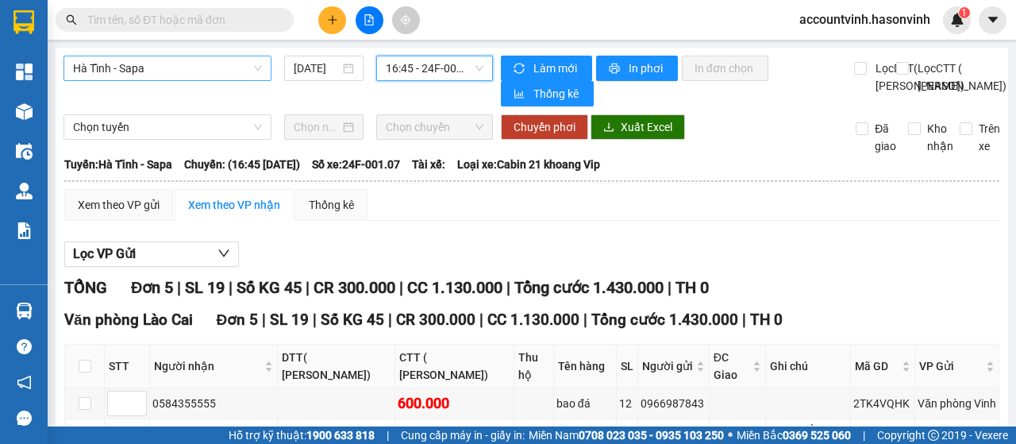
click at [162, 62] on span "Hà Tĩnh - Sapa" at bounding box center [167, 68] width 189 height 24
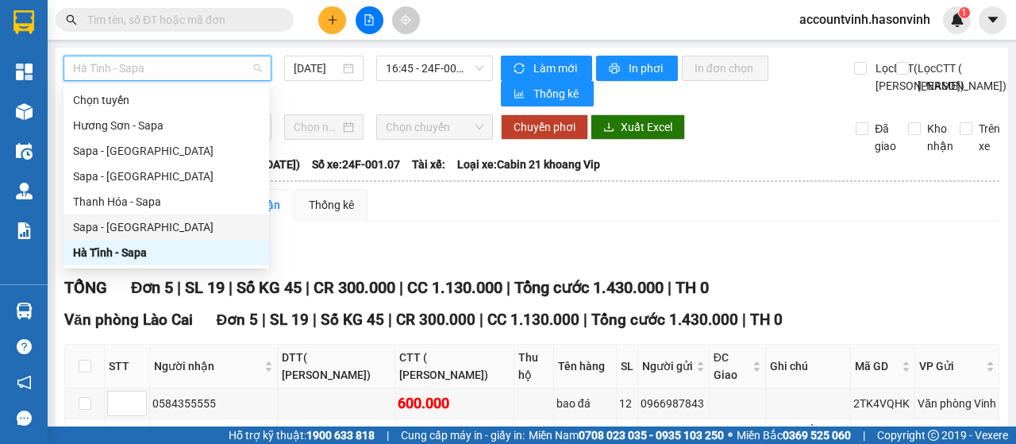
click at [159, 225] on div "Sapa - [GEOGRAPHIC_DATA]" at bounding box center [166, 226] width 186 height 17
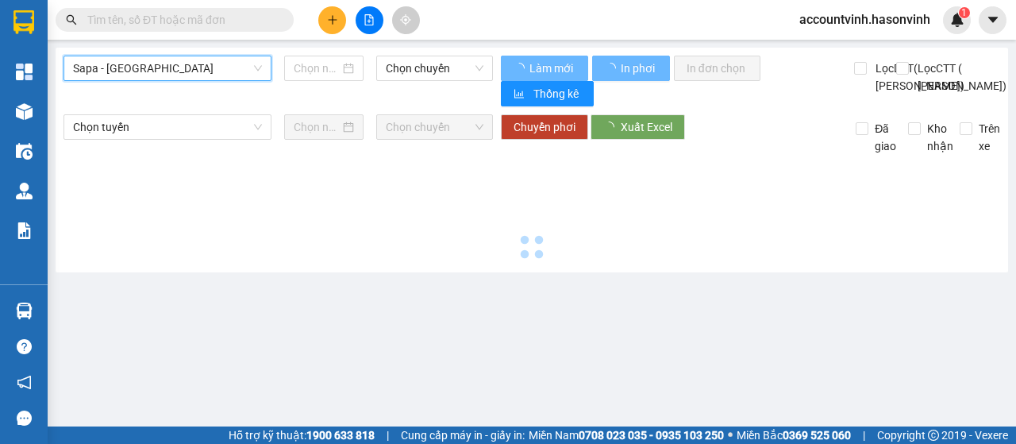
type input "[DATE]"
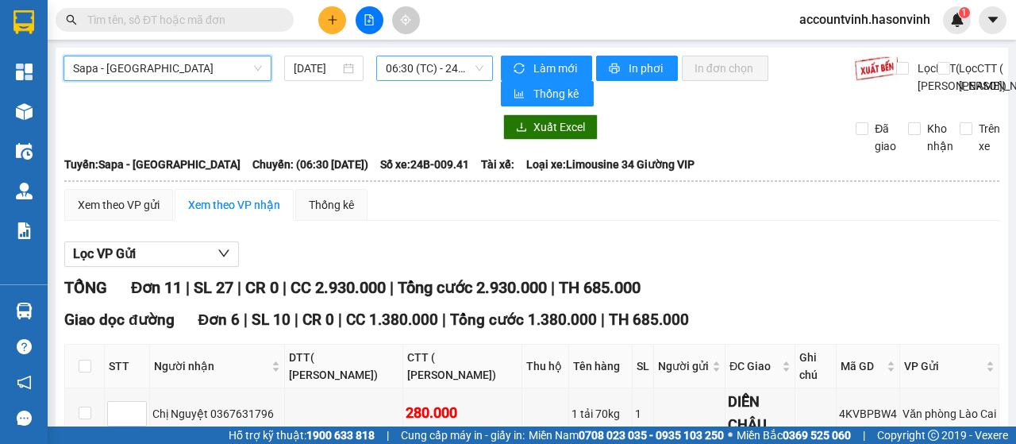
click at [450, 67] on span "06:30 (TC) - 24B-009.41" at bounding box center [434, 68] width 97 height 24
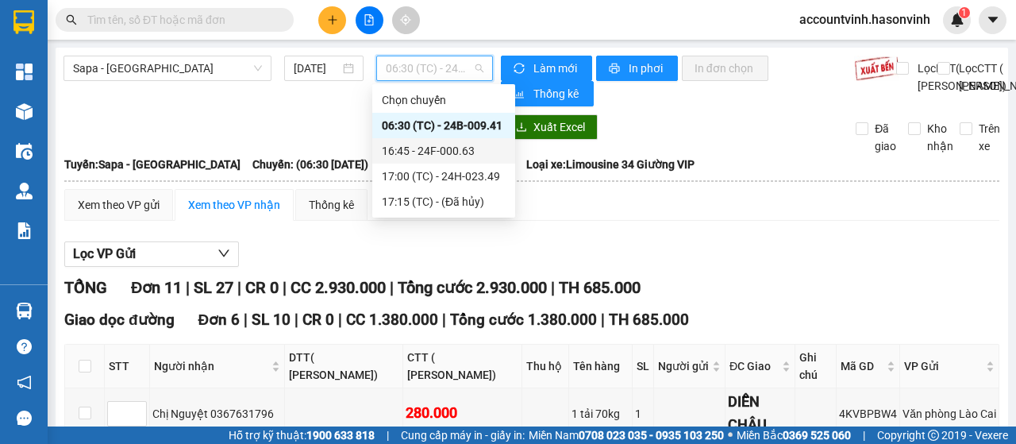
click at [465, 149] on div "16:45 - 24F-000.63" at bounding box center [444, 150] width 124 height 17
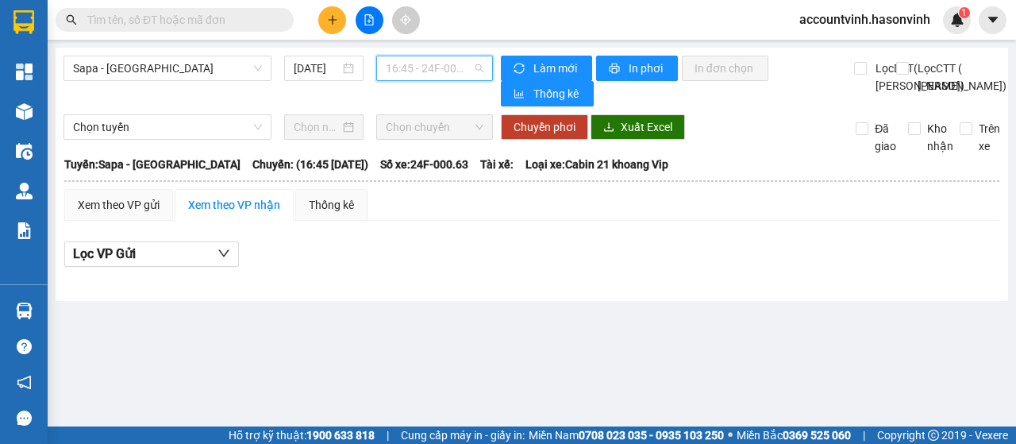
click at [444, 64] on span "16:45 - 24F-000.63" at bounding box center [434, 68] width 97 height 24
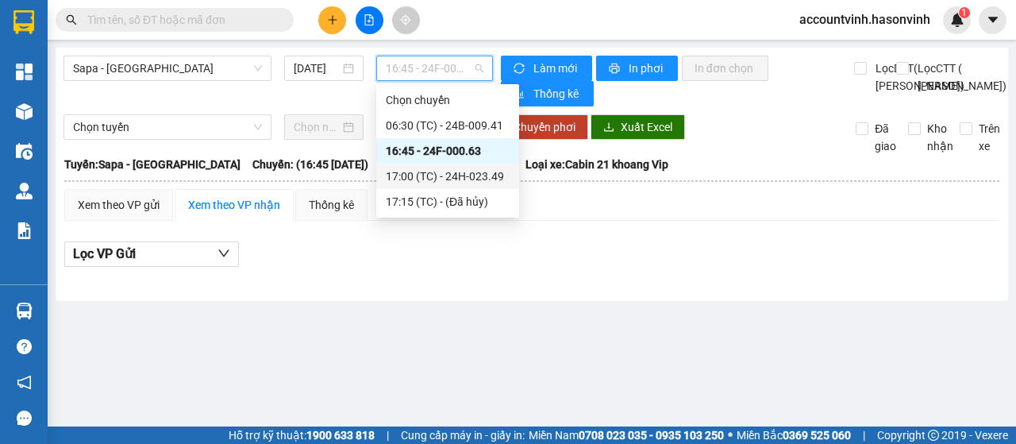
click at [473, 171] on div "17:00 (TC) - 24H-023.49" at bounding box center [448, 175] width 124 height 17
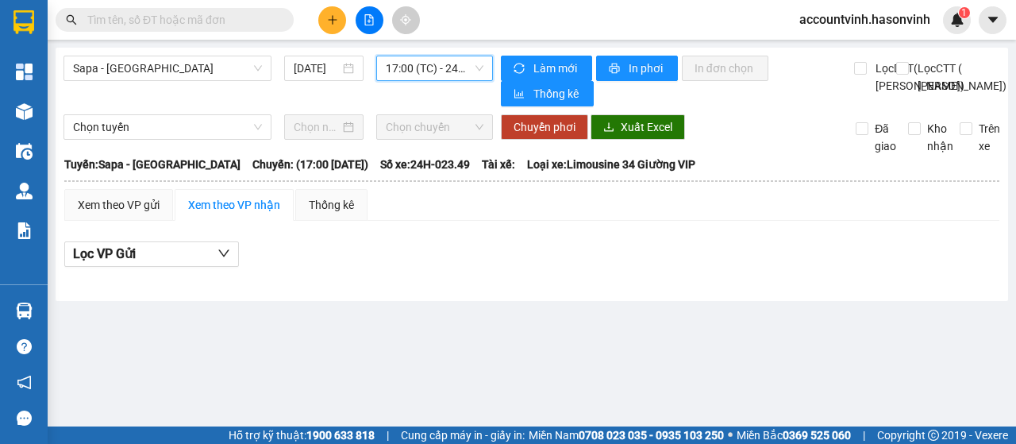
click at [413, 64] on span "17:00 (TC) - 24H-023.49" at bounding box center [434, 68] width 97 height 24
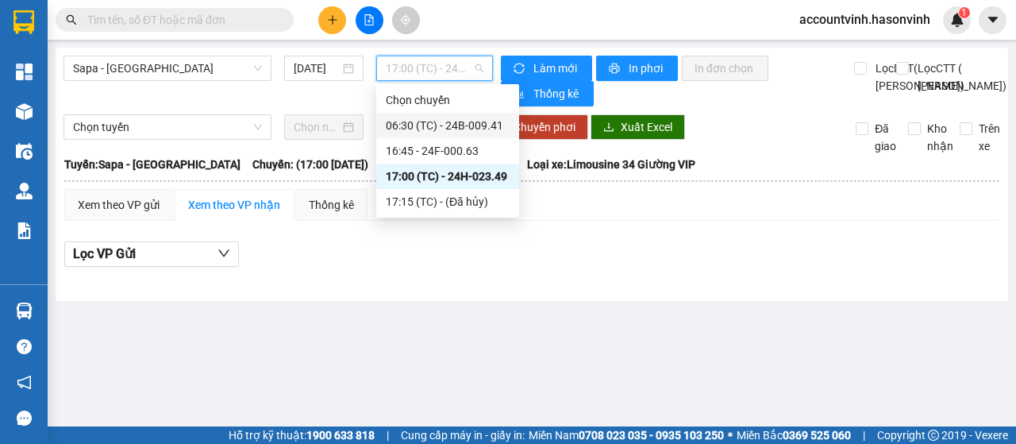
click at [451, 126] on div "06:30 (TC) - 24B-009.41" at bounding box center [448, 125] width 124 height 17
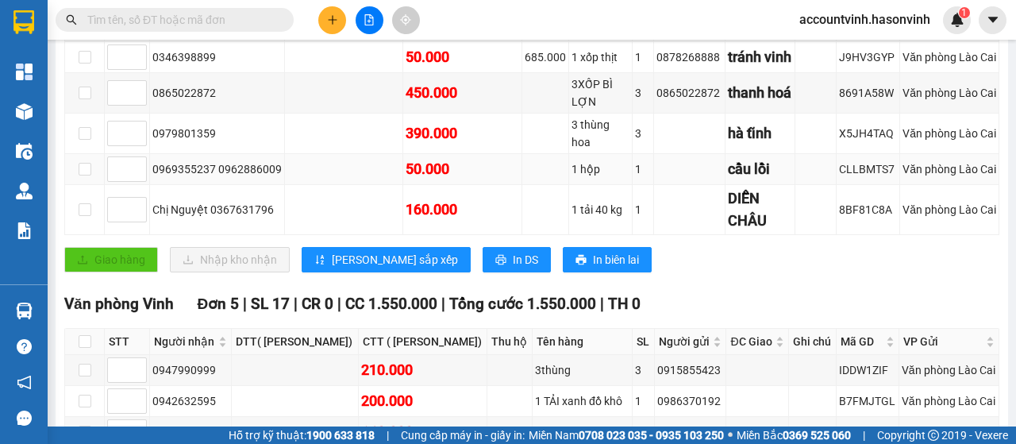
scroll to position [583, 0]
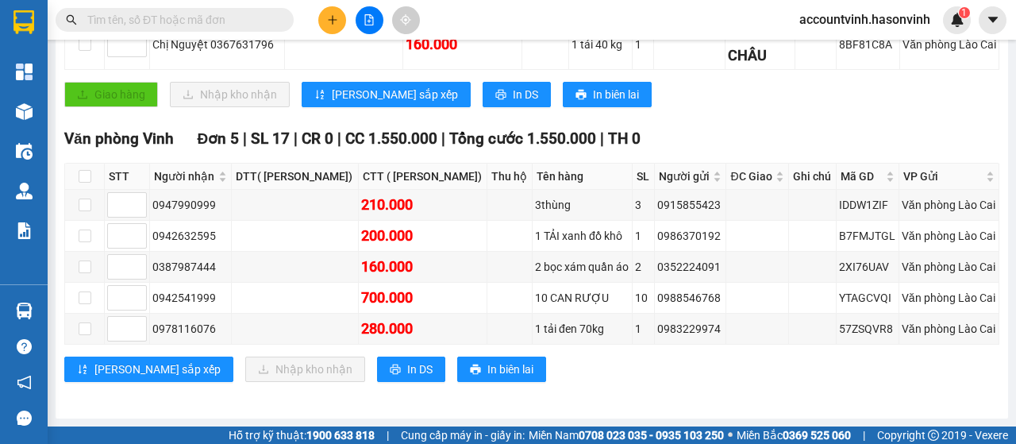
click at [225, 23] on input "text" at bounding box center [180, 19] width 187 height 17
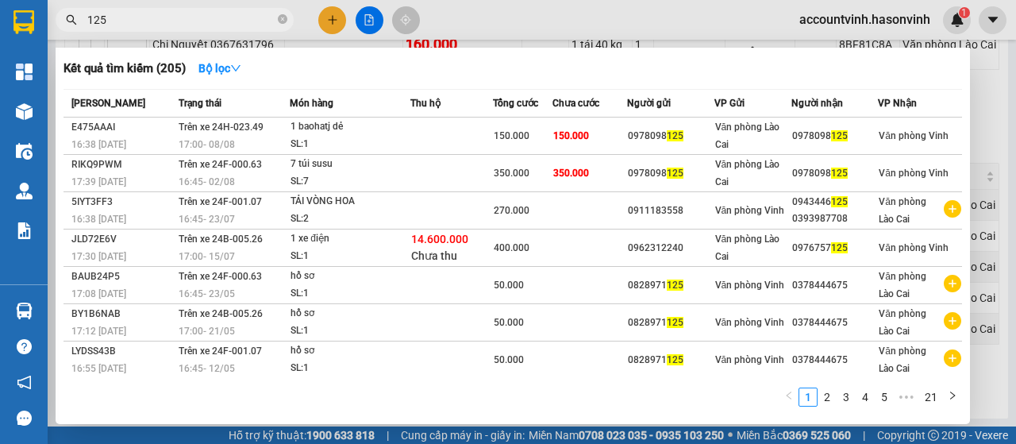
type input "125"
click at [356, 11] on div at bounding box center [508, 222] width 1016 height 444
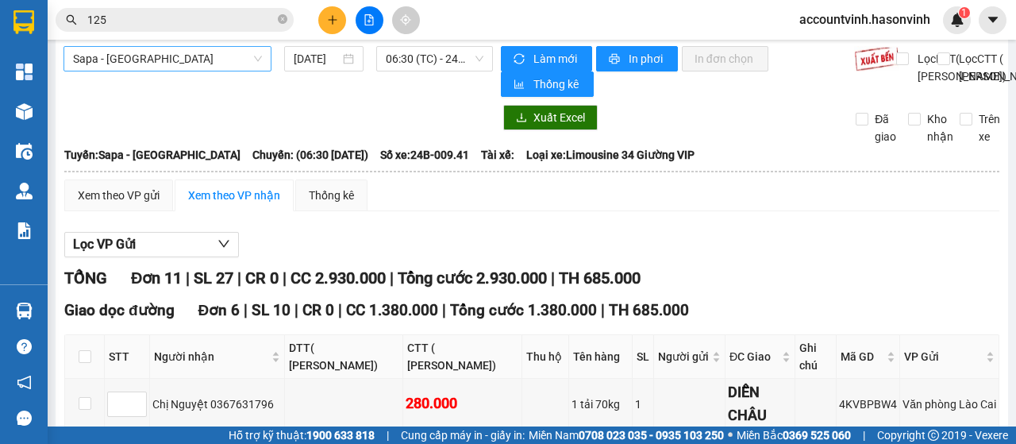
scroll to position [0, 0]
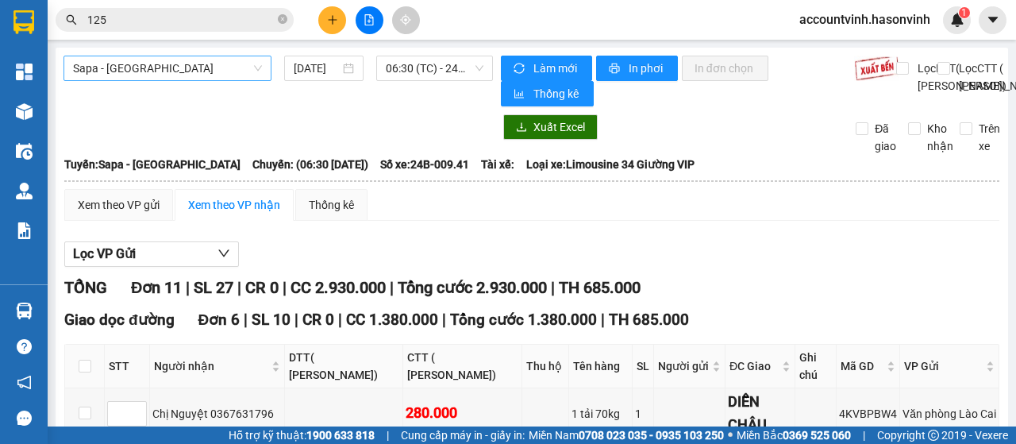
click at [195, 71] on span "Sapa - [GEOGRAPHIC_DATA]" at bounding box center [167, 68] width 189 height 24
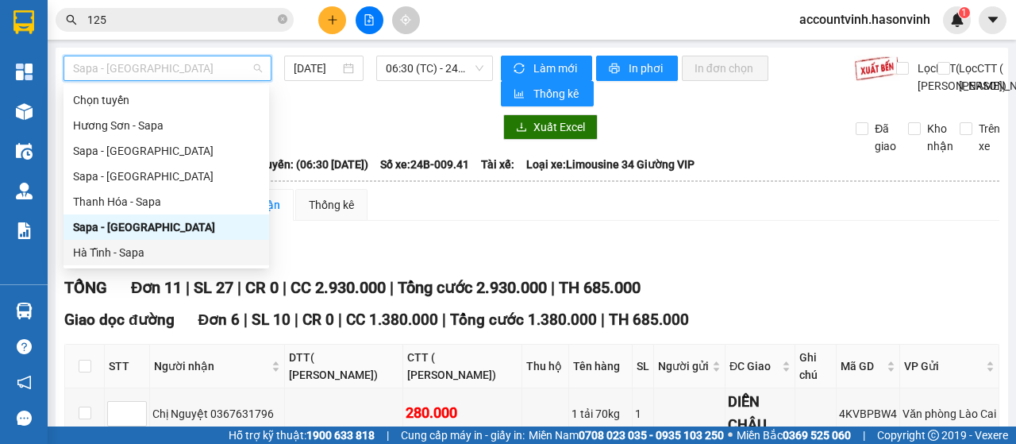
click at [138, 254] on div "Hà Tĩnh - Sapa" at bounding box center [166, 252] width 186 height 17
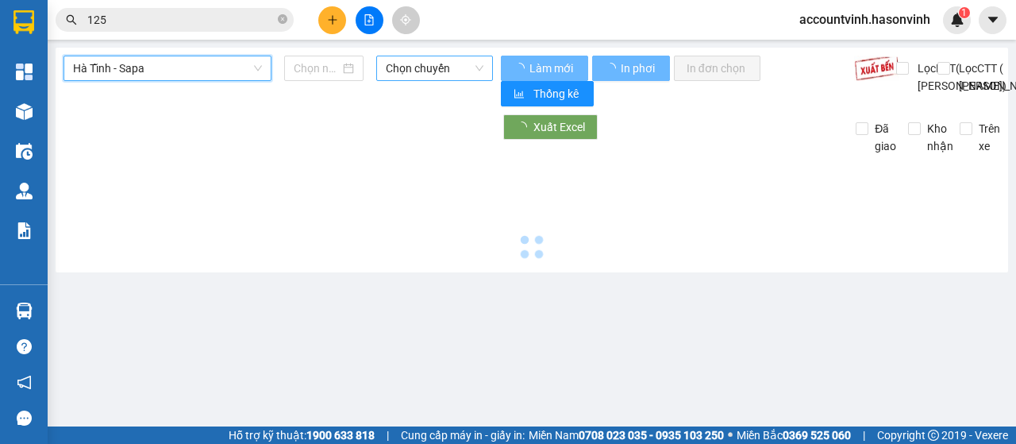
type input "[DATE]"
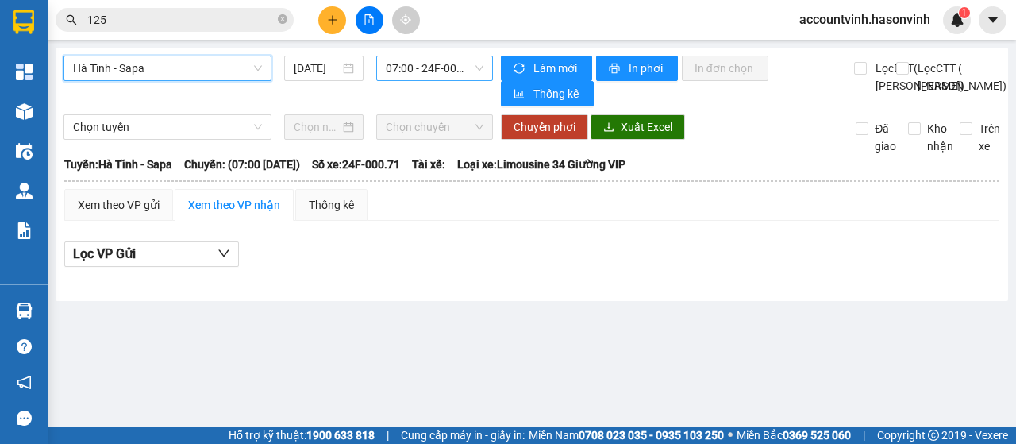
click at [417, 69] on span "07:00 - 24F-000.71" at bounding box center [434, 68] width 97 height 24
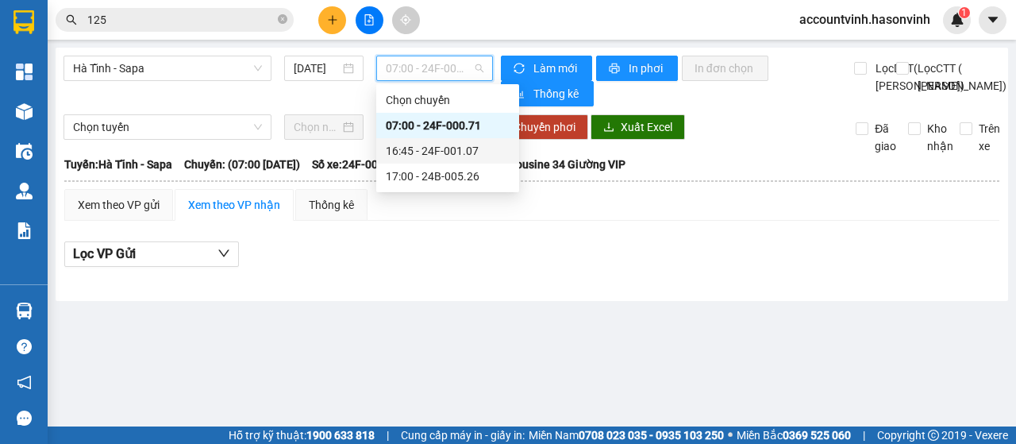
click at [448, 158] on div "16:45 - 24F-001.07" at bounding box center [448, 150] width 124 height 17
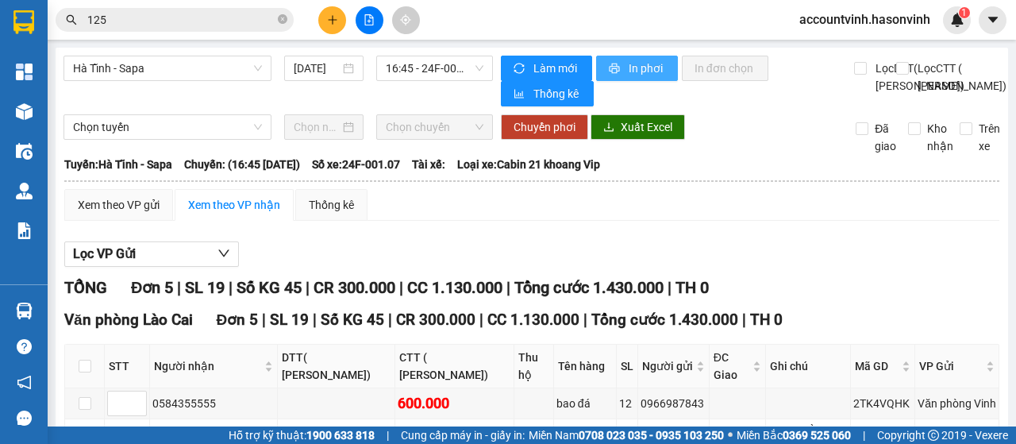
click at [645, 69] on span "In phơi" at bounding box center [646, 68] width 37 height 17
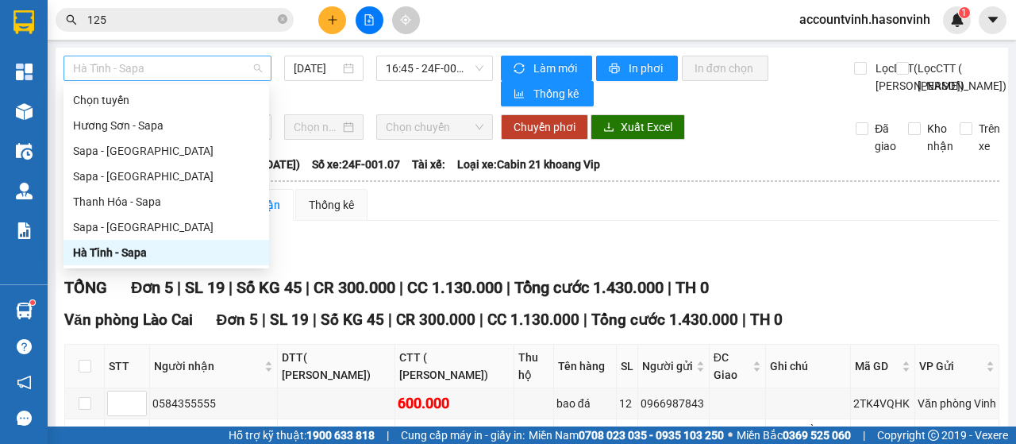
click at [196, 69] on span "Hà Tĩnh - Sapa" at bounding box center [167, 68] width 189 height 24
click at [146, 229] on div "Sapa - [GEOGRAPHIC_DATA]" at bounding box center [166, 226] width 186 height 17
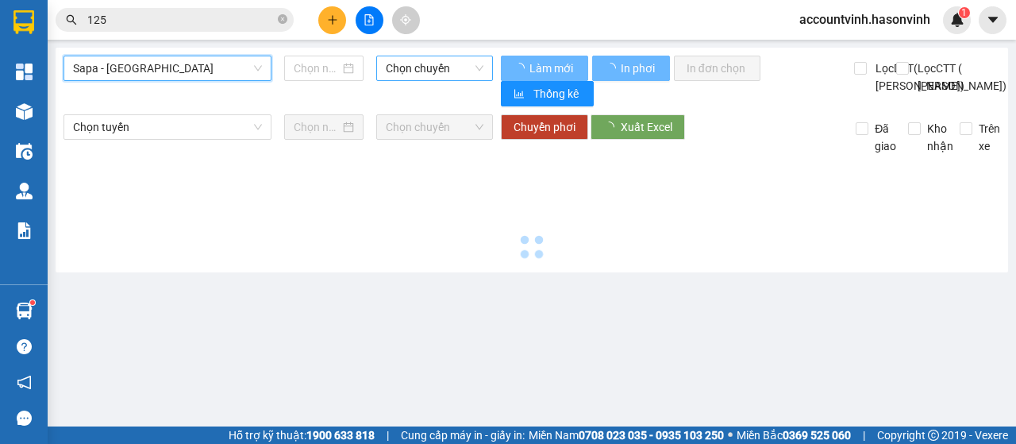
type input "[DATE]"
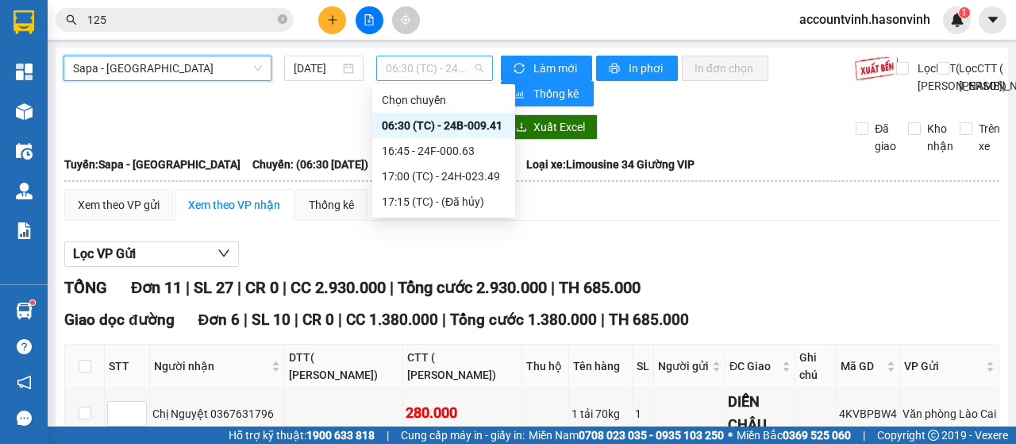
click at [436, 71] on span "06:30 (TC) - 24B-009.41" at bounding box center [434, 68] width 97 height 24
click at [446, 149] on div "16:45 - 24F-000.63" at bounding box center [444, 150] width 124 height 17
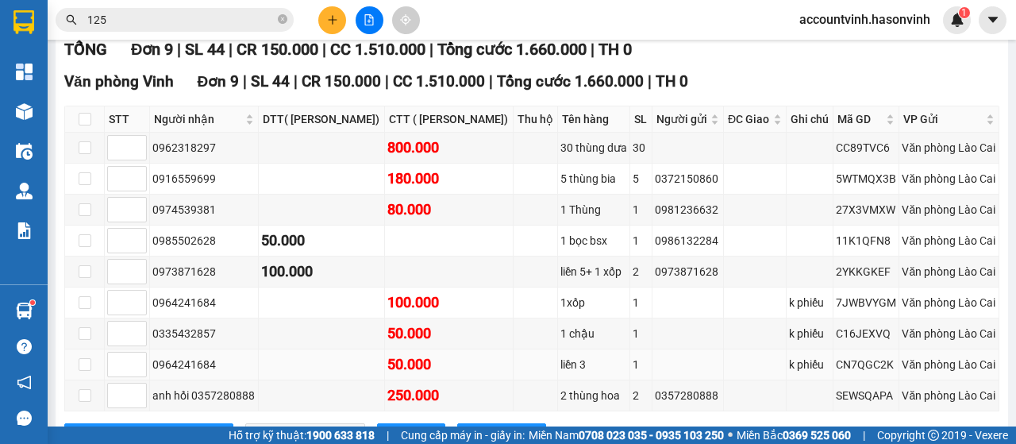
scroll to position [317, 0]
